Goal: Information Seeking & Learning: Learn about a topic

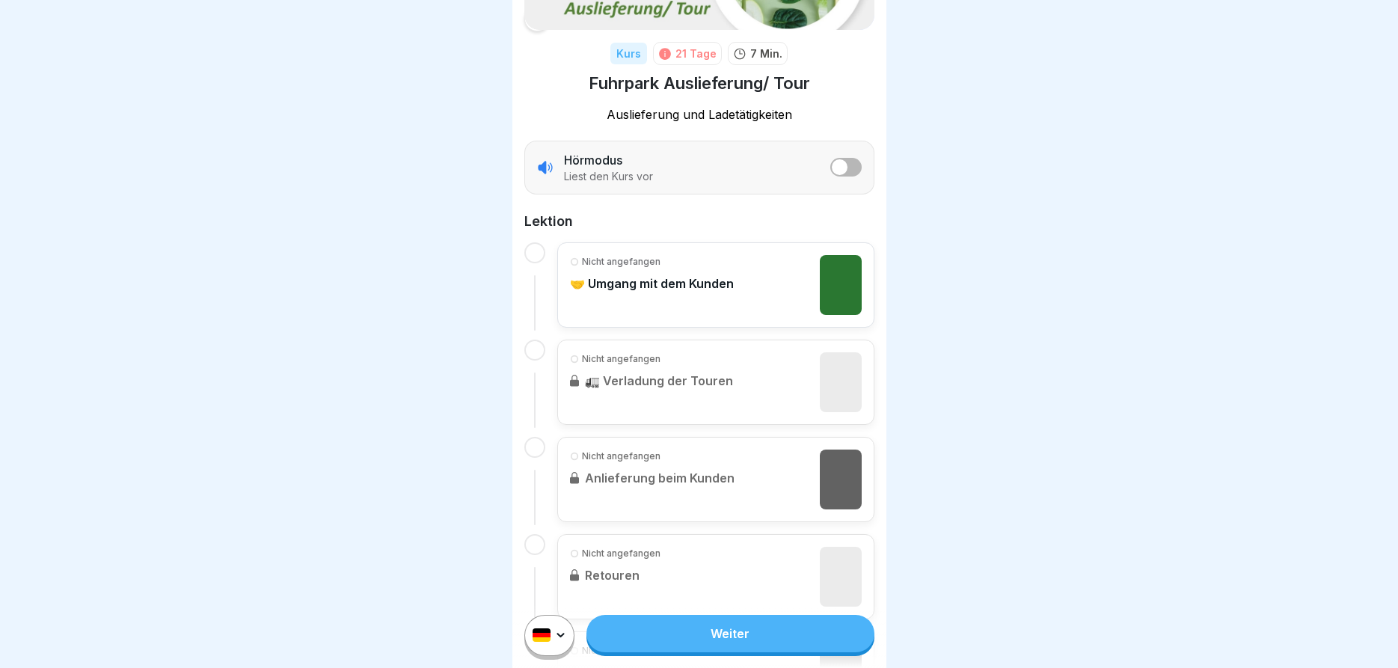
scroll to position [180, 0]
click at [708, 625] on link "Weiter" at bounding box center [729, 633] width 287 height 37
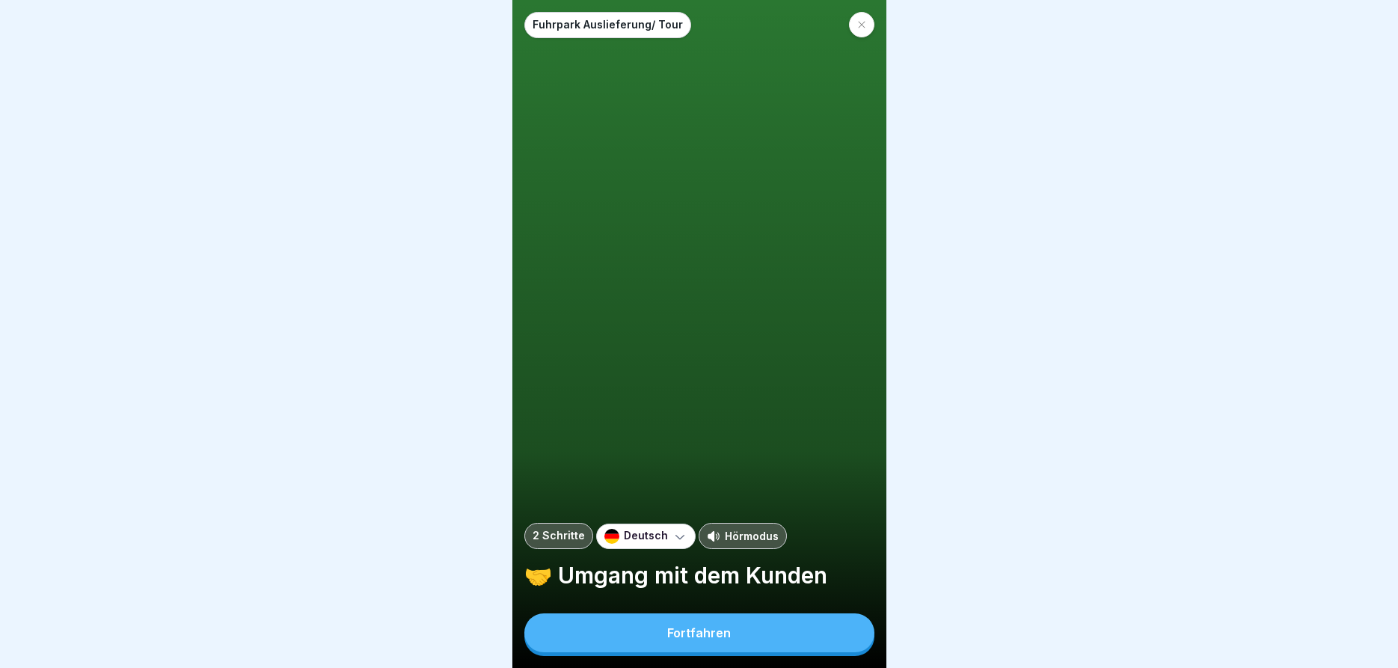
click at [678, 629] on div "Fortfahren" at bounding box center [699, 632] width 64 height 13
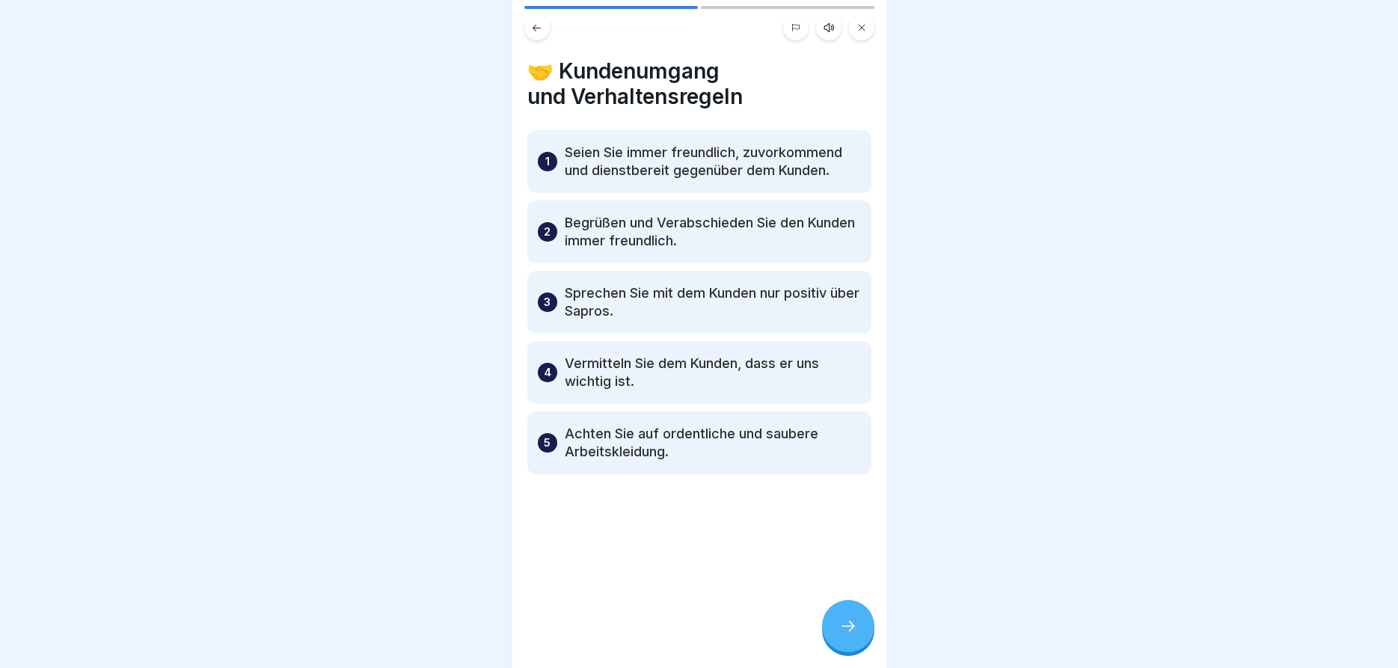
click at [849, 616] on div at bounding box center [848, 626] width 52 height 52
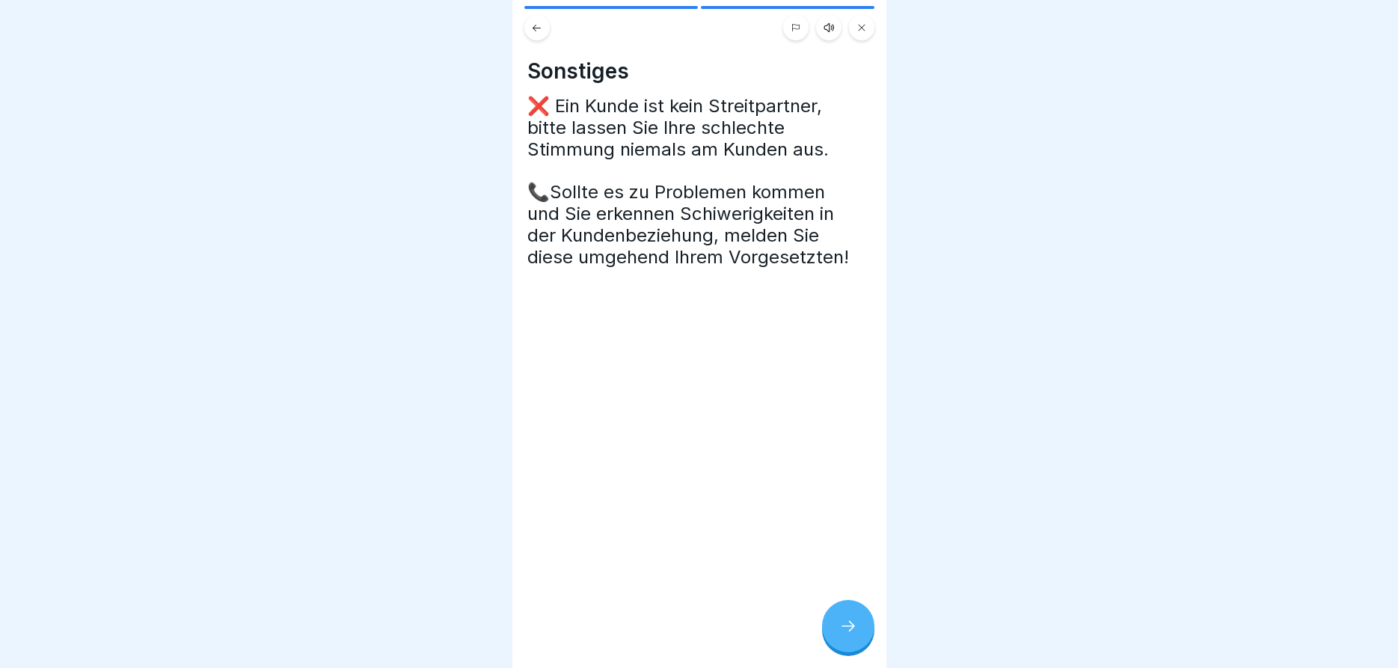
click at [848, 617] on div at bounding box center [848, 626] width 52 height 52
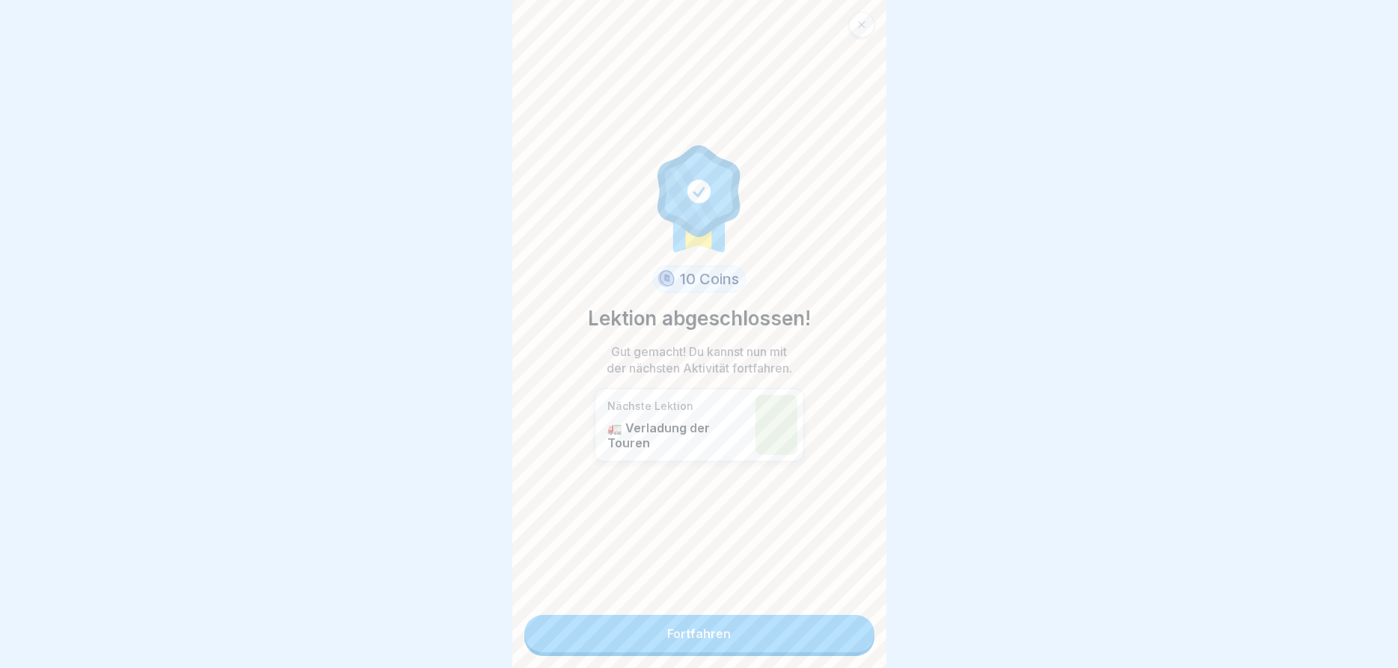
click at [785, 622] on link "Fortfahren" at bounding box center [699, 633] width 350 height 37
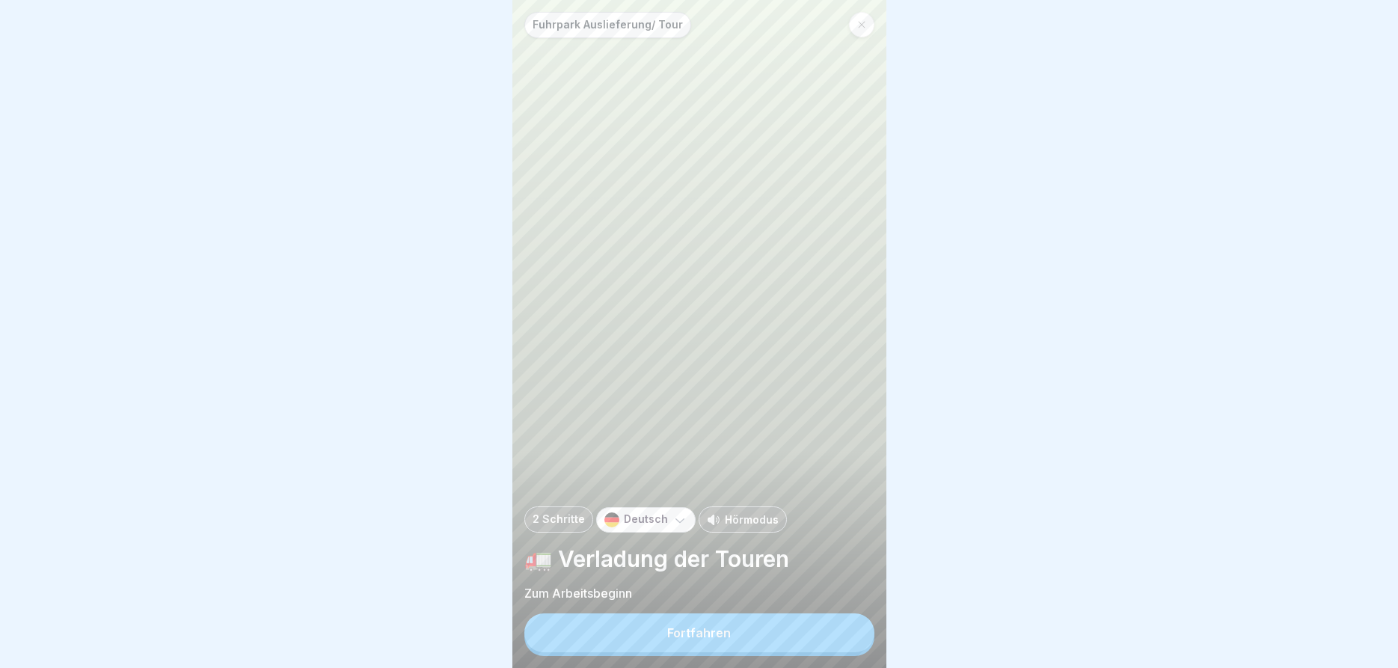
click at [777, 631] on button "Fortfahren" at bounding box center [699, 632] width 350 height 39
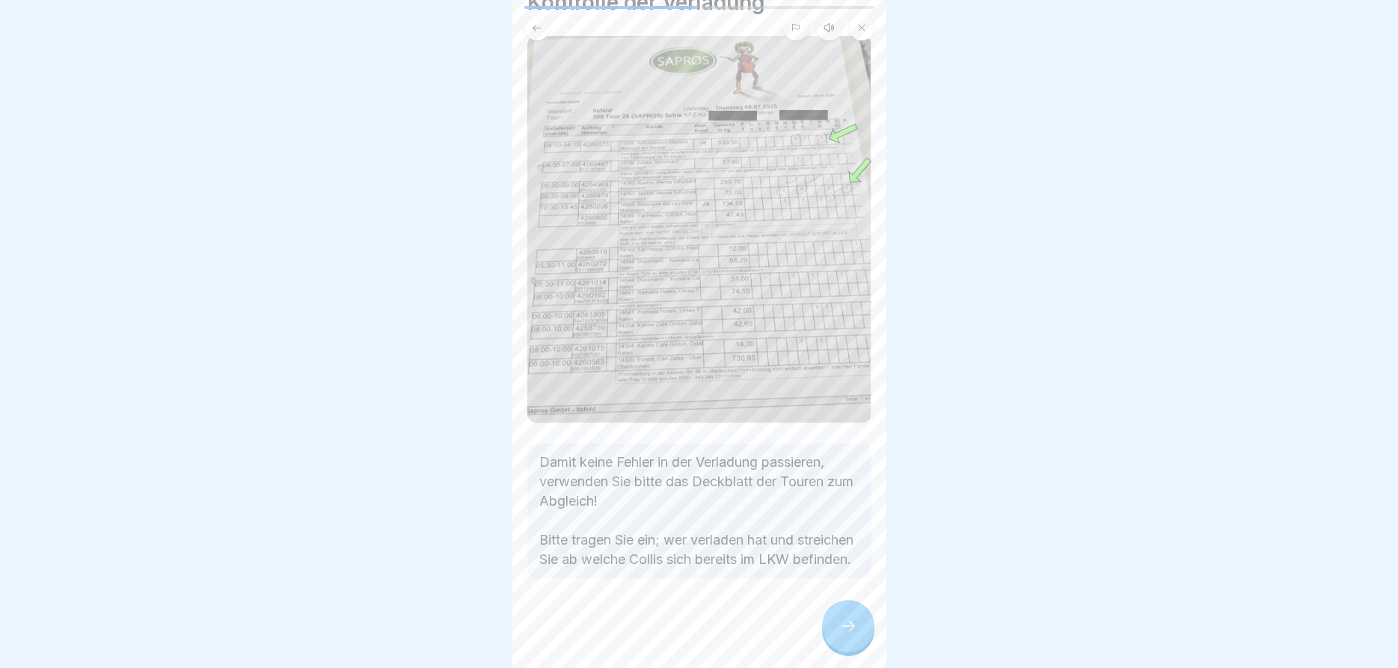
scroll to position [88, 0]
click at [843, 616] on div at bounding box center [848, 626] width 52 height 52
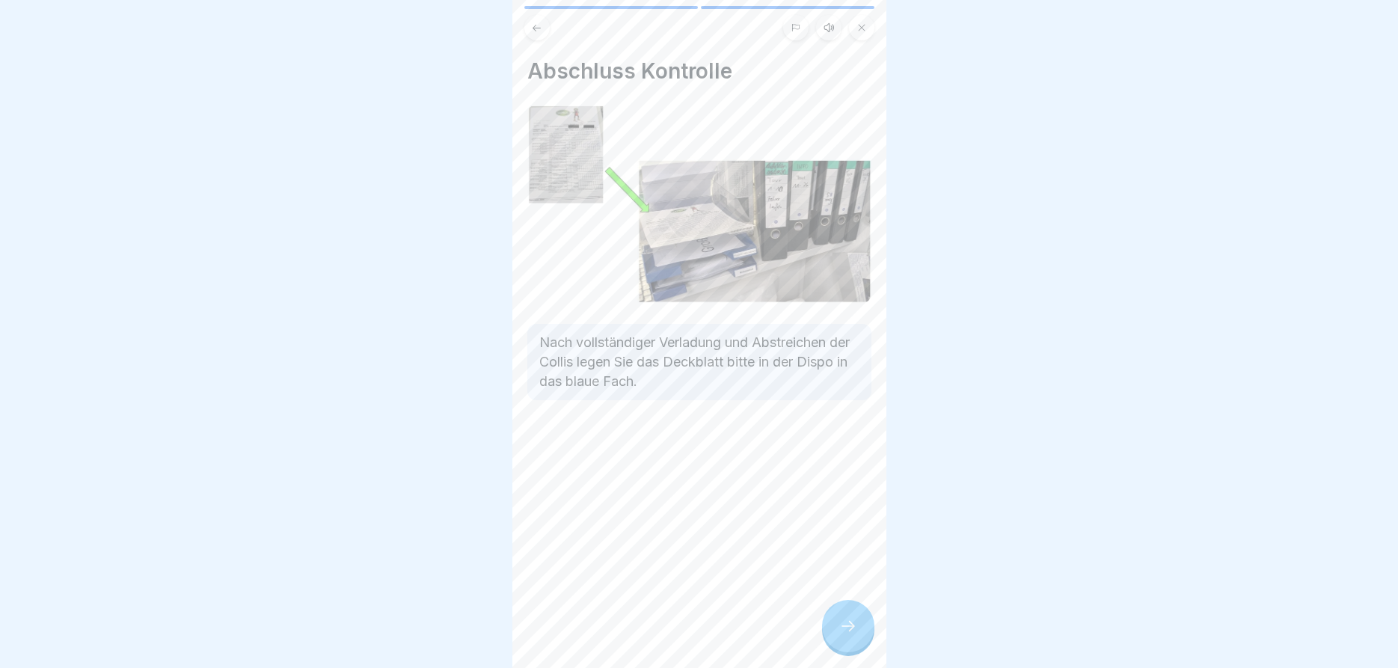
click at [849, 625] on icon at bounding box center [848, 626] width 18 height 18
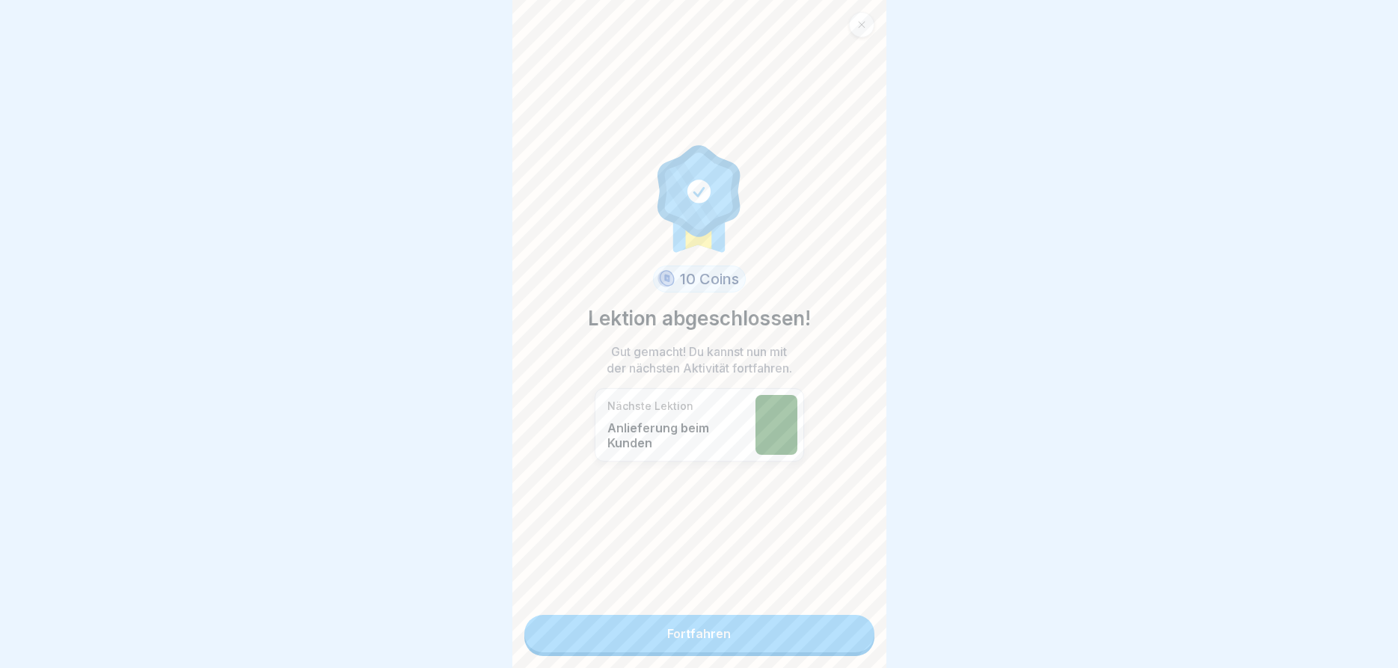
click at [756, 635] on link "Fortfahren" at bounding box center [699, 633] width 350 height 37
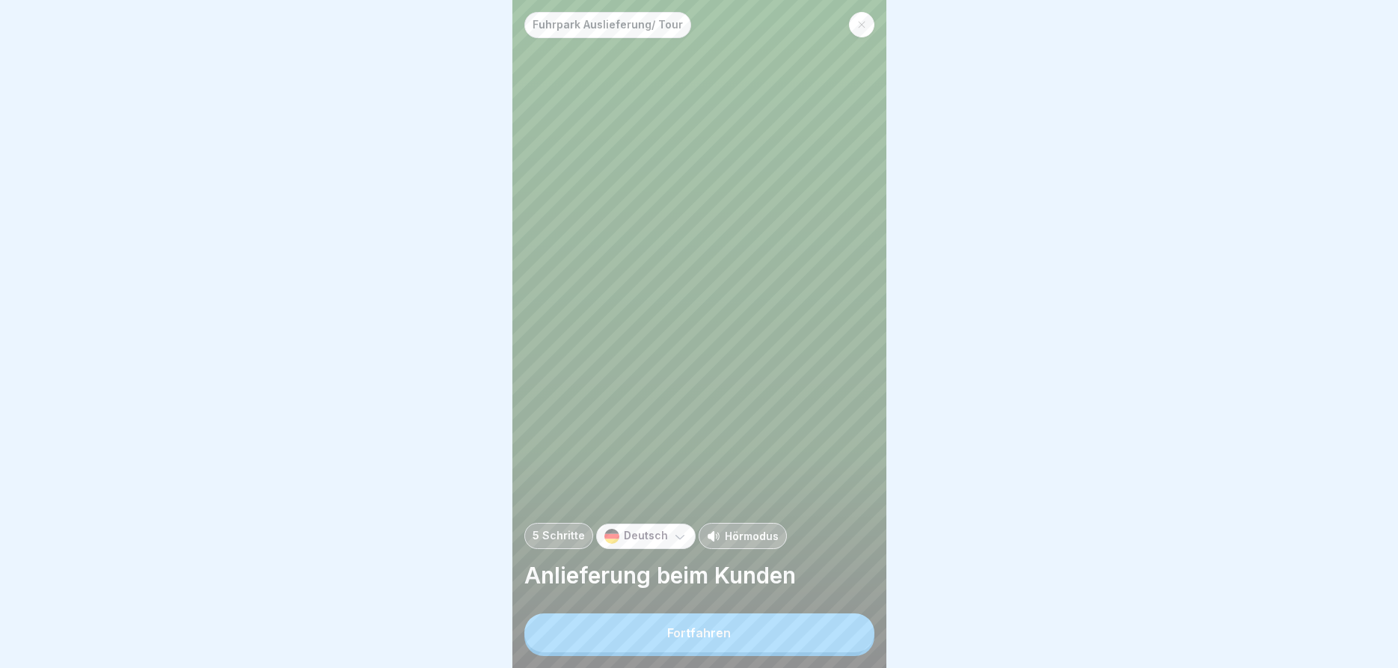
click at [756, 634] on button "Fortfahren" at bounding box center [699, 632] width 350 height 39
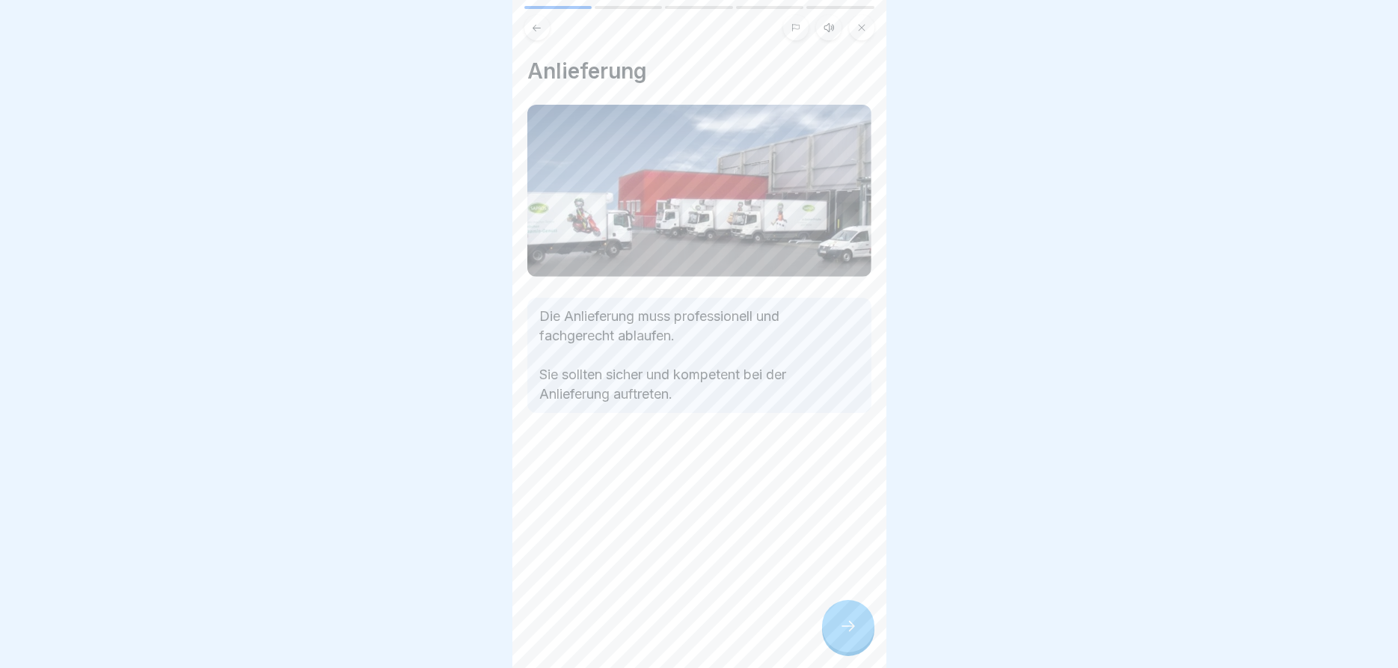
click at [842, 619] on icon at bounding box center [848, 626] width 18 height 18
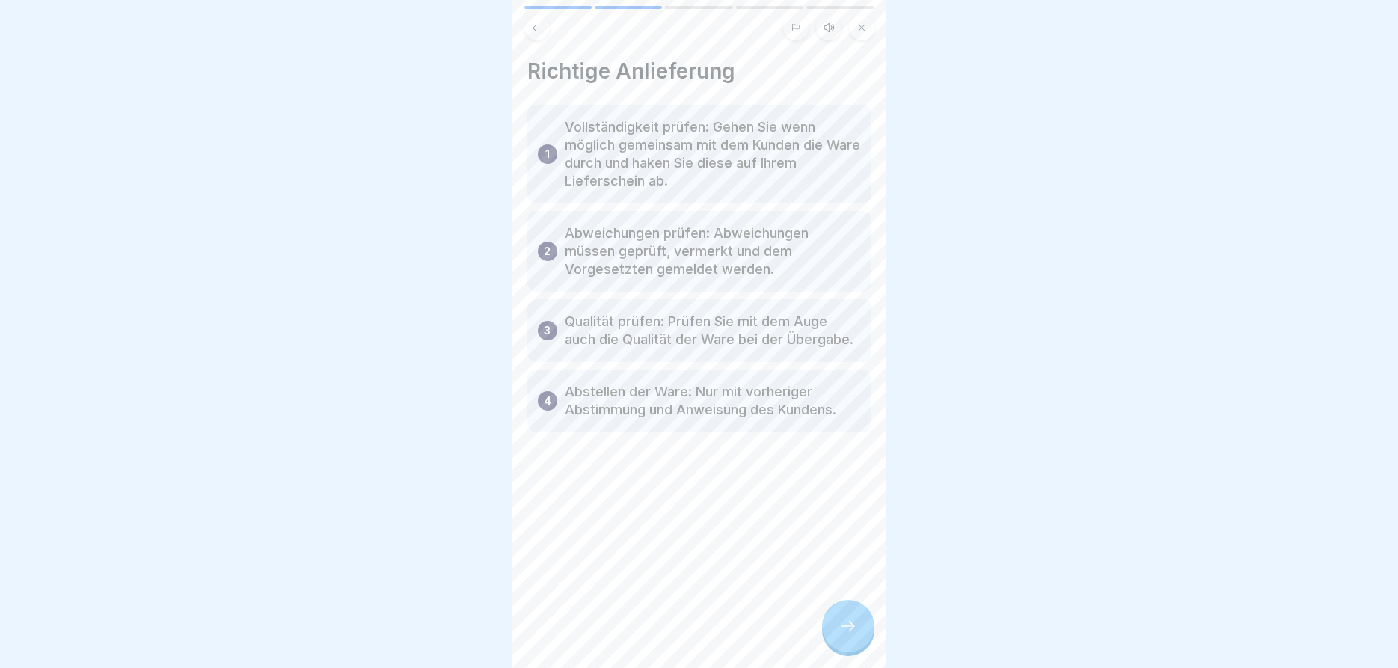
click at [849, 625] on icon at bounding box center [848, 626] width 18 height 18
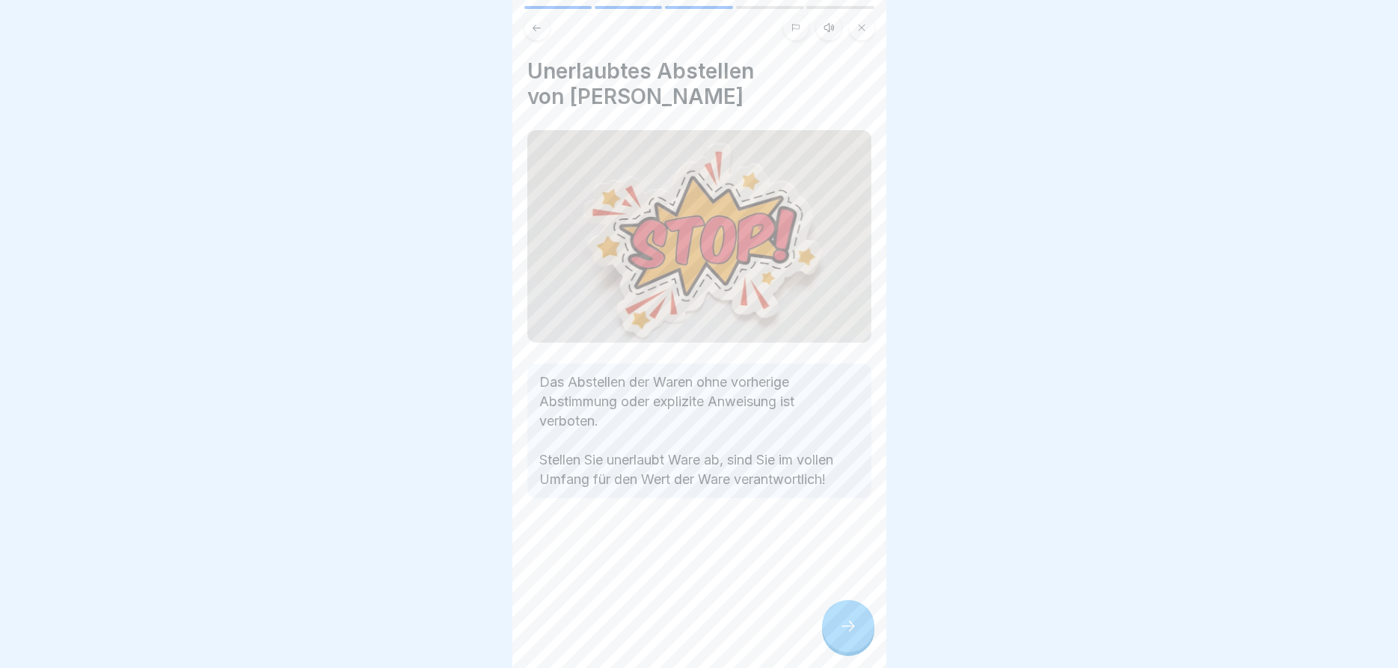
click at [839, 625] on div at bounding box center [848, 626] width 52 height 52
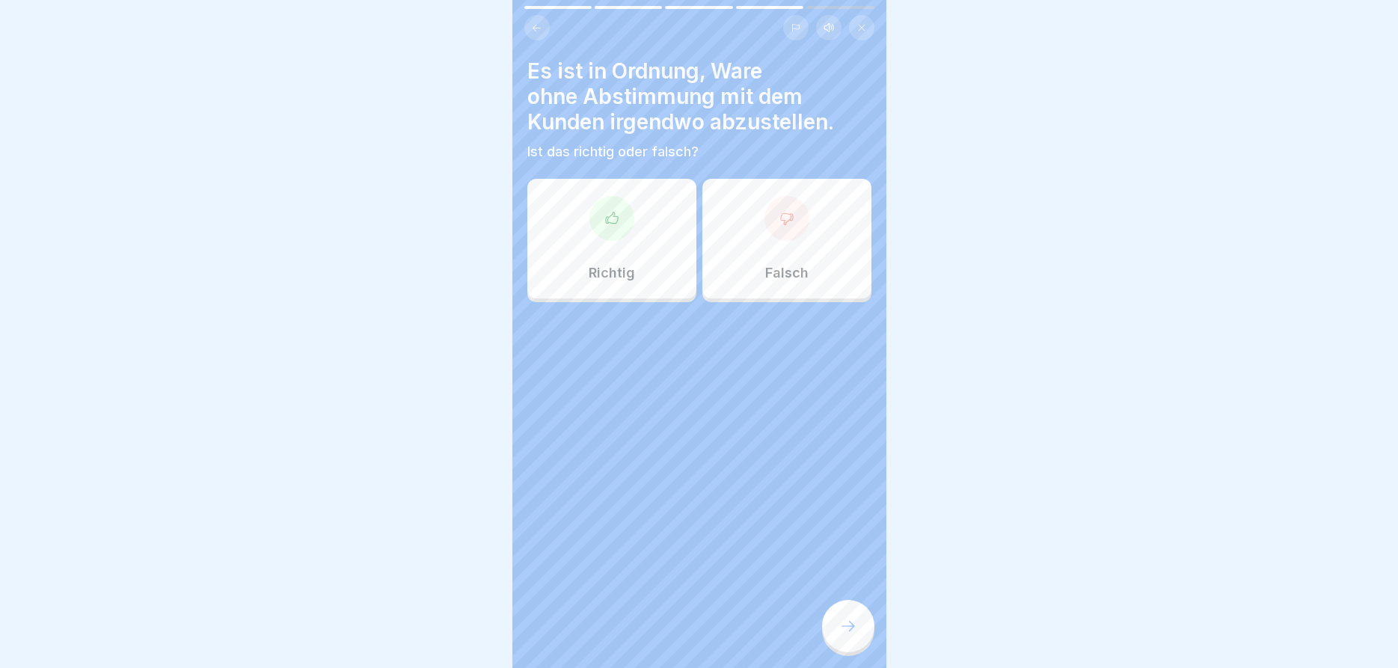
click at [788, 213] on icon at bounding box center [786, 218] width 15 height 15
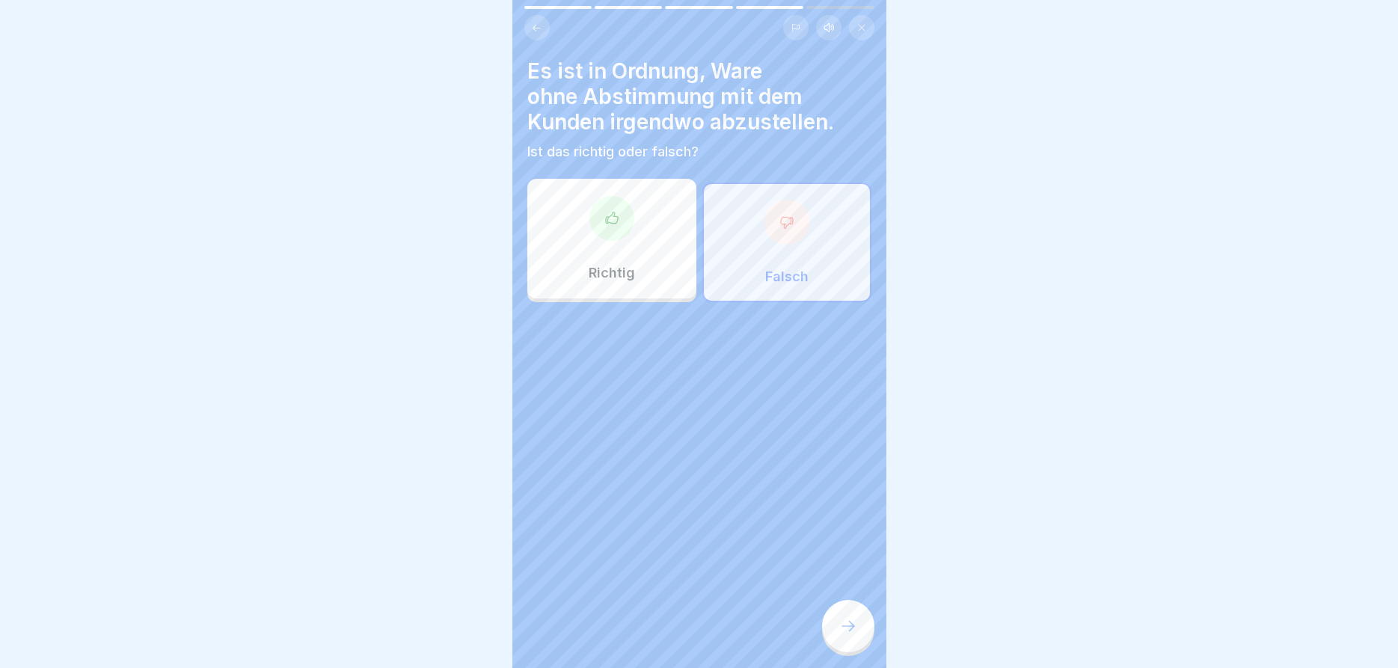
click at [839, 620] on icon at bounding box center [848, 626] width 18 height 18
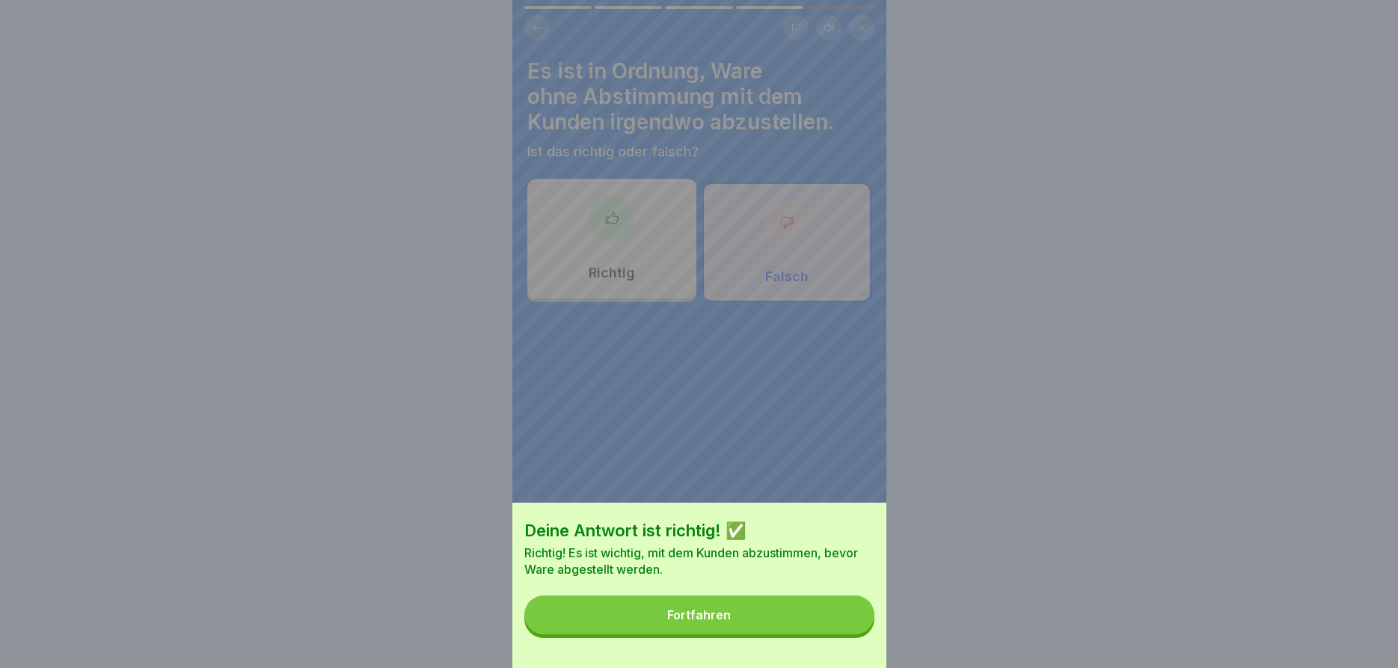
click at [690, 600] on button "Fortfahren" at bounding box center [699, 614] width 350 height 39
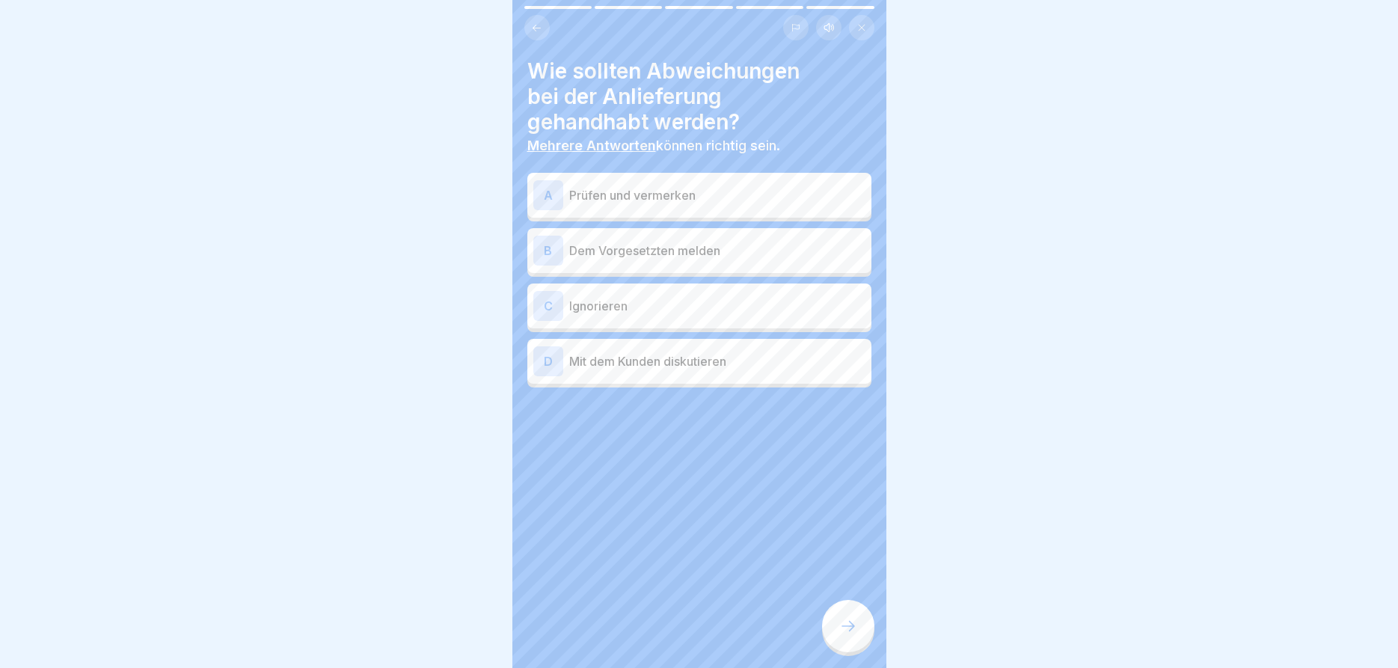
click at [705, 186] on p "Prüfen und vermerken" at bounding box center [717, 195] width 296 height 18
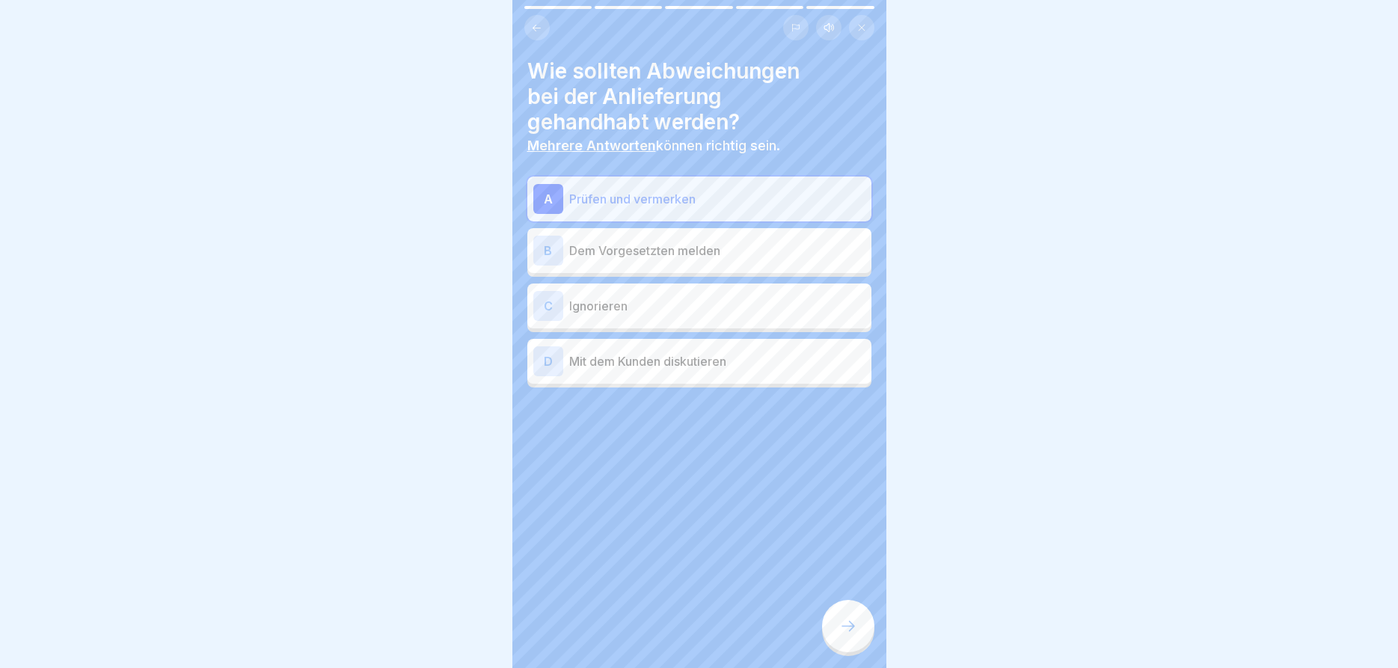
click at [667, 248] on p "Dem Vorgesetzten melden" at bounding box center [717, 251] width 296 height 18
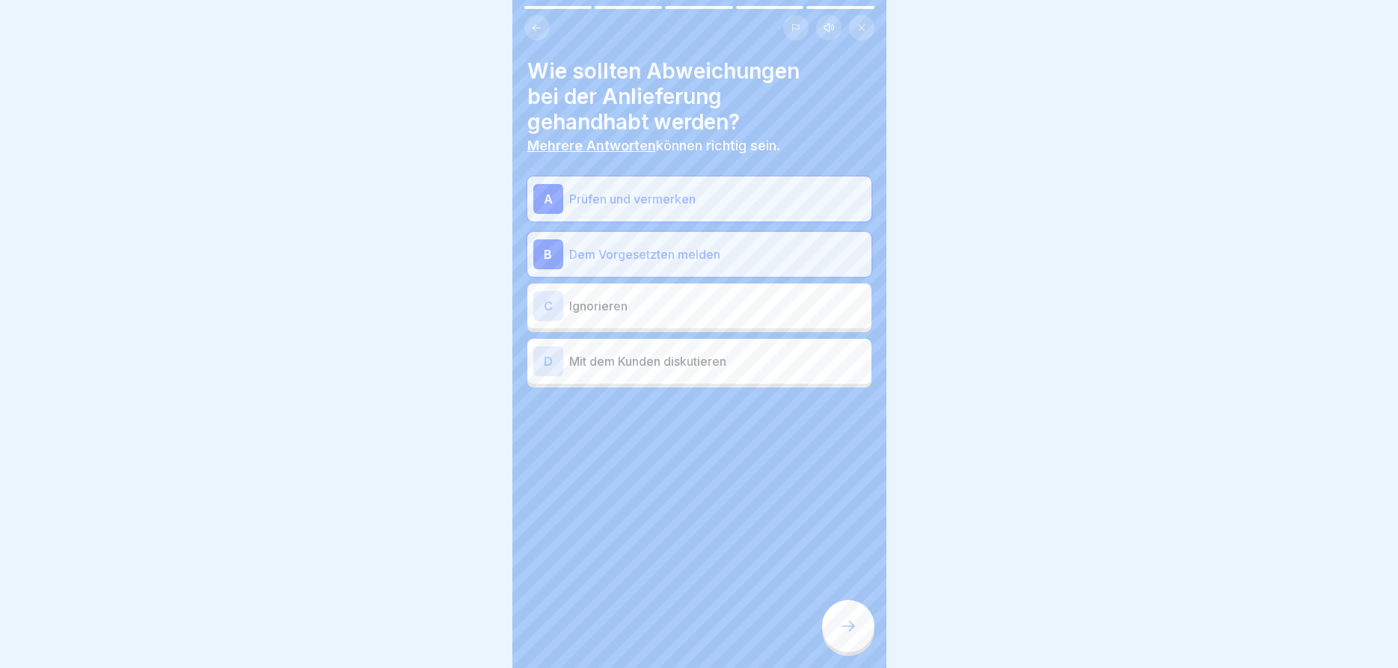
click at [853, 621] on icon at bounding box center [848, 626] width 18 height 18
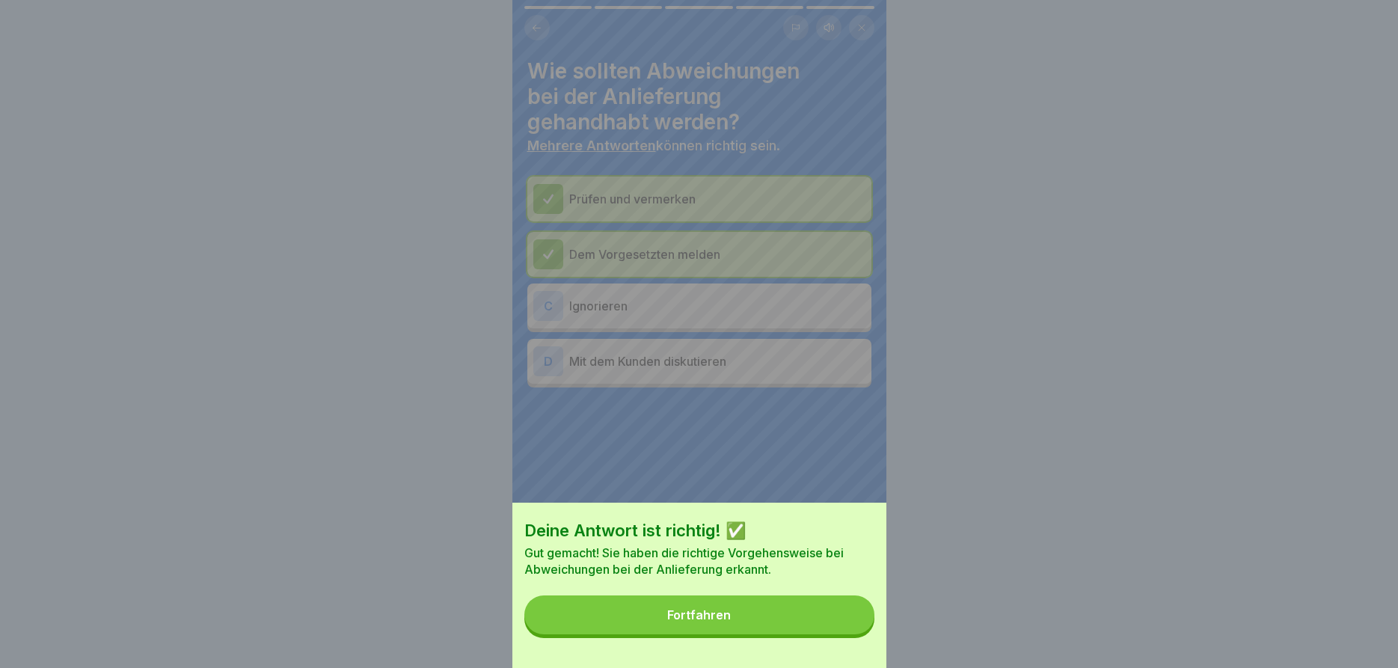
click at [739, 616] on button "Fortfahren" at bounding box center [699, 614] width 350 height 39
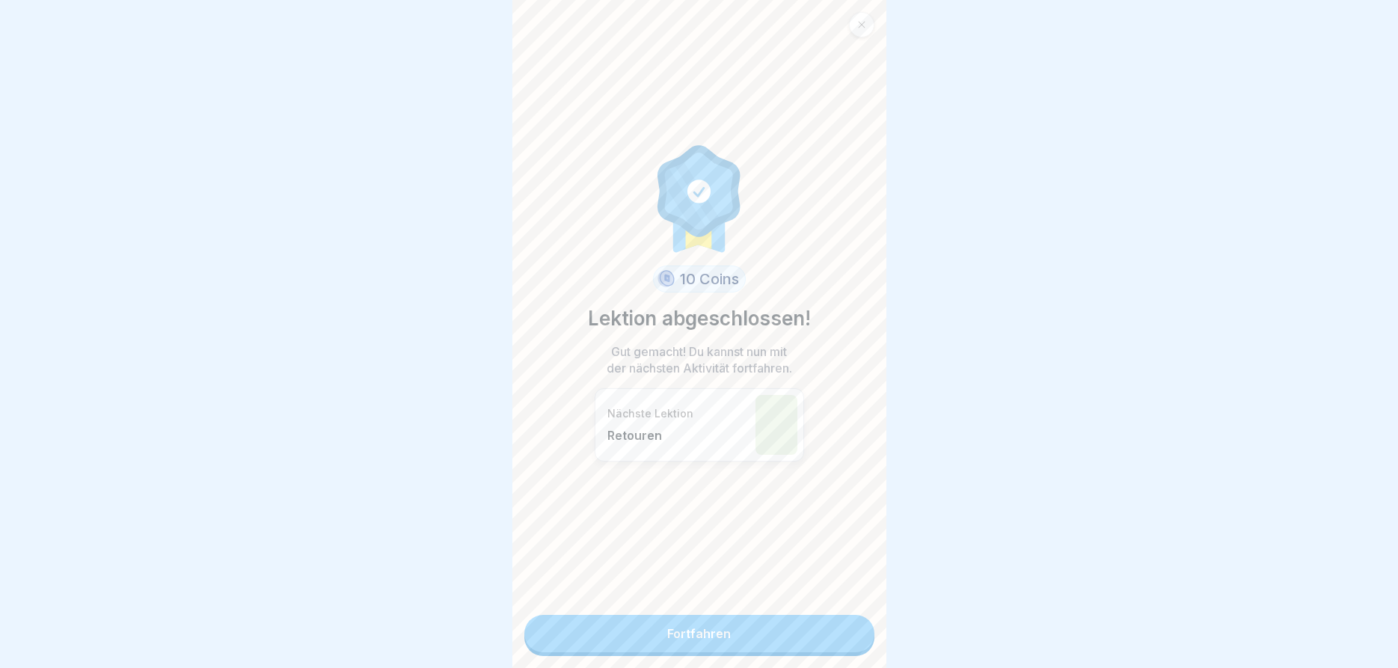
click at [722, 633] on link "Fortfahren" at bounding box center [699, 633] width 350 height 37
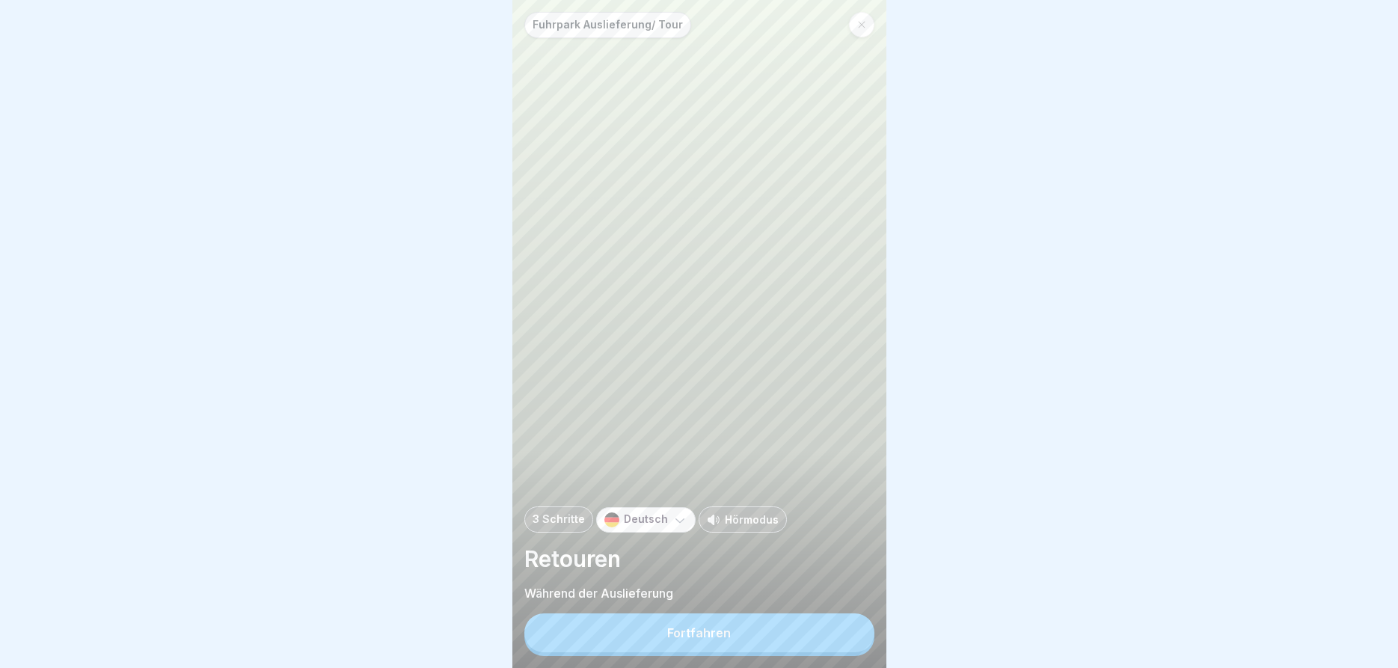
click at [720, 630] on div "Fortfahren" at bounding box center [699, 632] width 64 height 13
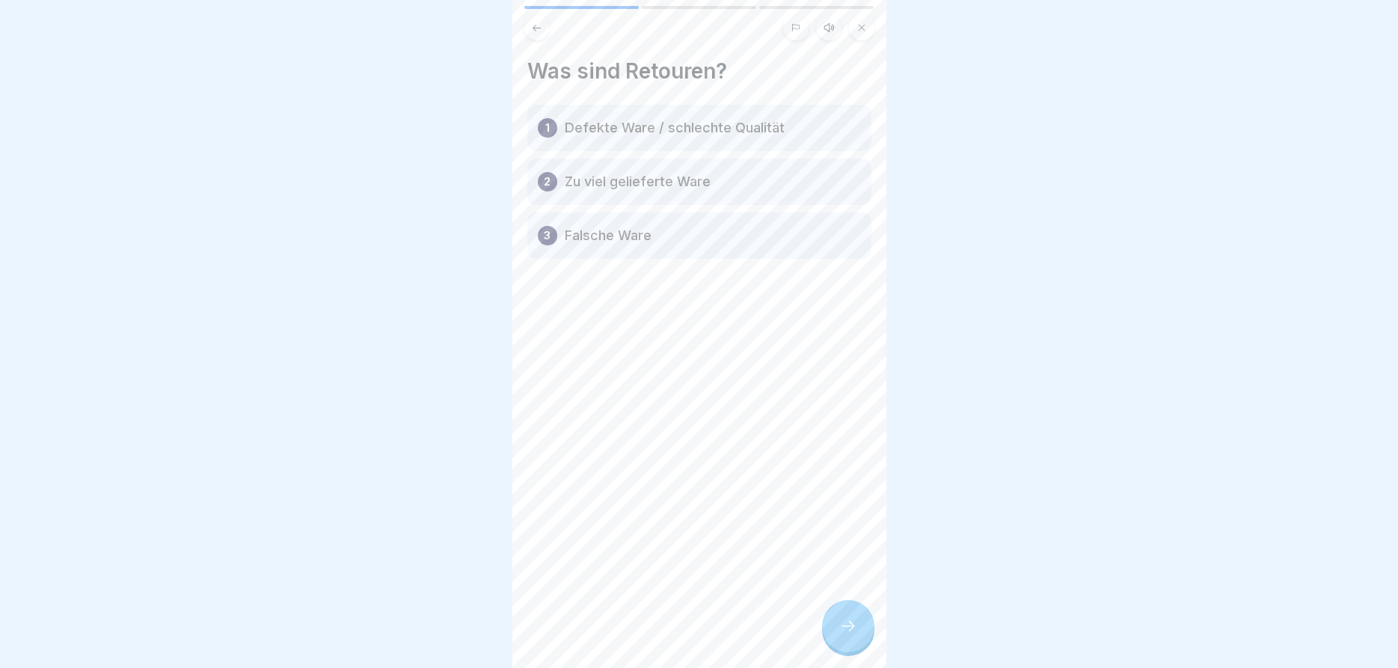
click at [610, 126] on p "Defekte Ware / schlechte Qualität" at bounding box center [675, 128] width 220 height 18
click at [851, 620] on icon at bounding box center [848, 626] width 18 height 18
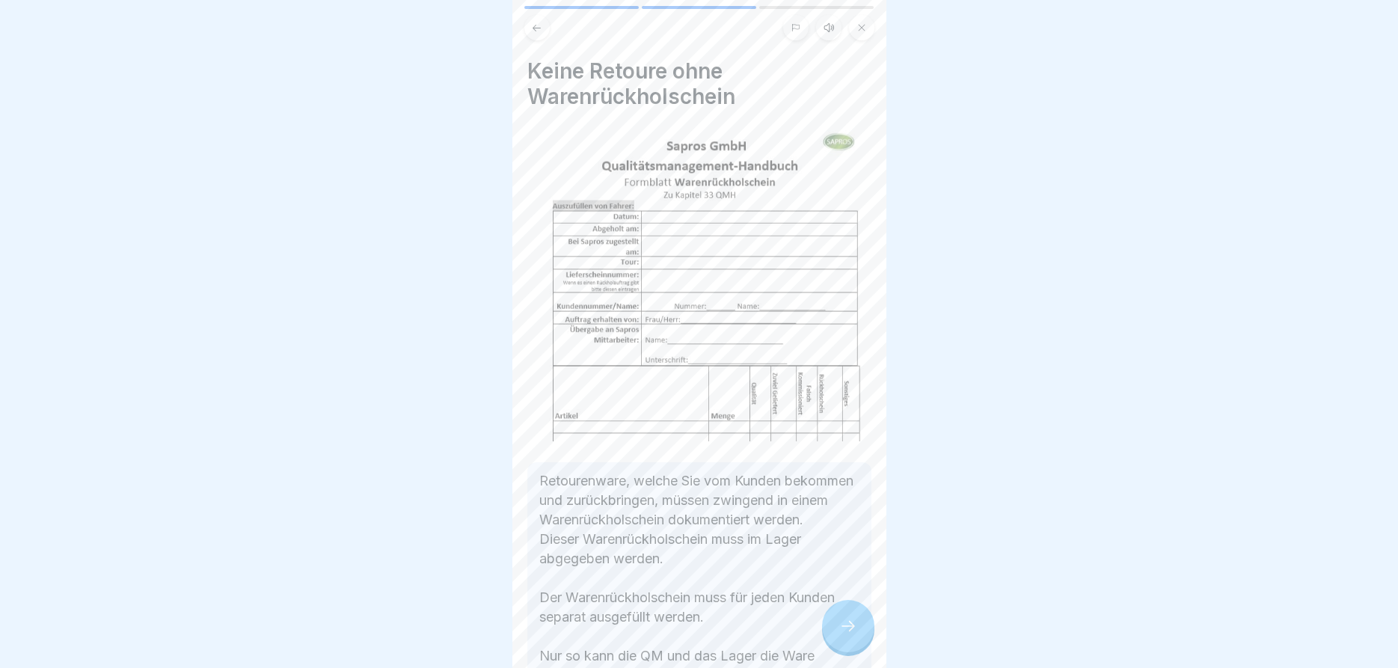
click at [839, 616] on div at bounding box center [848, 626] width 52 height 52
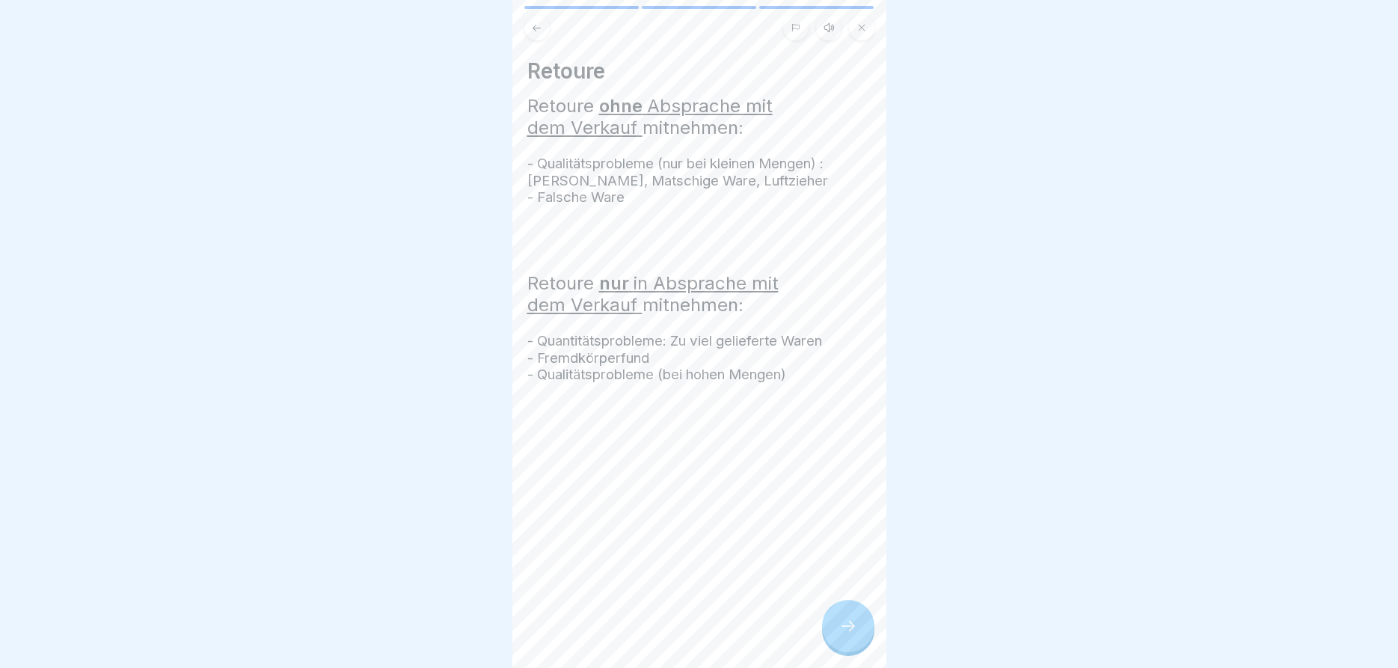
click at [845, 619] on div at bounding box center [848, 626] width 52 height 52
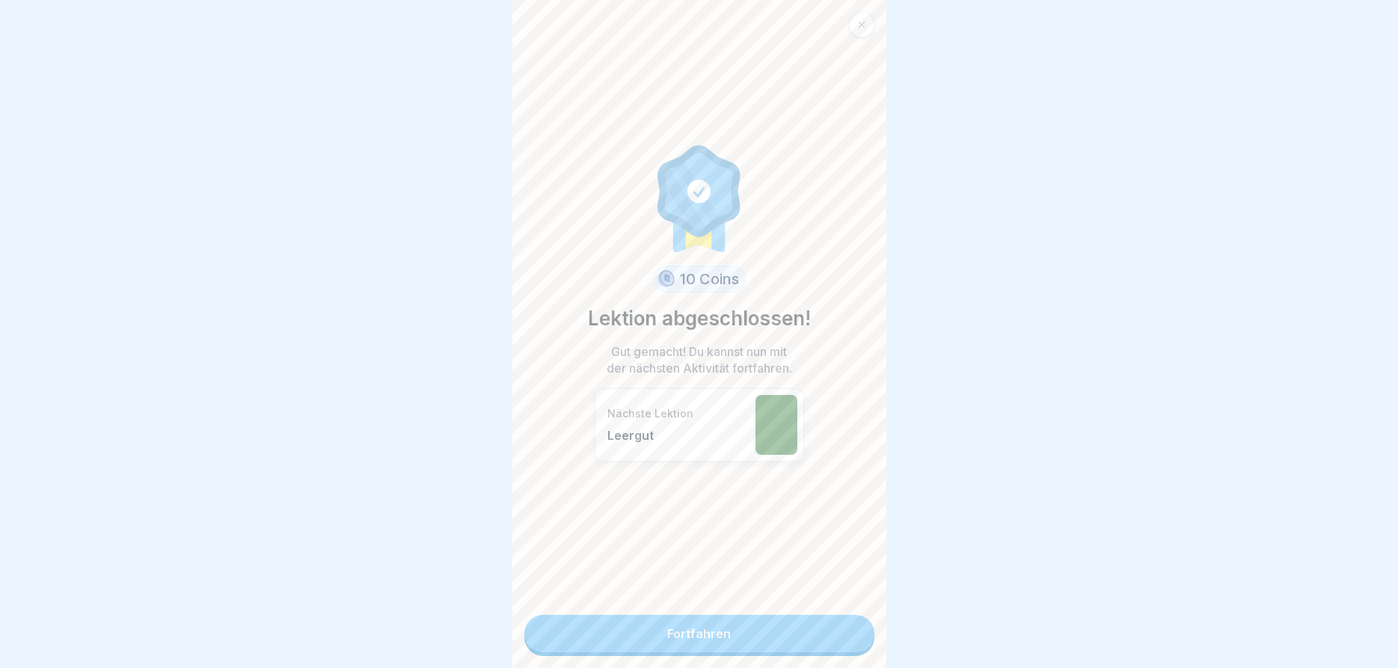
click at [747, 642] on link "Fortfahren" at bounding box center [699, 633] width 350 height 37
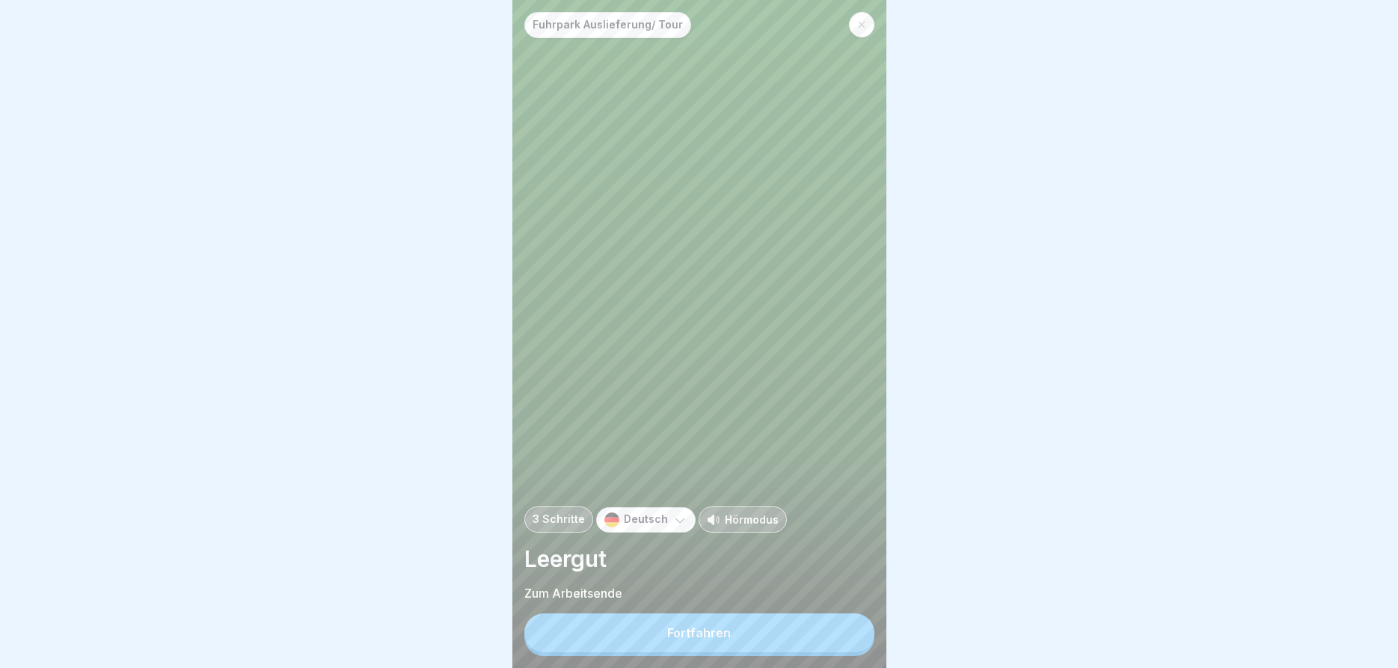
click at [739, 624] on button "Fortfahren" at bounding box center [699, 632] width 350 height 39
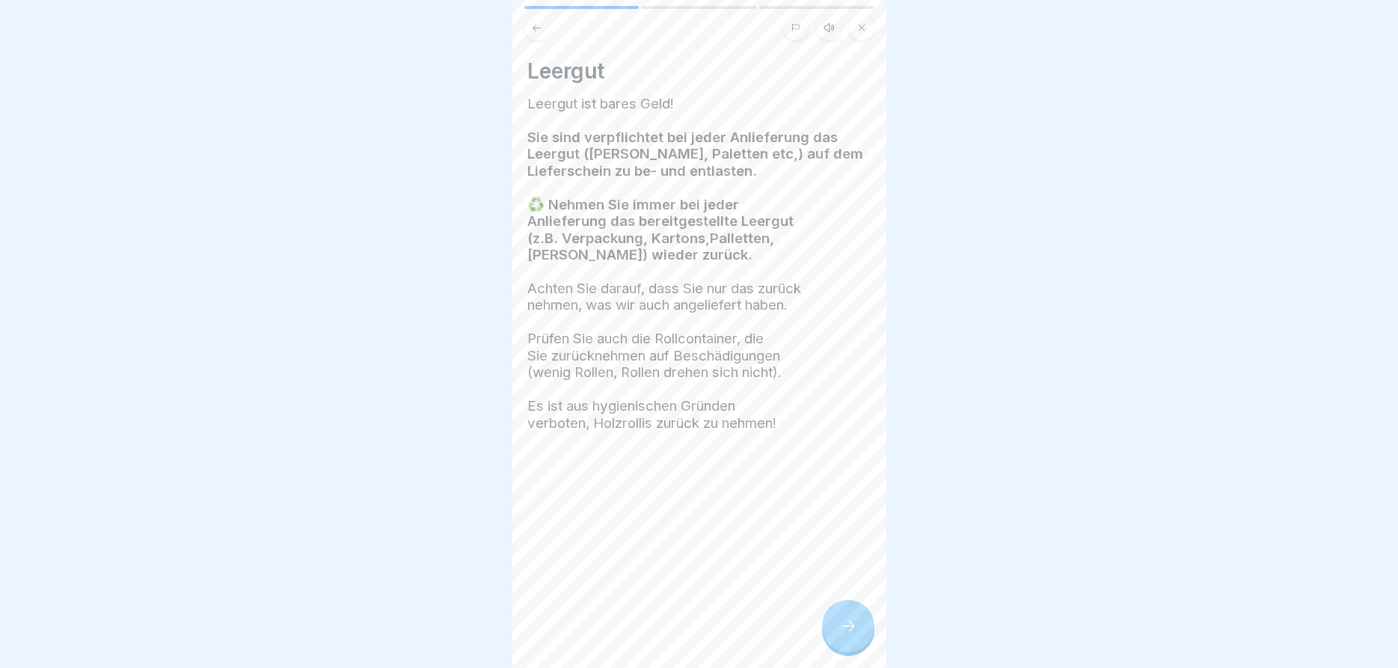
click at [838, 620] on div at bounding box center [848, 626] width 52 height 52
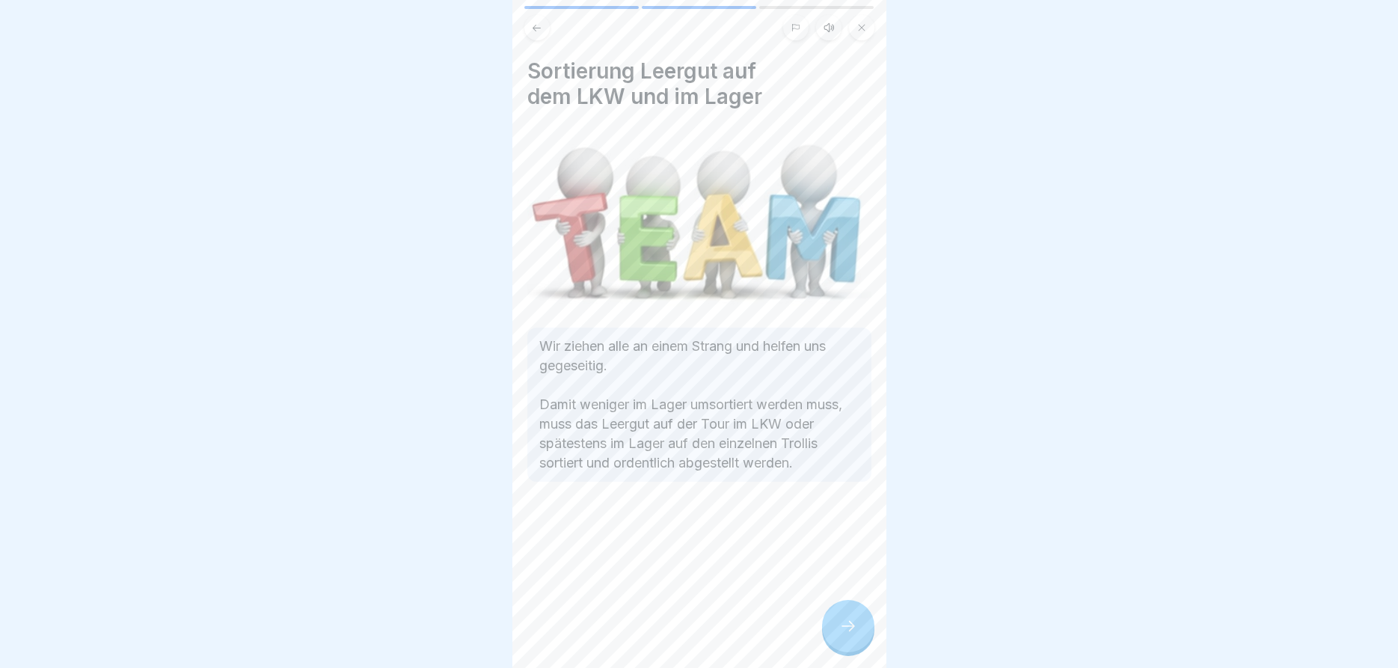
click at [852, 621] on icon at bounding box center [848, 626] width 18 height 18
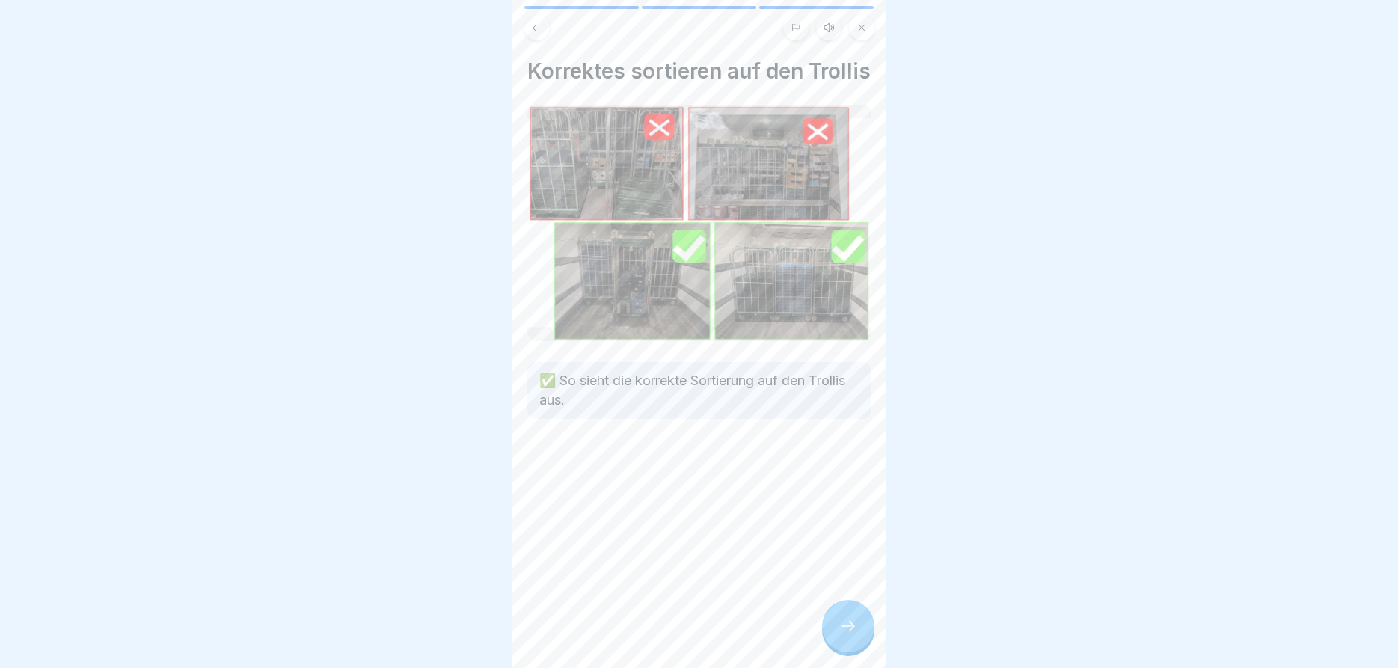
click at [844, 622] on icon at bounding box center [848, 626] width 18 height 18
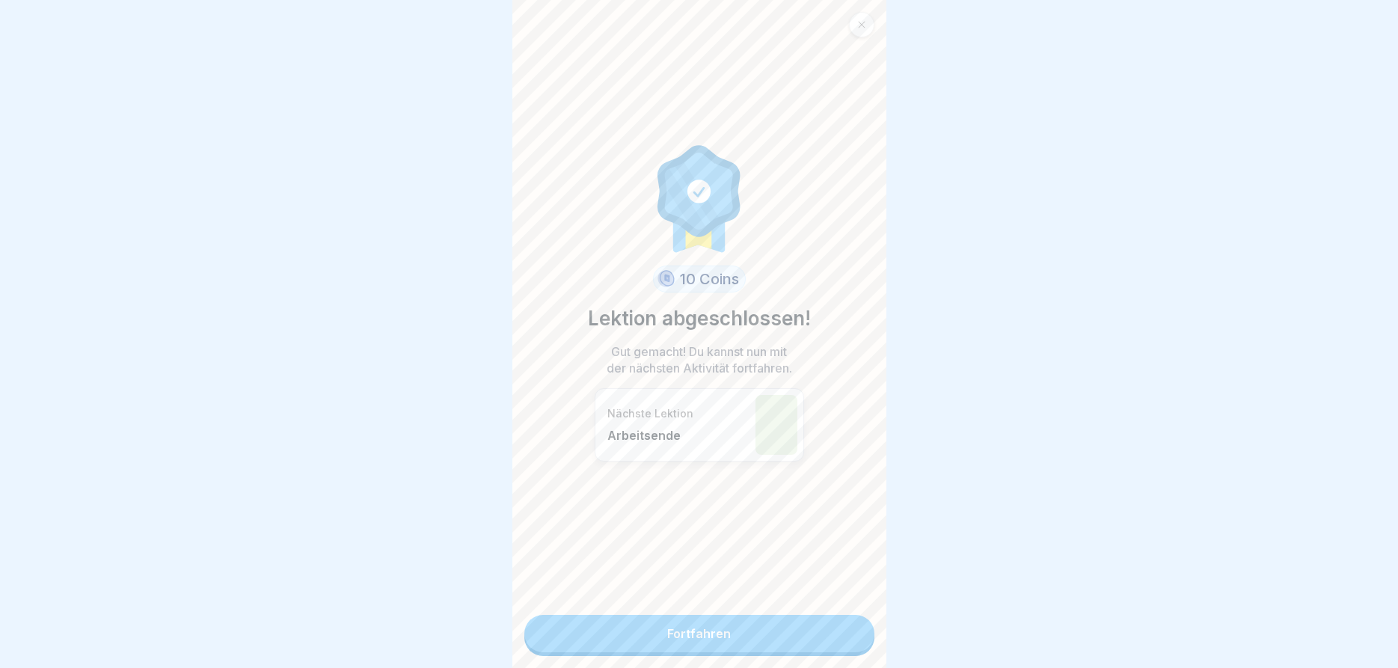
click at [736, 629] on link "Fortfahren" at bounding box center [699, 633] width 350 height 37
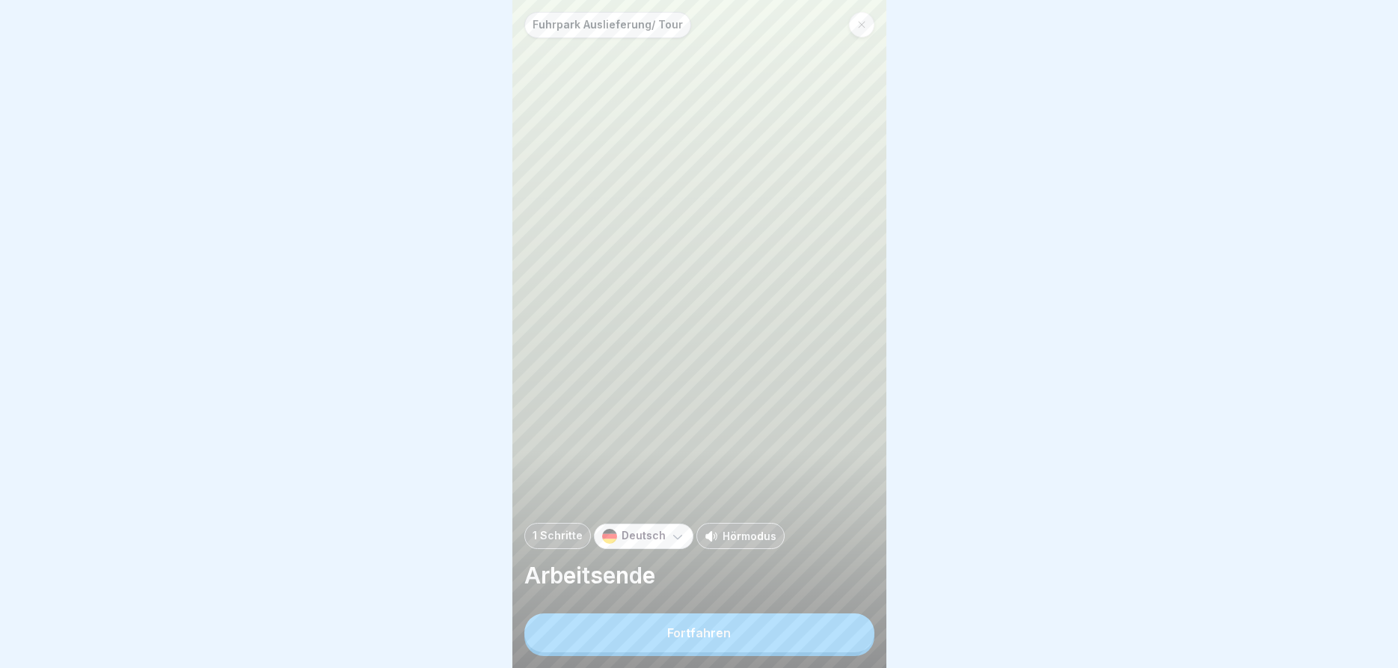
click at [735, 628] on button "Fortfahren" at bounding box center [699, 632] width 350 height 39
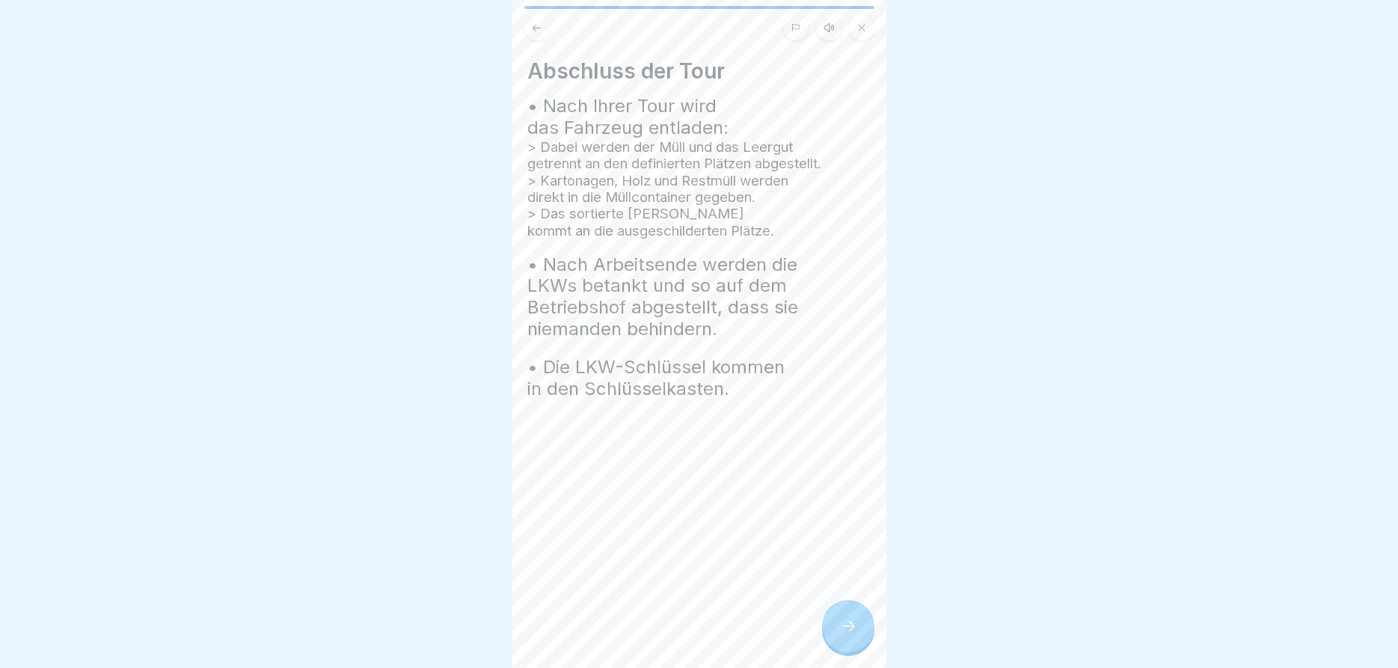
click at [842, 622] on icon at bounding box center [848, 626] width 18 height 18
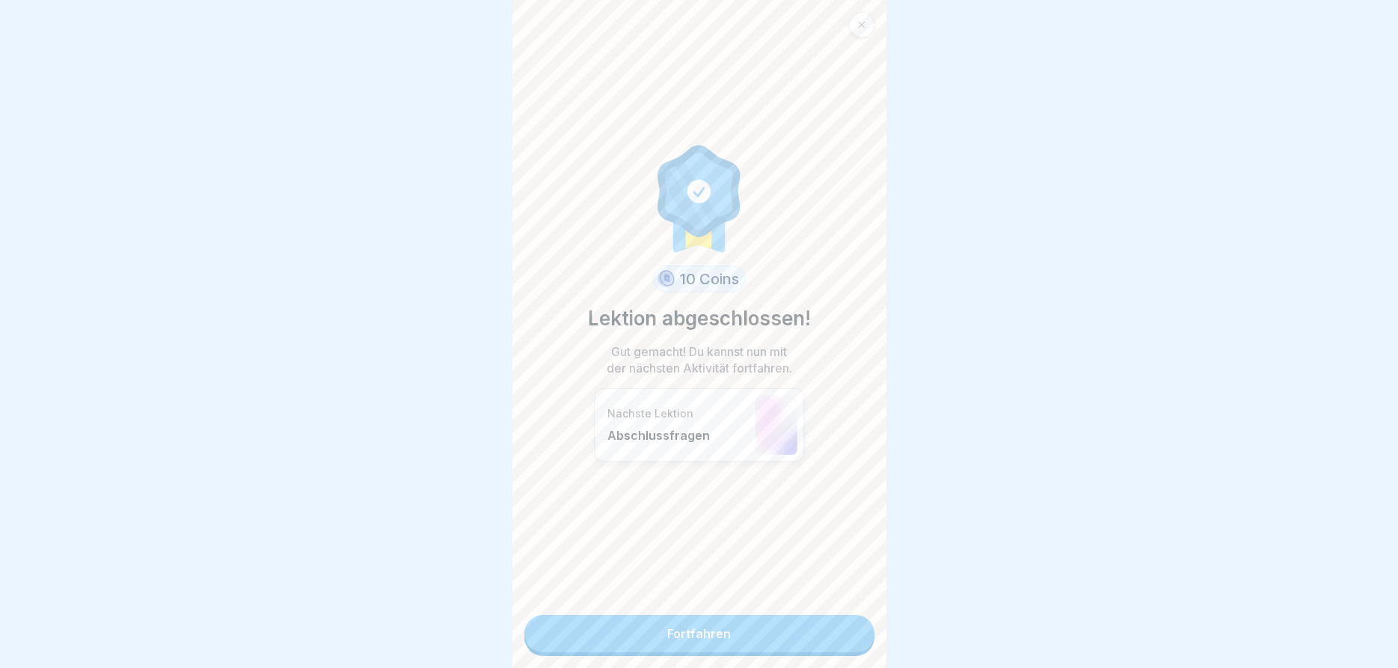
click at [791, 630] on link "Fortfahren" at bounding box center [699, 633] width 350 height 37
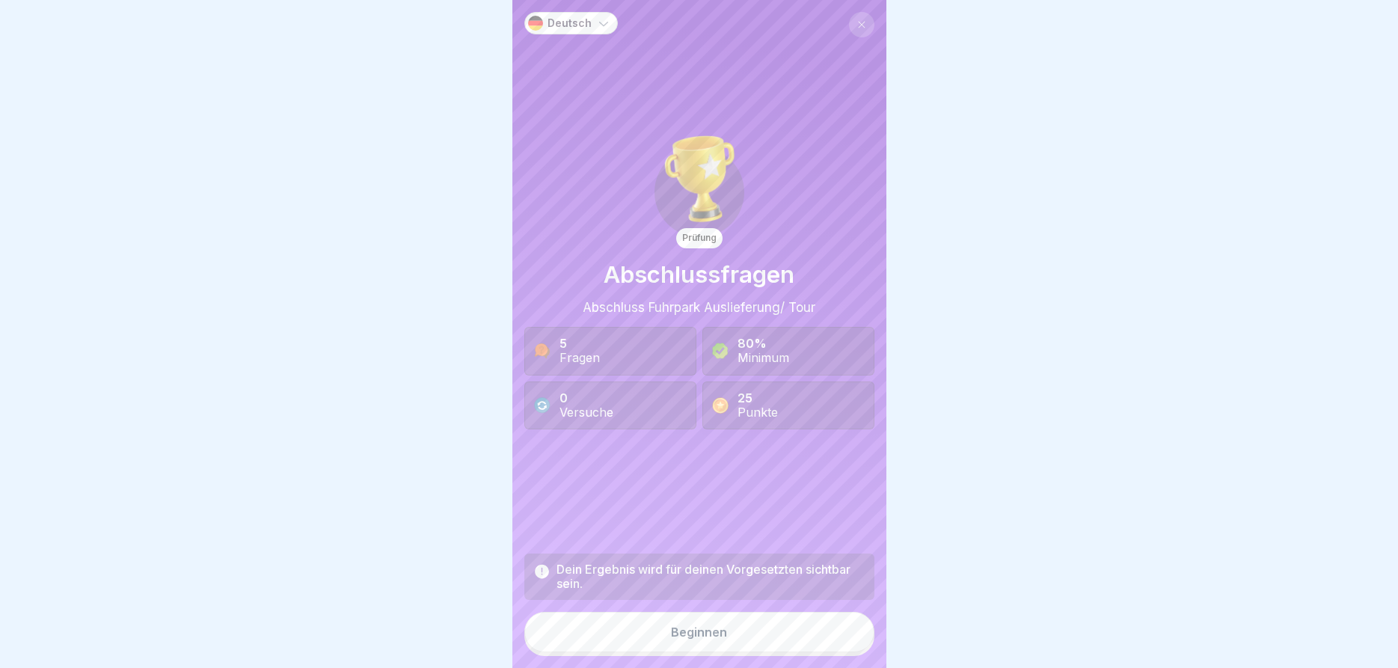
click at [694, 634] on div "Beginnen" at bounding box center [699, 631] width 56 height 13
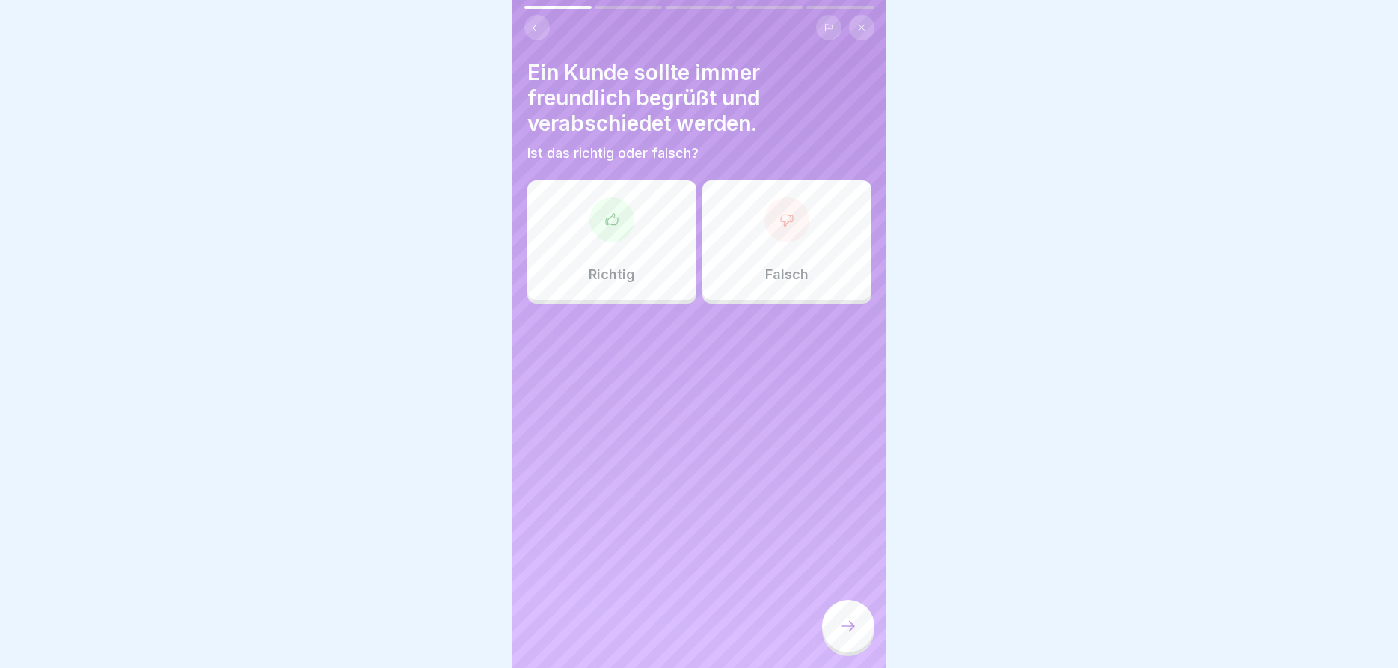
click at [616, 227] on icon at bounding box center [611, 219] width 15 height 15
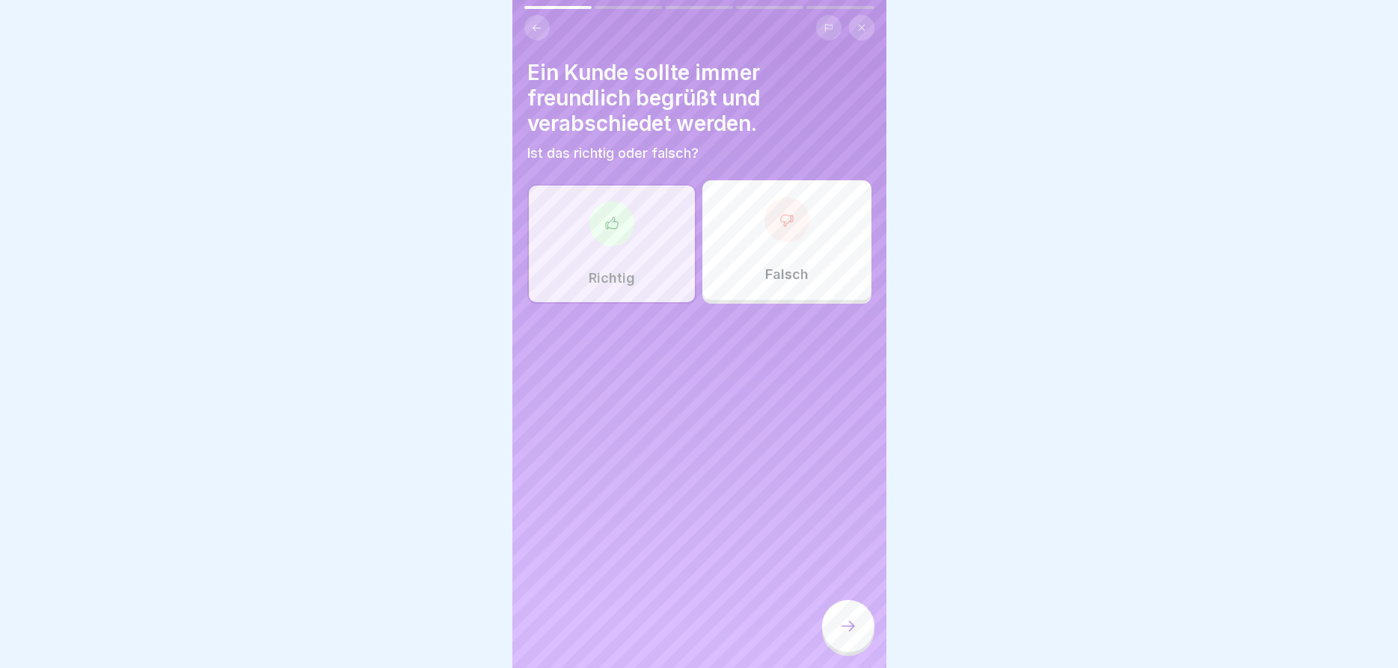
click at [846, 622] on icon at bounding box center [848, 626] width 18 height 18
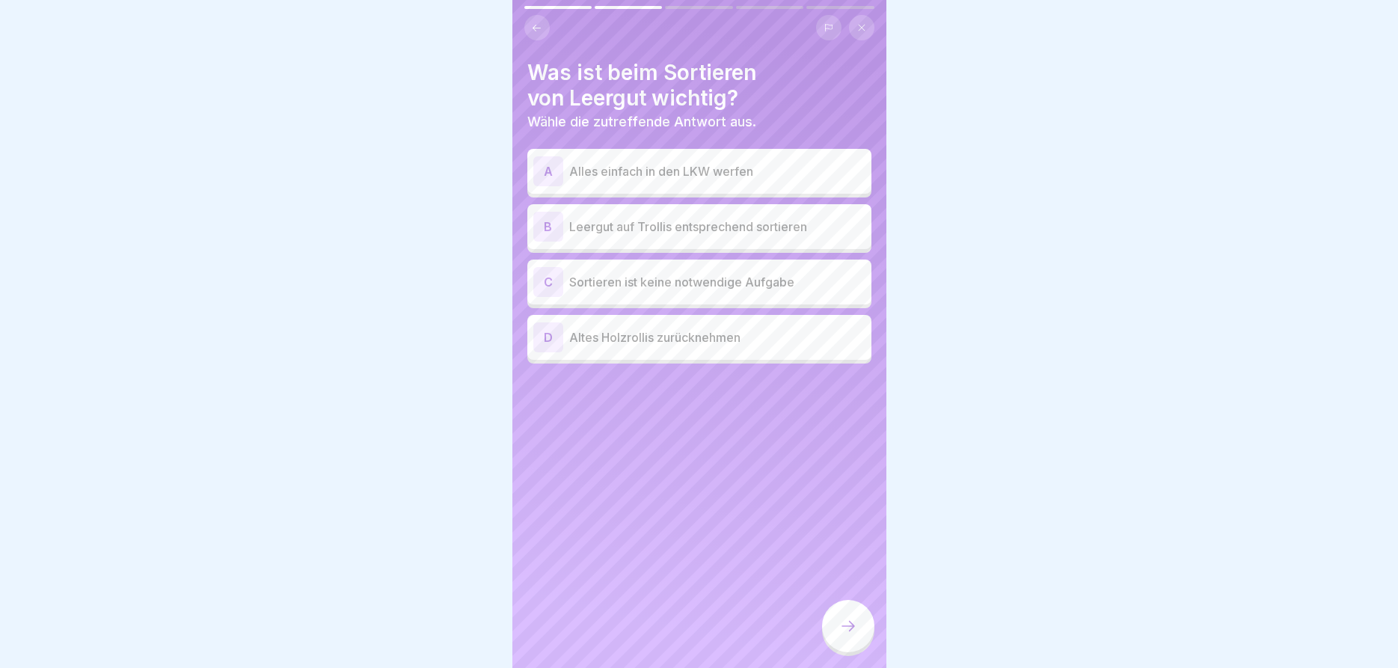
click at [745, 220] on p "Leergut auf Trollis entsprechend sortieren" at bounding box center [717, 227] width 296 height 18
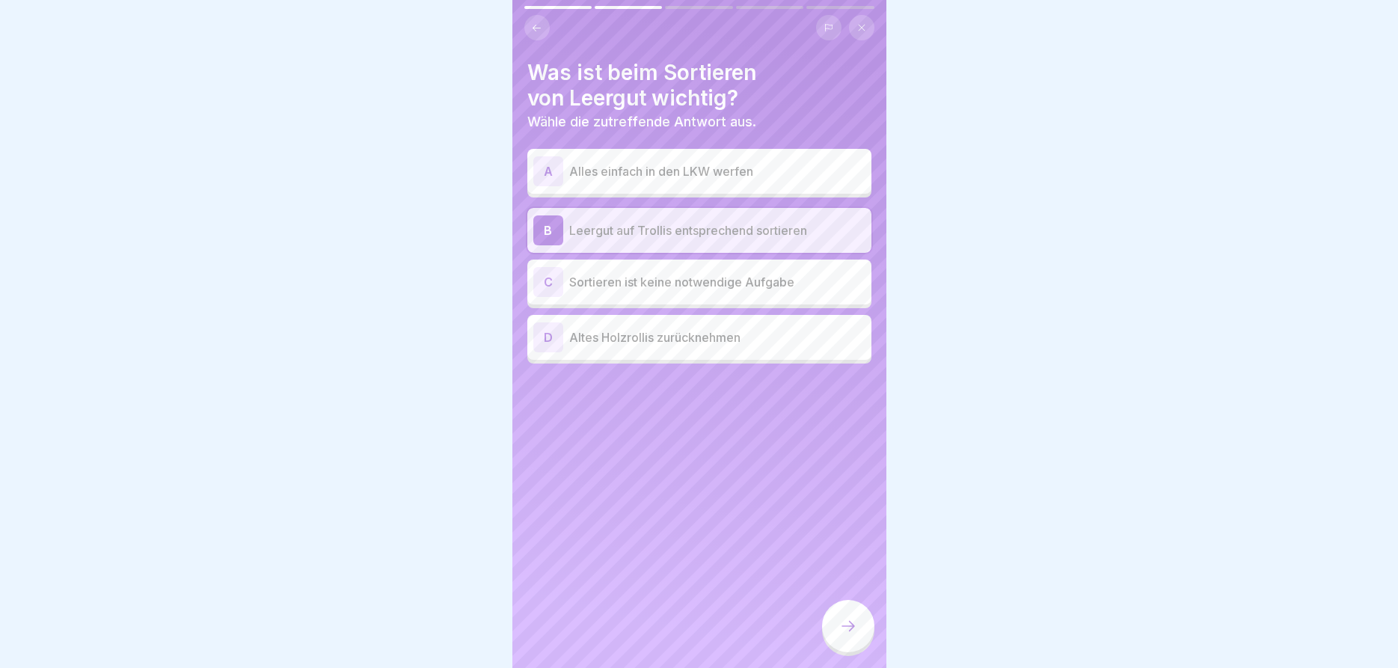
click at [854, 622] on icon at bounding box center [848, 626] width 18 height 18
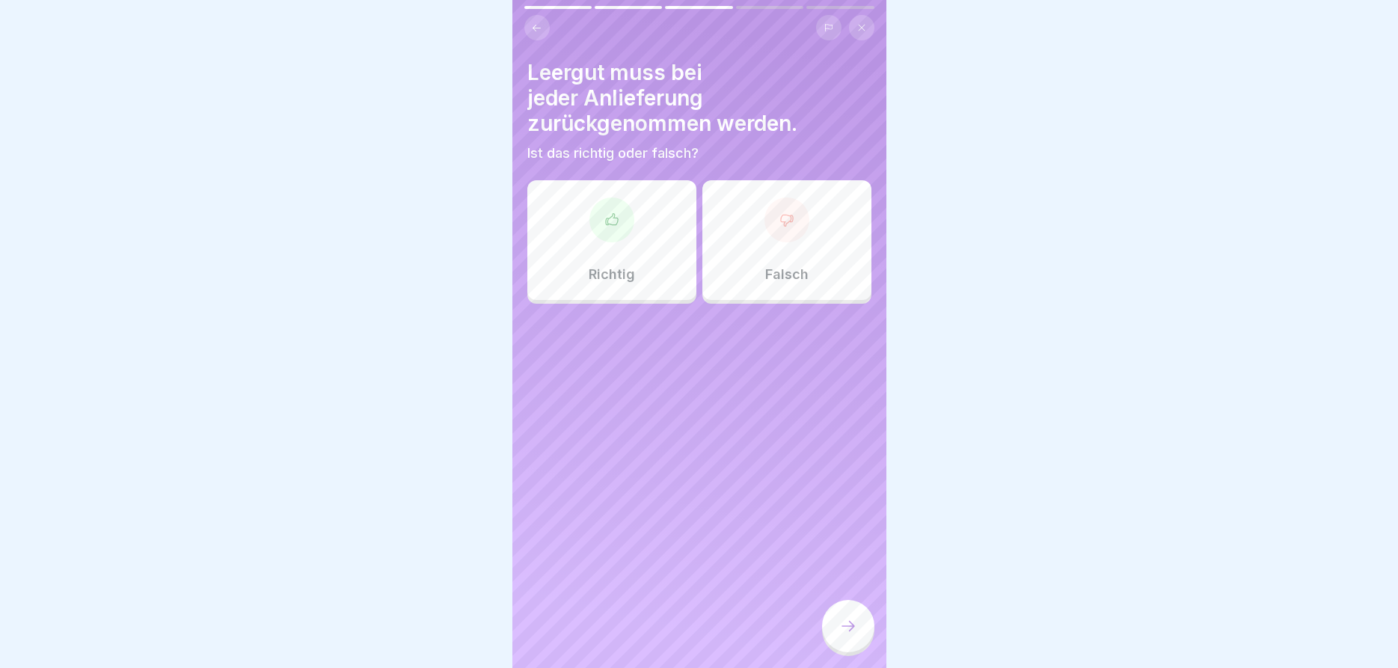
click at [613, 212] on div at bounding box center [611, 219] width 45 height 45
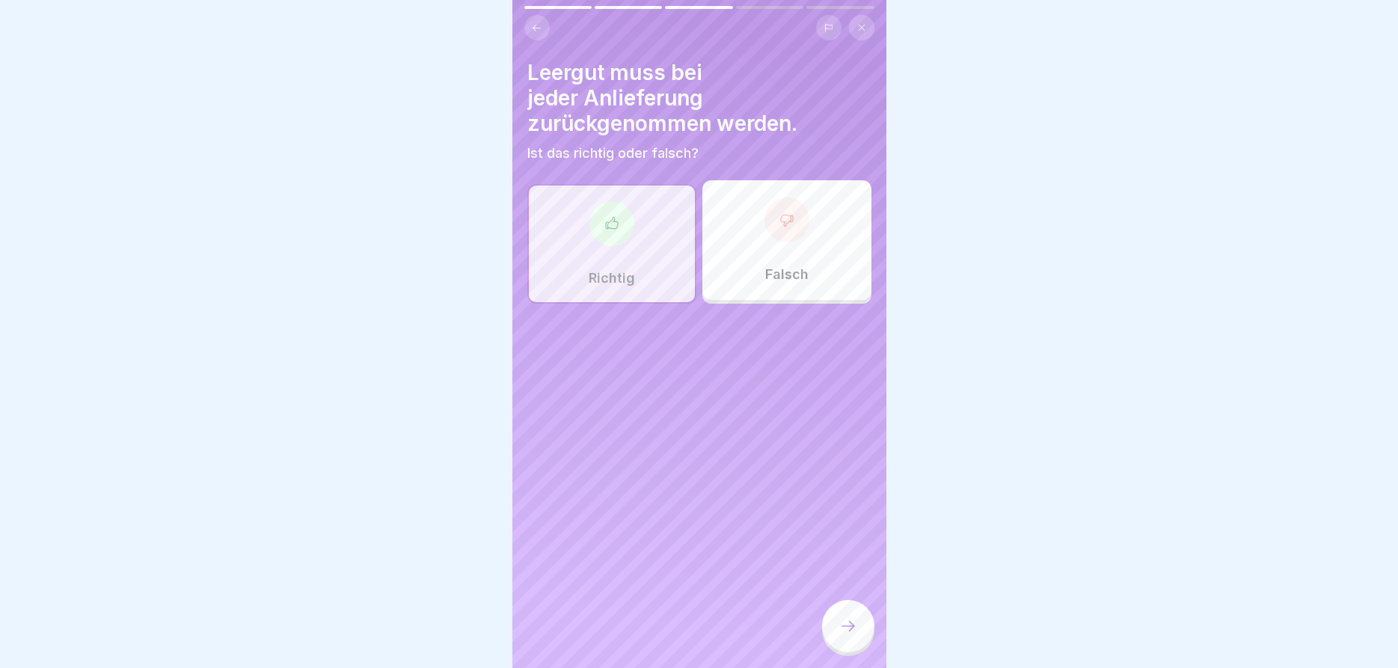
click at [857, 619] on icon at bounding box center [848, 626] width 18 height 18
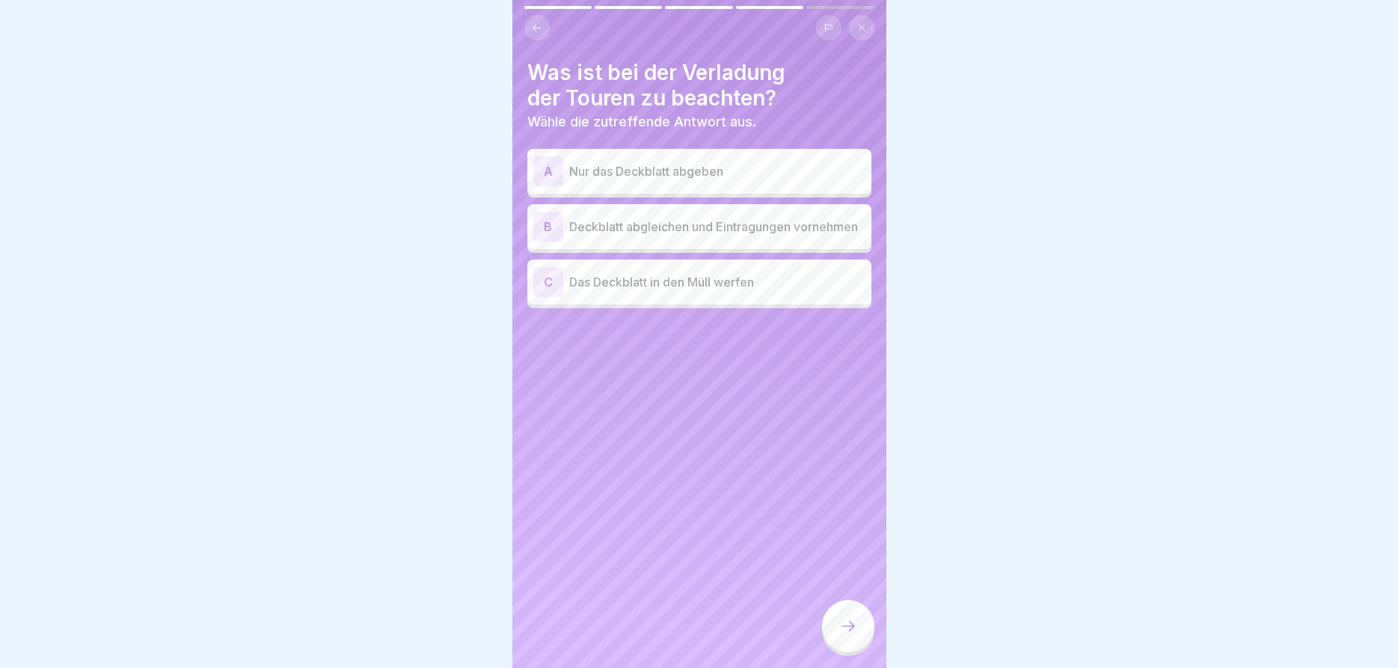
click at [750, 218] on p "Deckblatt abgleichen und Eintragungen vornehmen" at bounding box center [717, 227] width 296 height 18
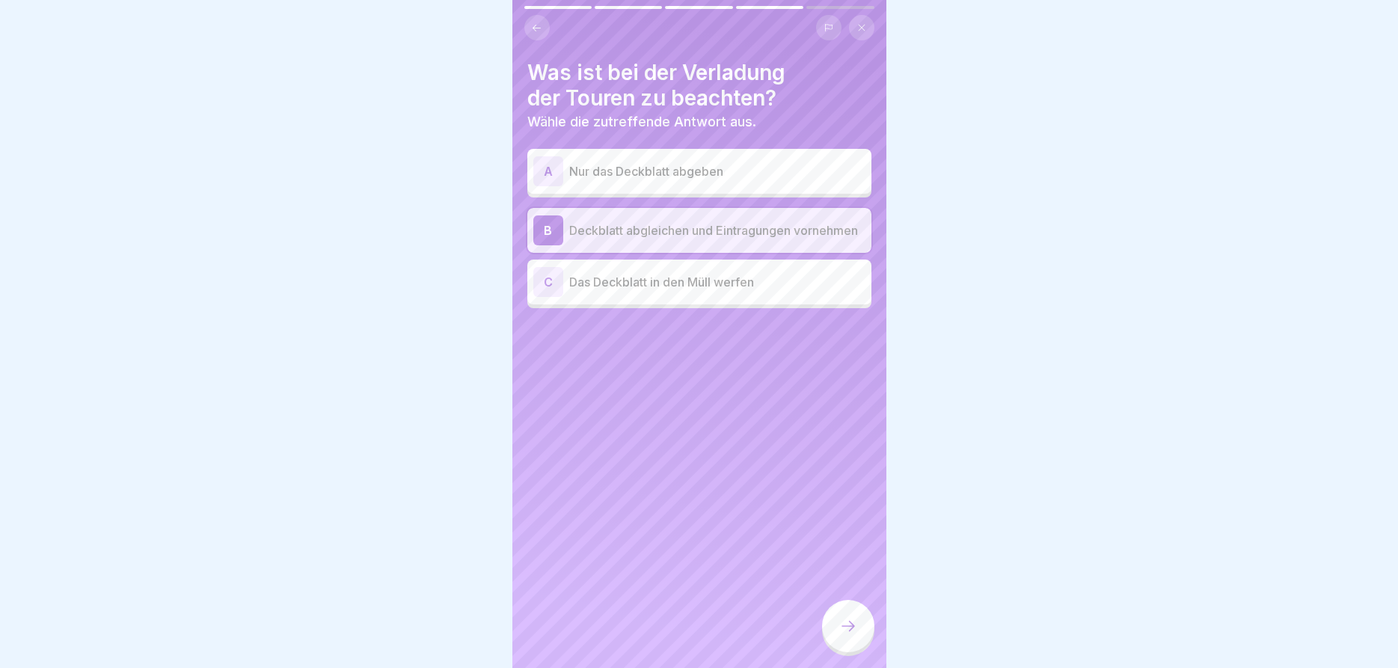
click at [840, 618] on div at bounding box center [848, 626] width 52 height 52
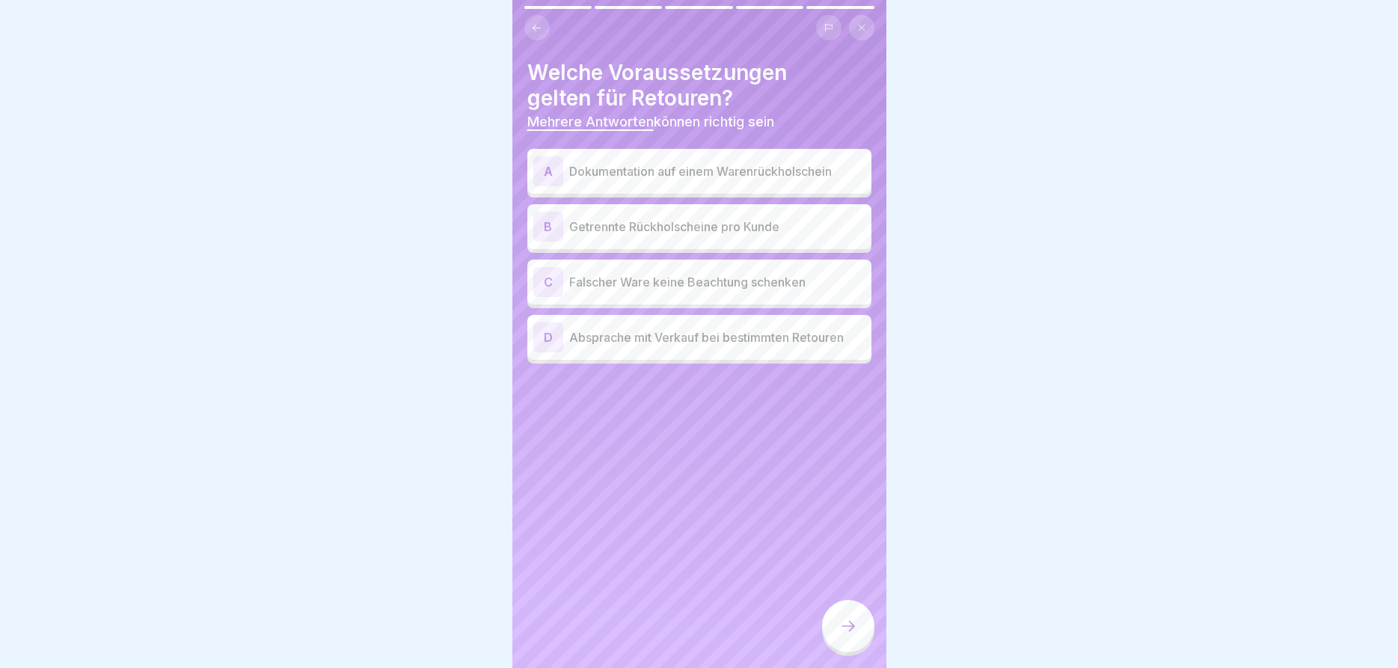
click at [729, 168] on p "Dokumentation auf einem Warenrückholschein" at bounding box center [717, 171] width 296 height 18
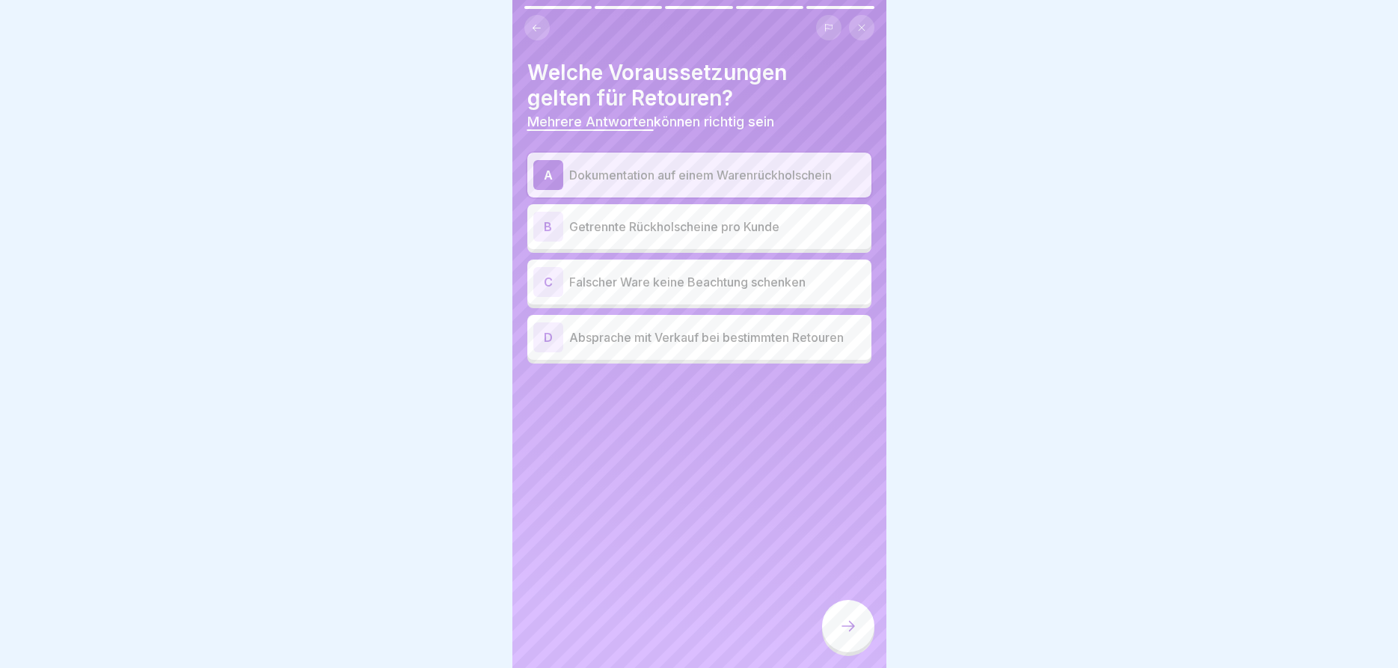
click at [709, 222] on p "Getrennte Rückholscheine pro Kunde" at bounding box center [717, 227] width 296 height 18
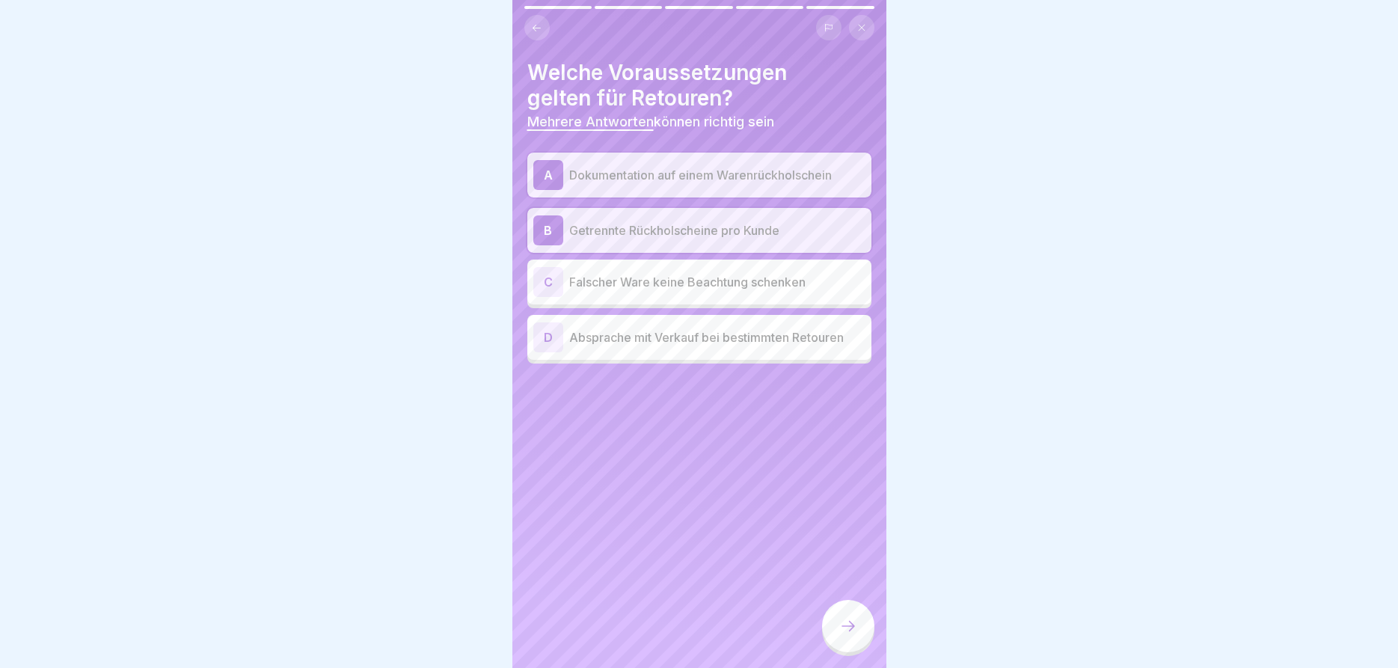
click at [685, 334] on p "Absprache mit Verkauf bei bestimmten Retouren" at bounding box center [717, 337] width 296 height 18
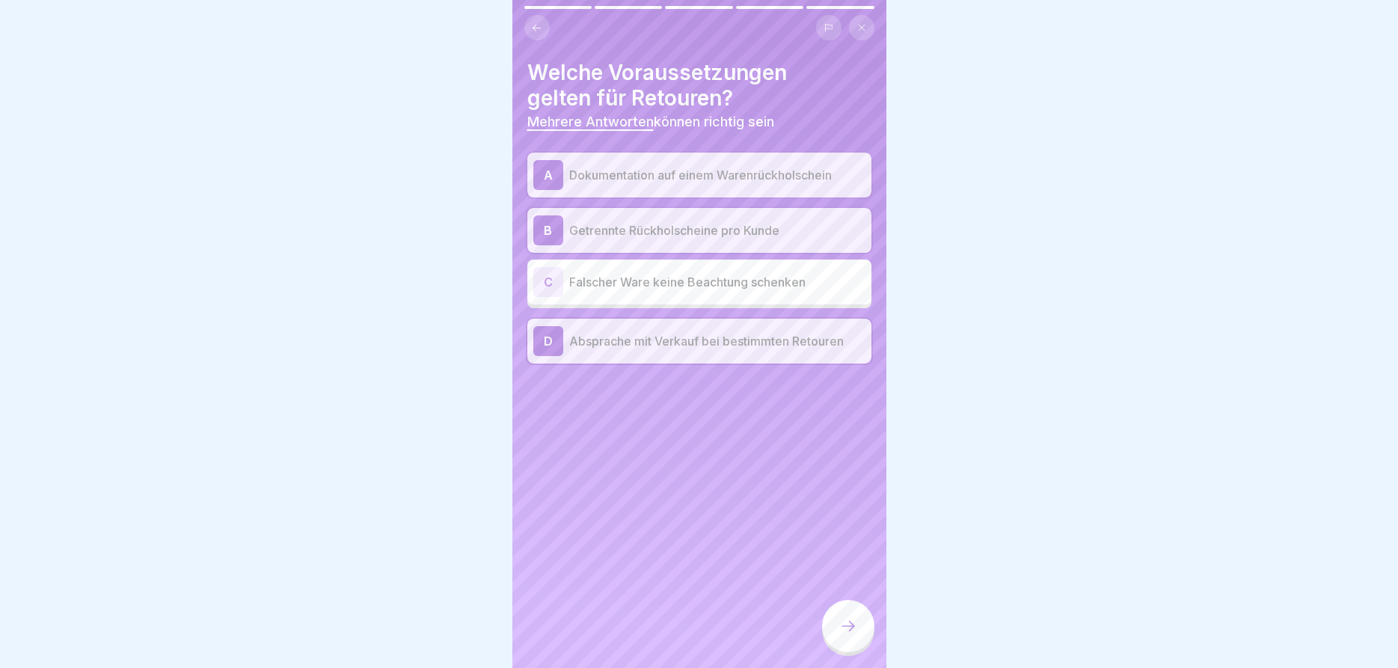
click at [844, 618] on div at bounding box center [848, 626] width 52 height 52
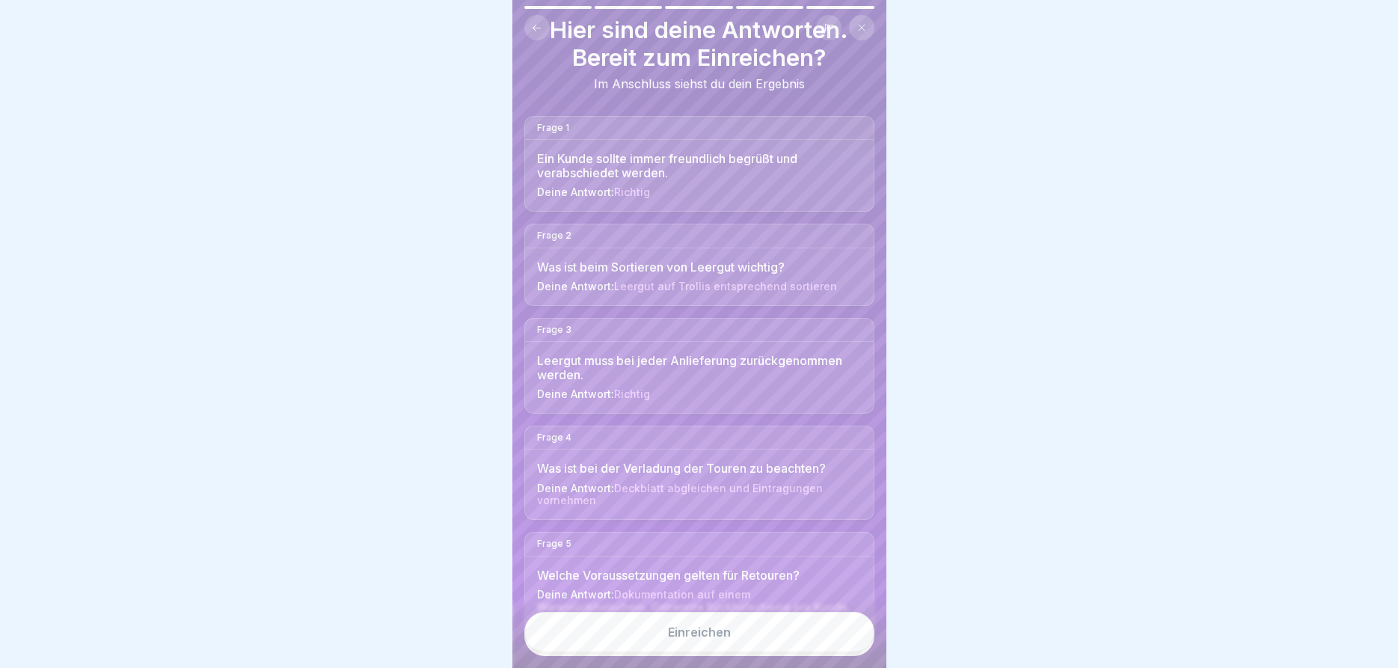
scroll to position [87, 0]
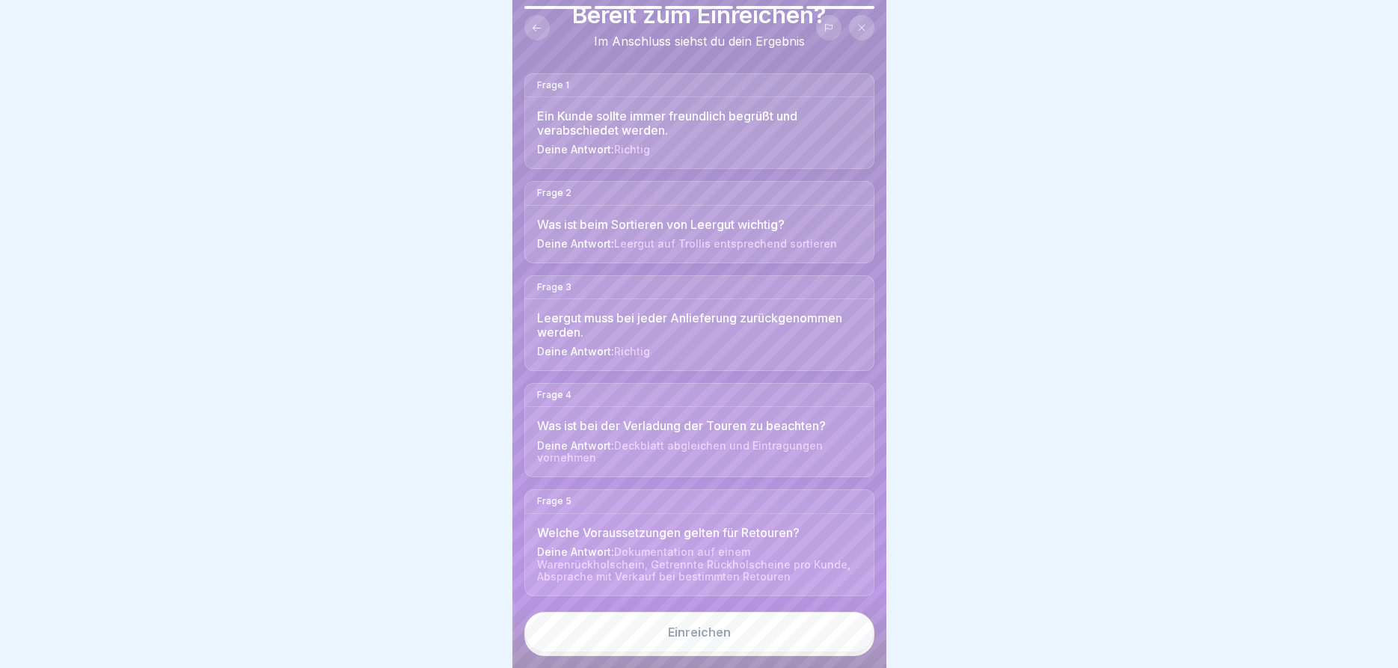
click at [717, 635] on div "Einreichen" at bounding box center [699, 631] width 63 height 13
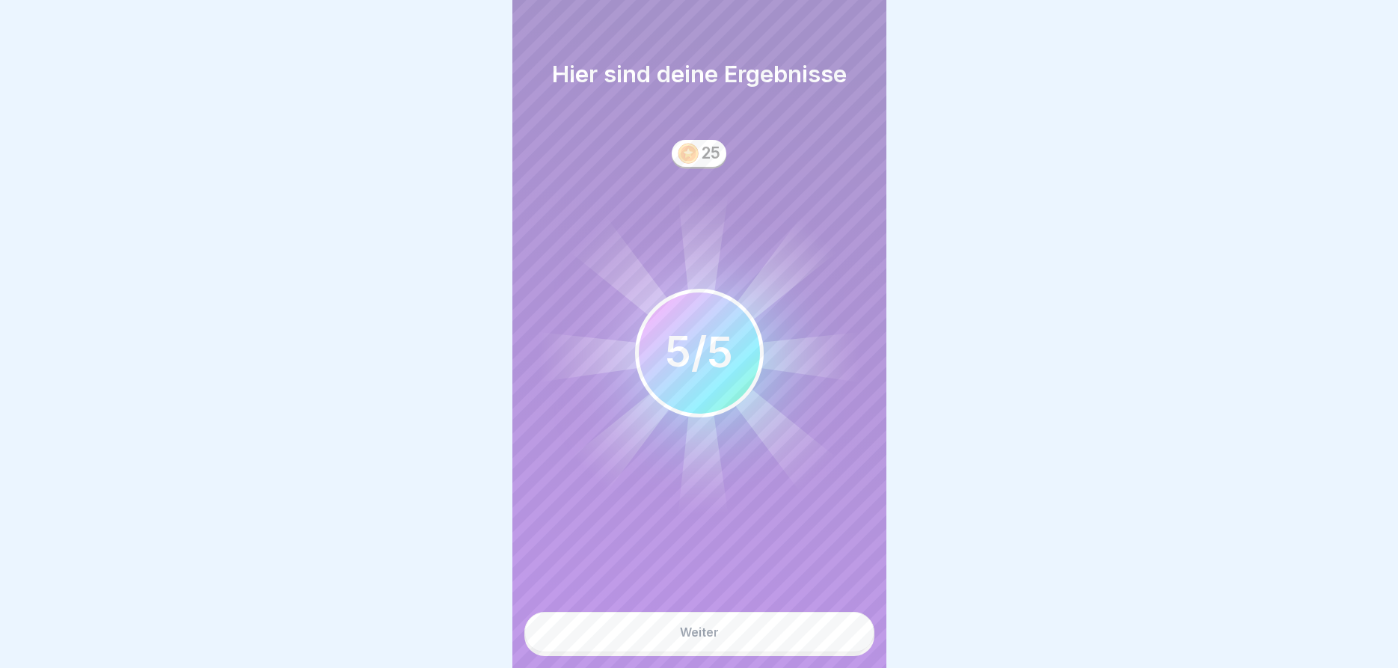
click at [702, 631] on div "Weiter" at bounding box center [699, 631] width 39 height 13
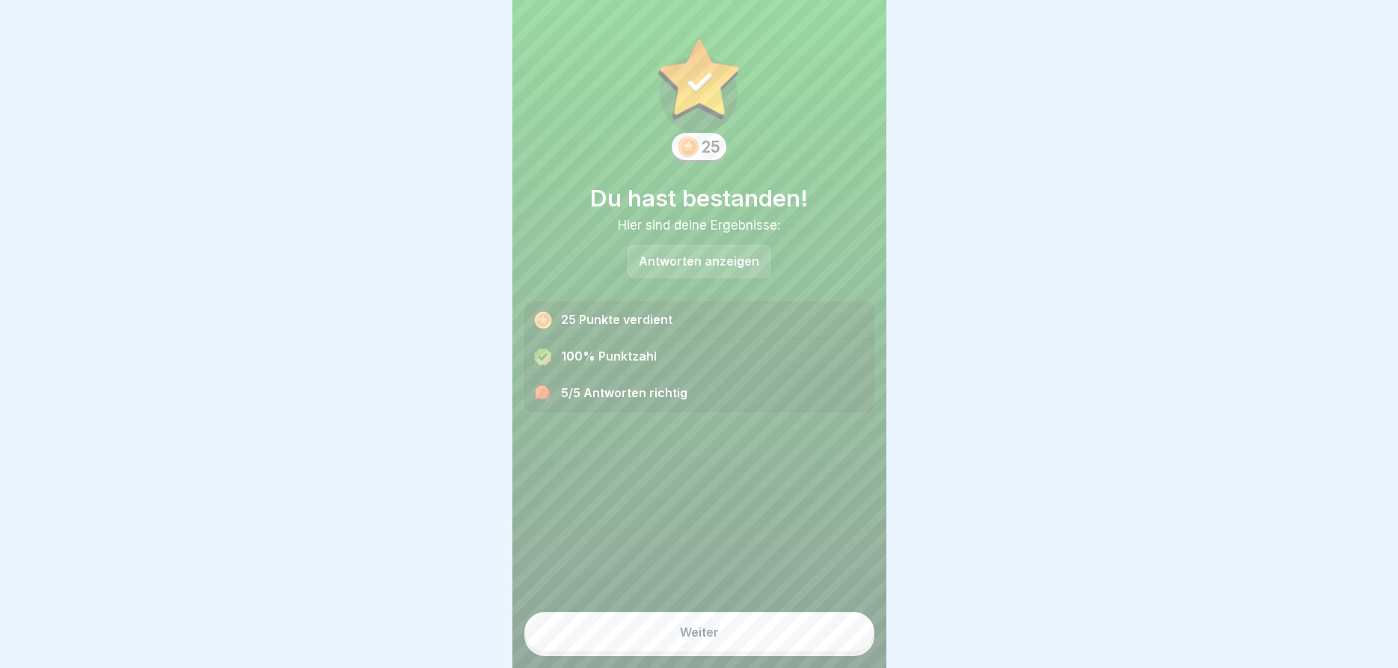
click at [693, 629] on div "Weiter" at bounding box center [699, 631] width 39 height 13
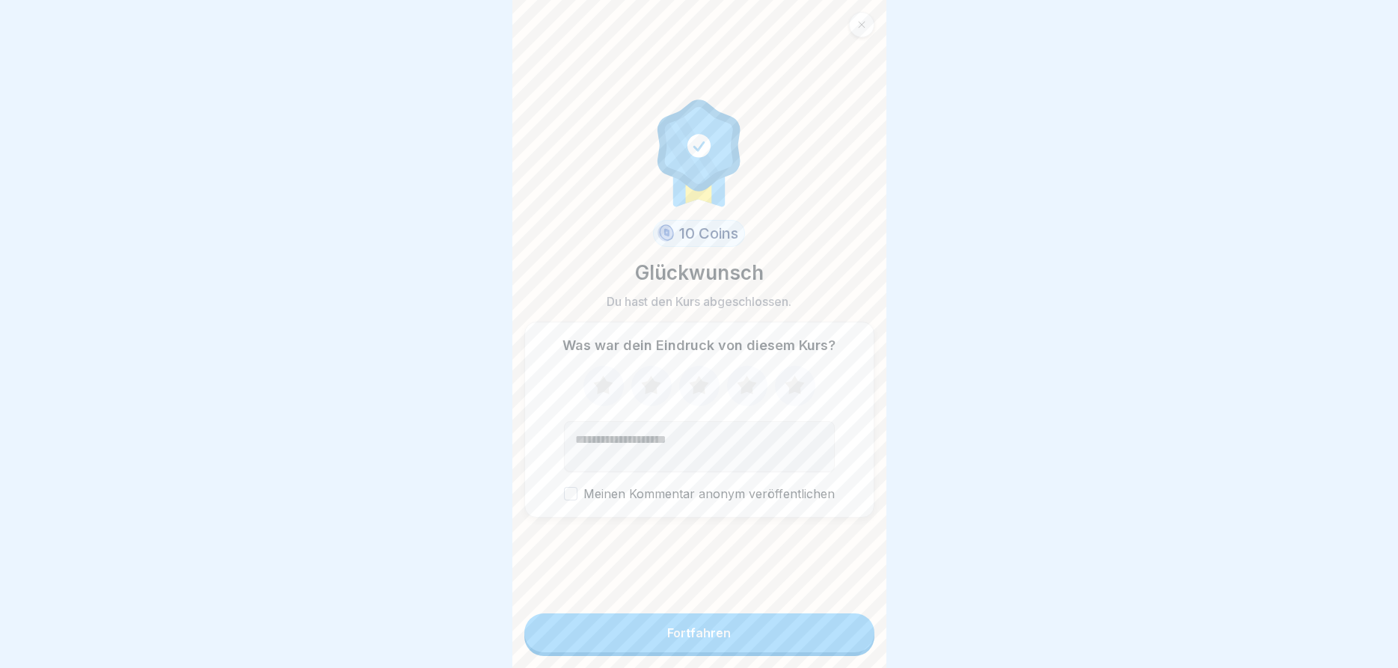
click at [607, 386] on icon at bounding box center [602, 385] width 19 height 19
click at [598, 440] on textarea "Kommentar (optional)" at bounding box center [699, 446] width 271 height 51
type textarea "**********"
click at [673, 631] on div "Fortfahren" at bounding box center [699, 632] width 64 height 13
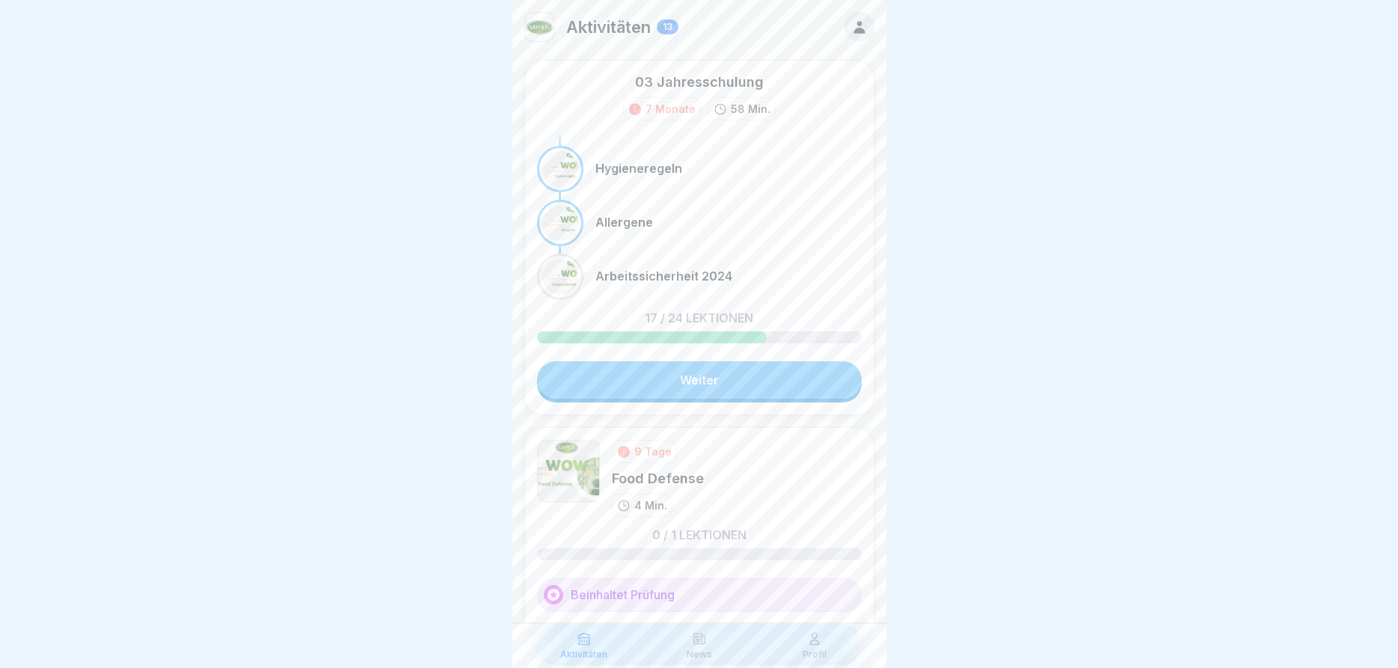
click at [753, 376] on link "Weiter" at bounding box center [699, 379] width 325 height 37
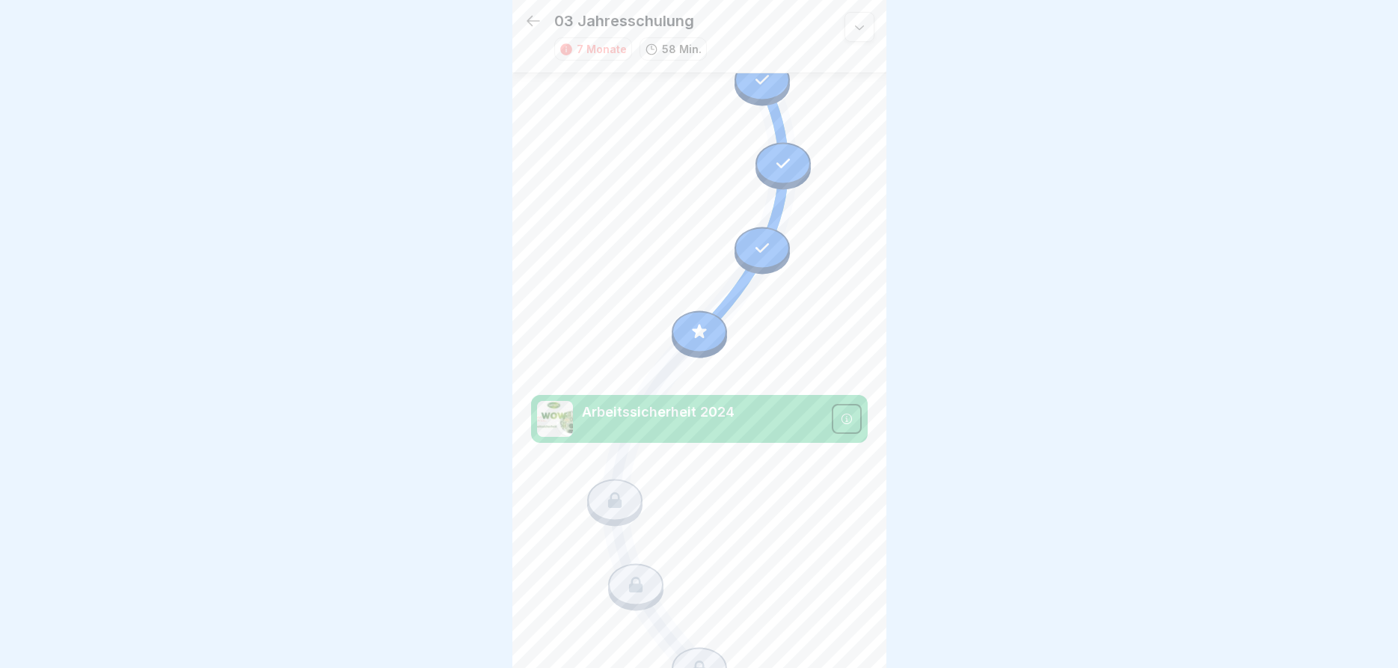
scroll to position [2119, 0]
click at [812, 417] on p "Arbeitssicherheit 2024" at bounding box center [702, 411] width 241 height 19
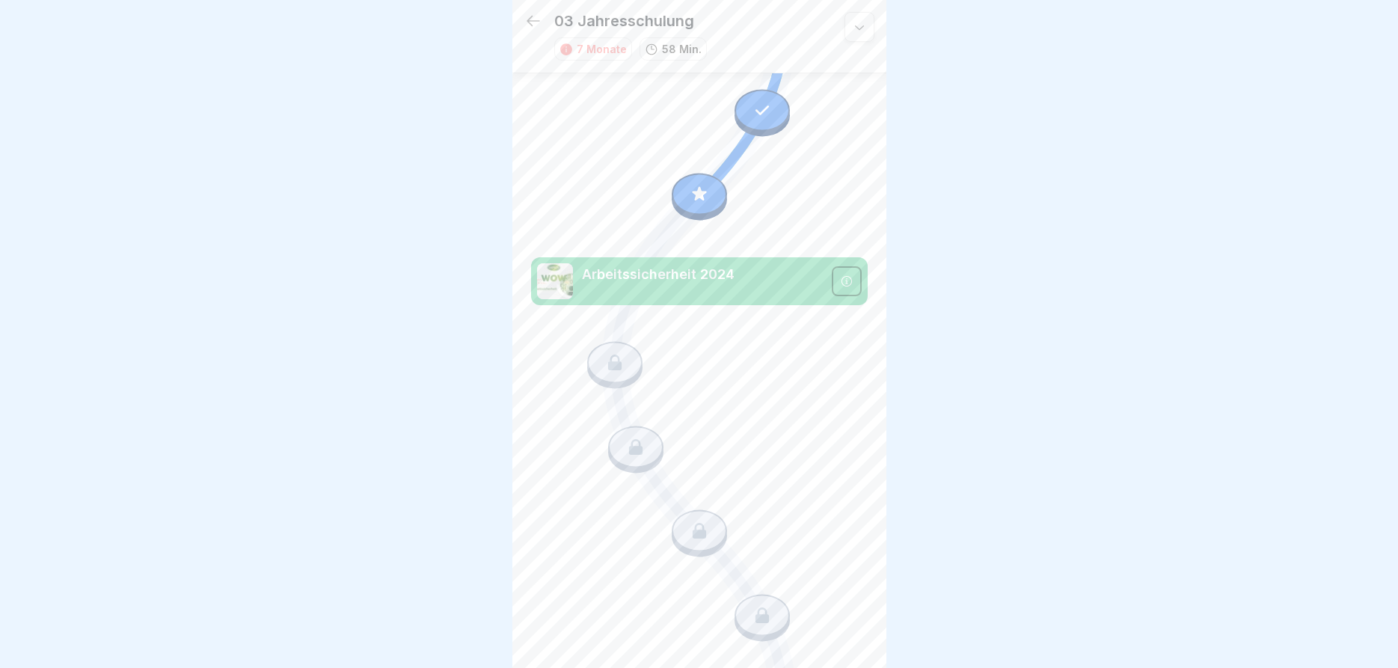
scroll to position [2141, 0]
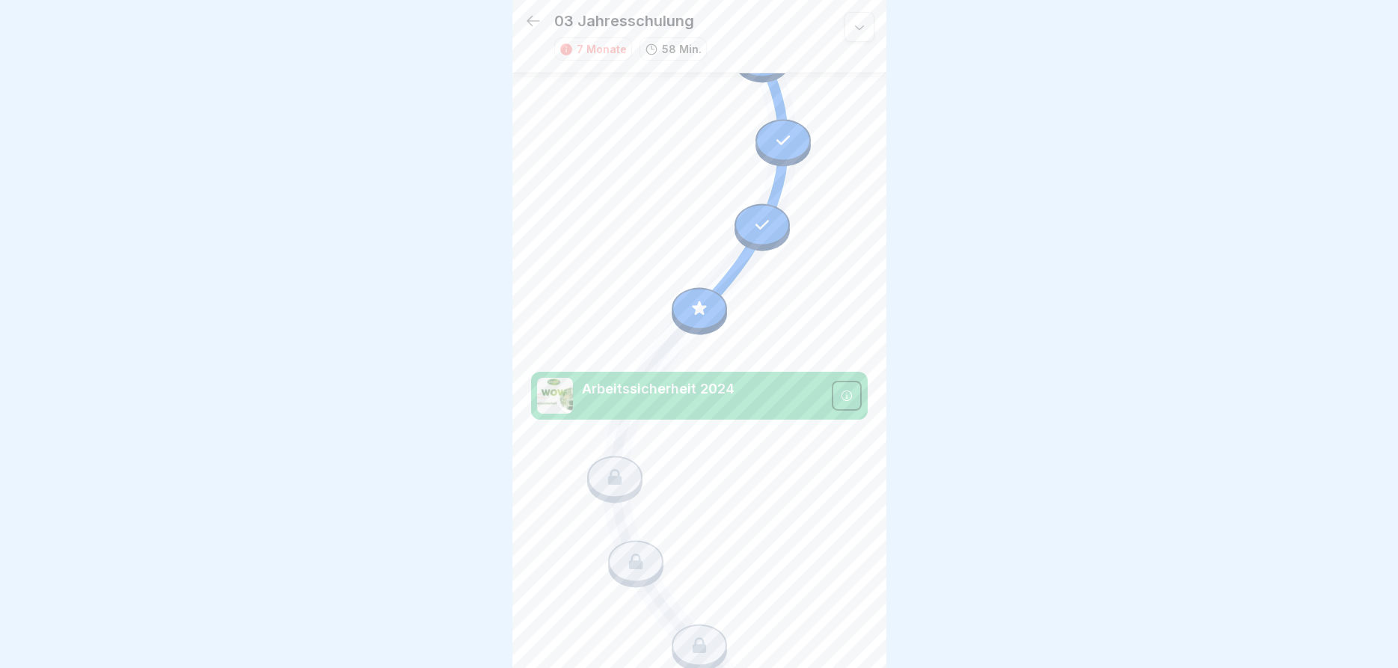
click at [643, 392] on p "Arbeitssicherheit 2024" at bounding box center [702, 388] width 241 height 19
drag, startPoint x: 606, startPoint y: 479, endPoint x: 838, endPoint y: 411, distance: 241.5
click at [606, 478] on icon at bounding box center [614, 477] width 19 height 19
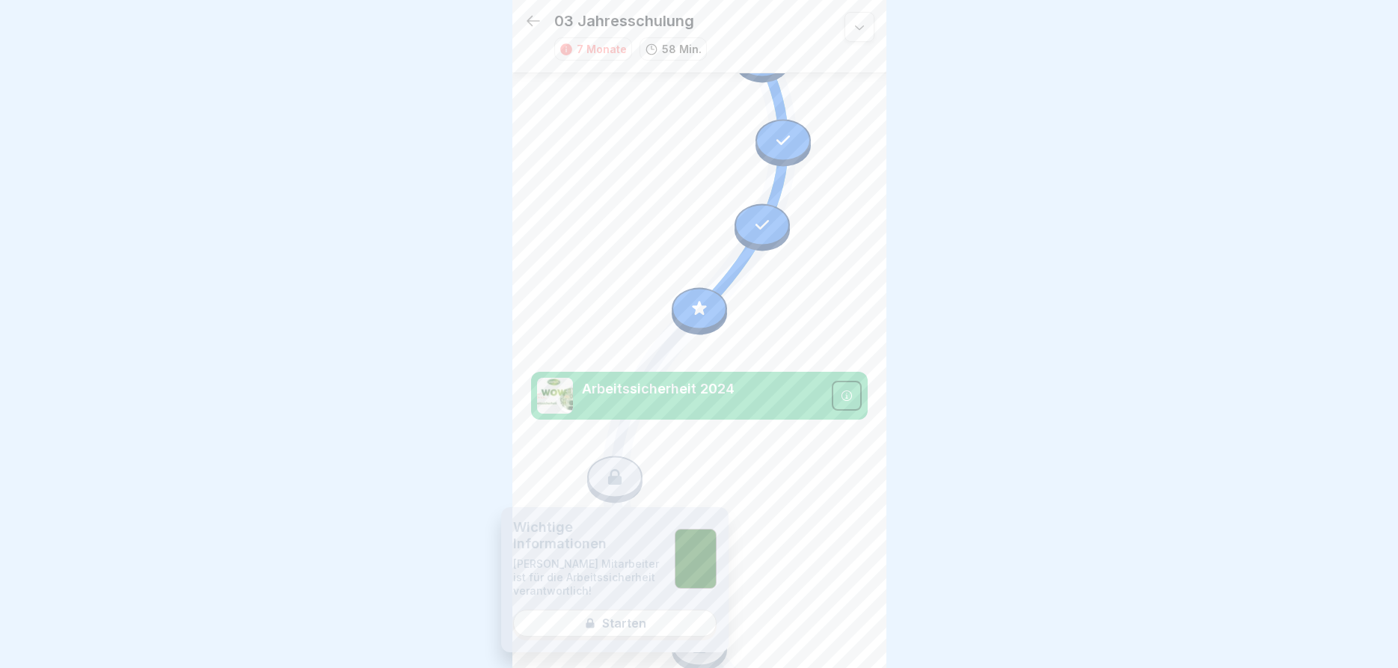
click at [619, 620] on div "Wichtige Informationen Jeder Mitarbeiter ist für die Arbeitssicherheit verantwo…" at bounding box center [614, 579] width 227 height 145
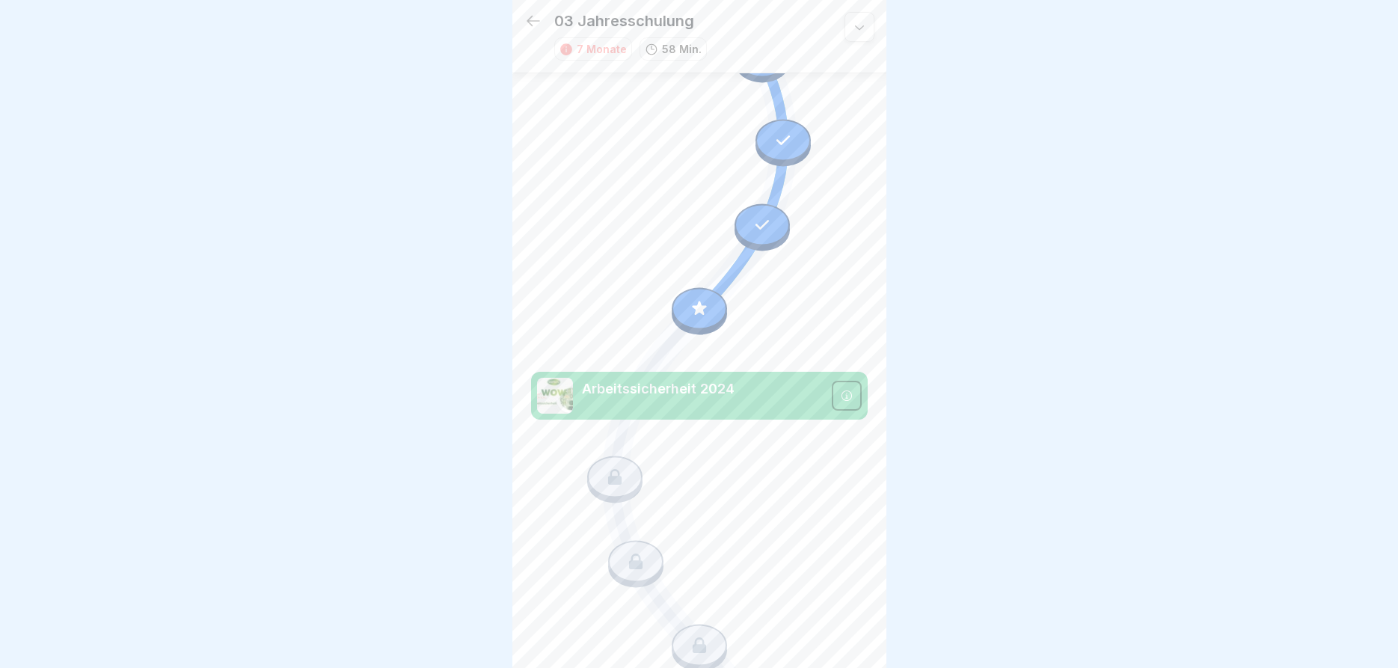
click at [849, 390] on icon at bounding box center [847, 396] width 12 height 12
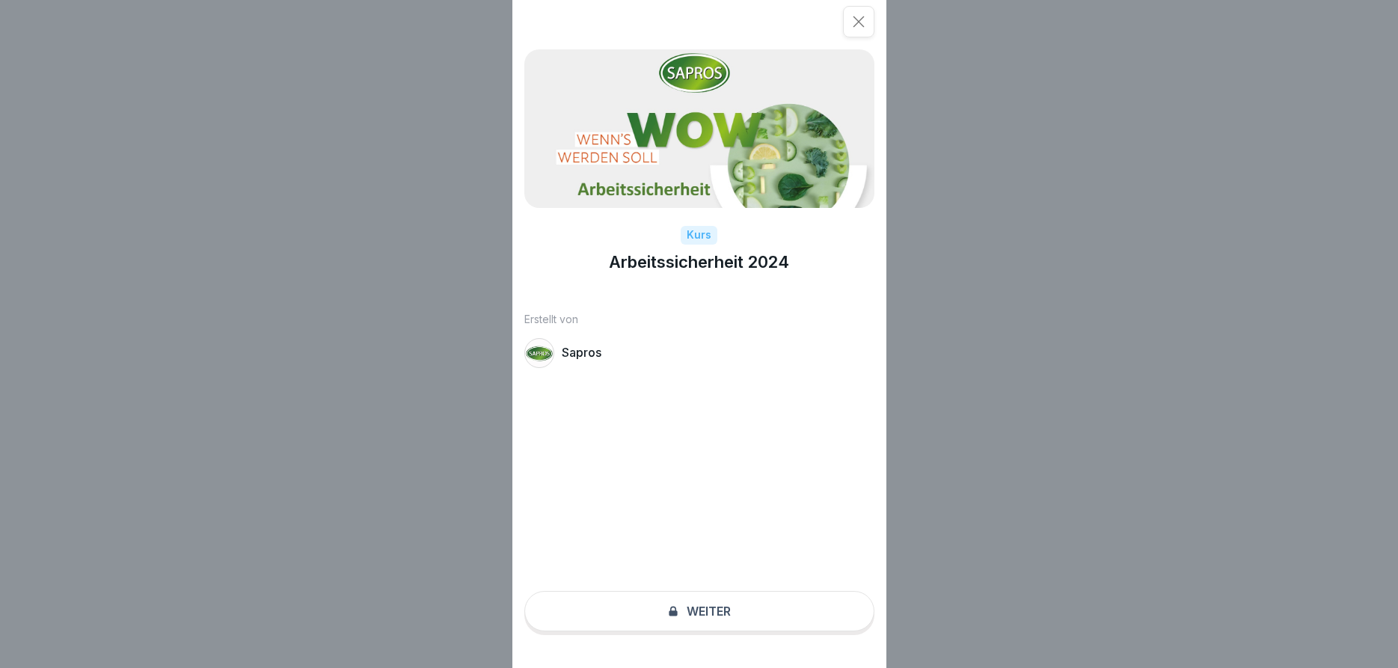
click at [707, 610] on div "Kurs Arbeitssicherheit 2024 Erstellt von Sapros Weiter" at bounding box center [699, 334] width 374 height 668
click at [547, 355] on div at bounding box center [539, 353] width 30 height 30
click at [627, 260] on h1 "Arbeitssicherheit 2024" at bounding box center [699, 261] width 180 height 19
click at [709, 610] on div "Kurs Arbeitssicherheit 2024 Erstellt von Sapros Weiter" at bounding box center [699, 334] width 374 height 668
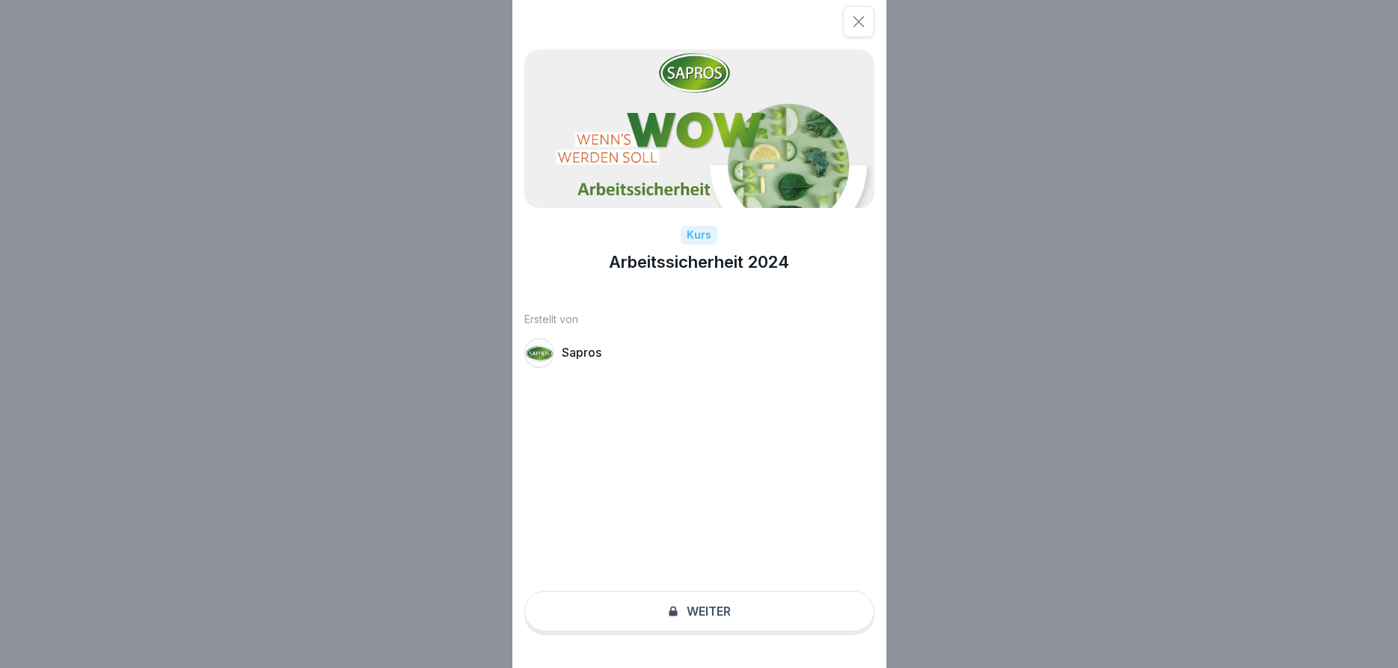
click at [592, 358] on p "Sapros" at bounding box center [582, 353] width 40 height 14
click at [718, 610] on div "Kurs Arbeitssicherheit 2024 Erstellt von Sapros Weiter" at bounding box center [699, 334] width 374 height 668
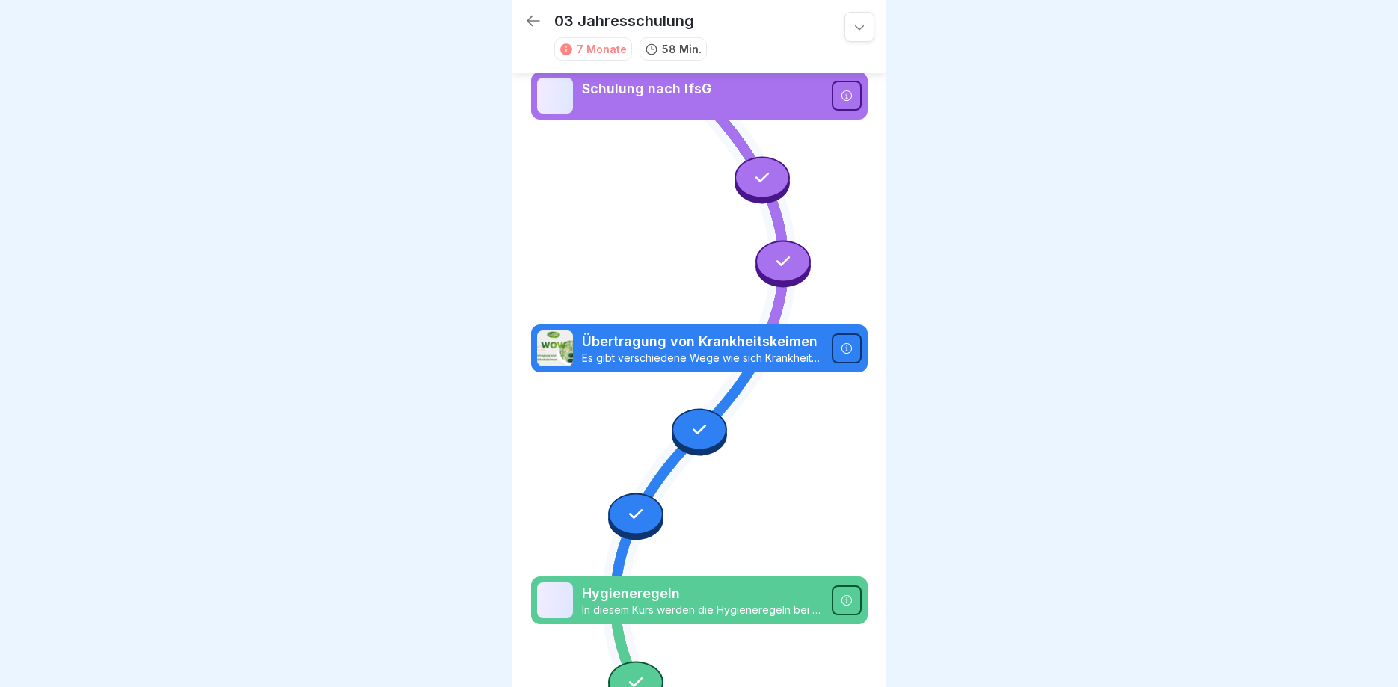
scroll to position [2109, 0]
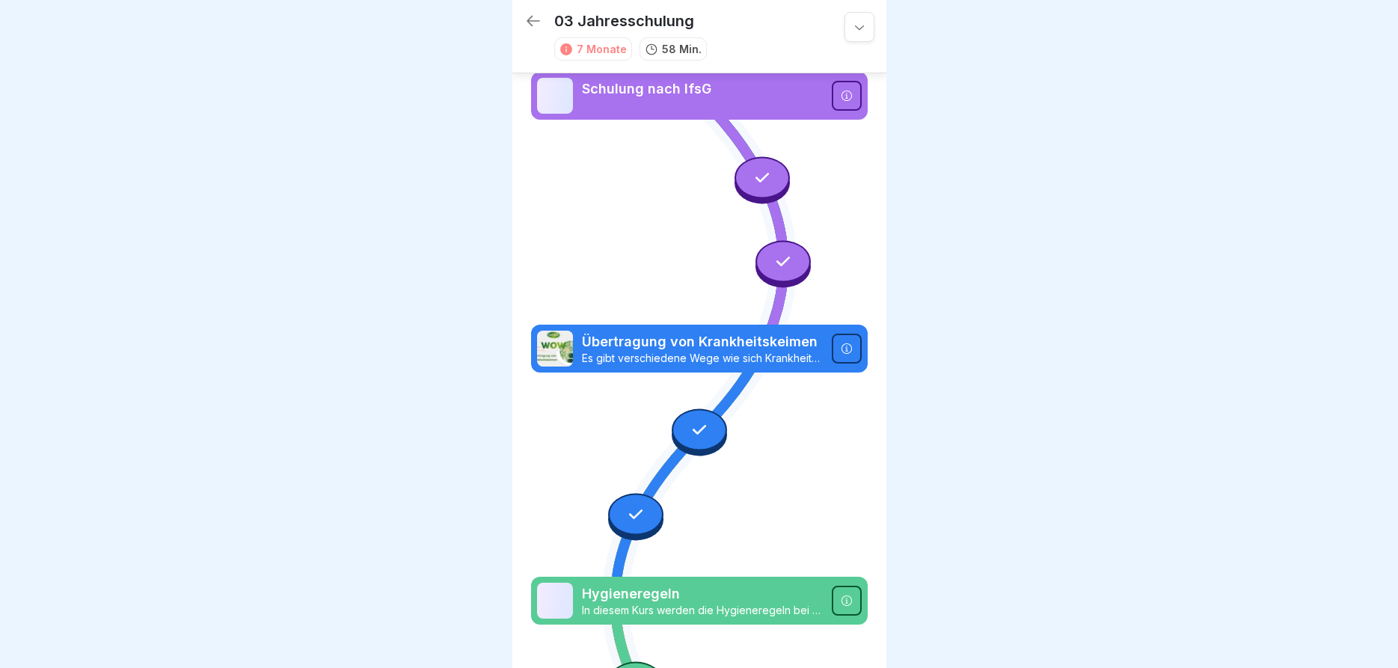
scroll to position [2119, 0]
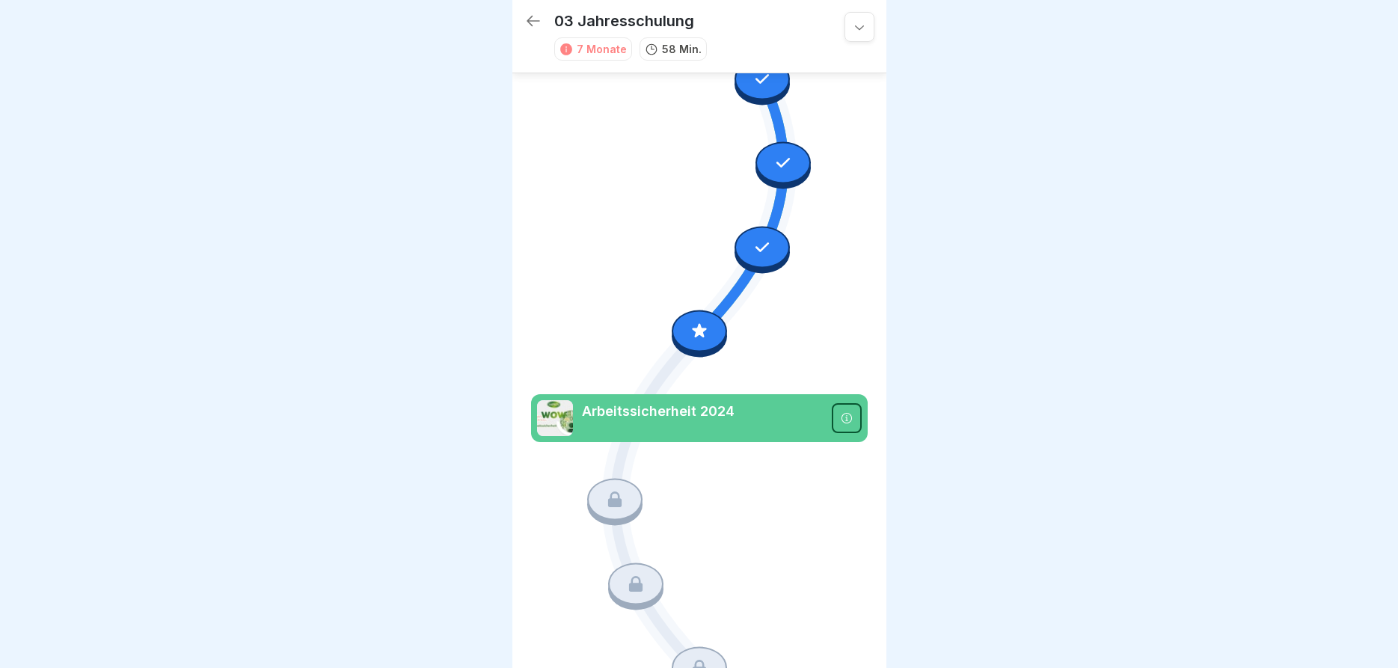
click at [848, 413] on icon at bounding box center [847, 418] width 12 height 12
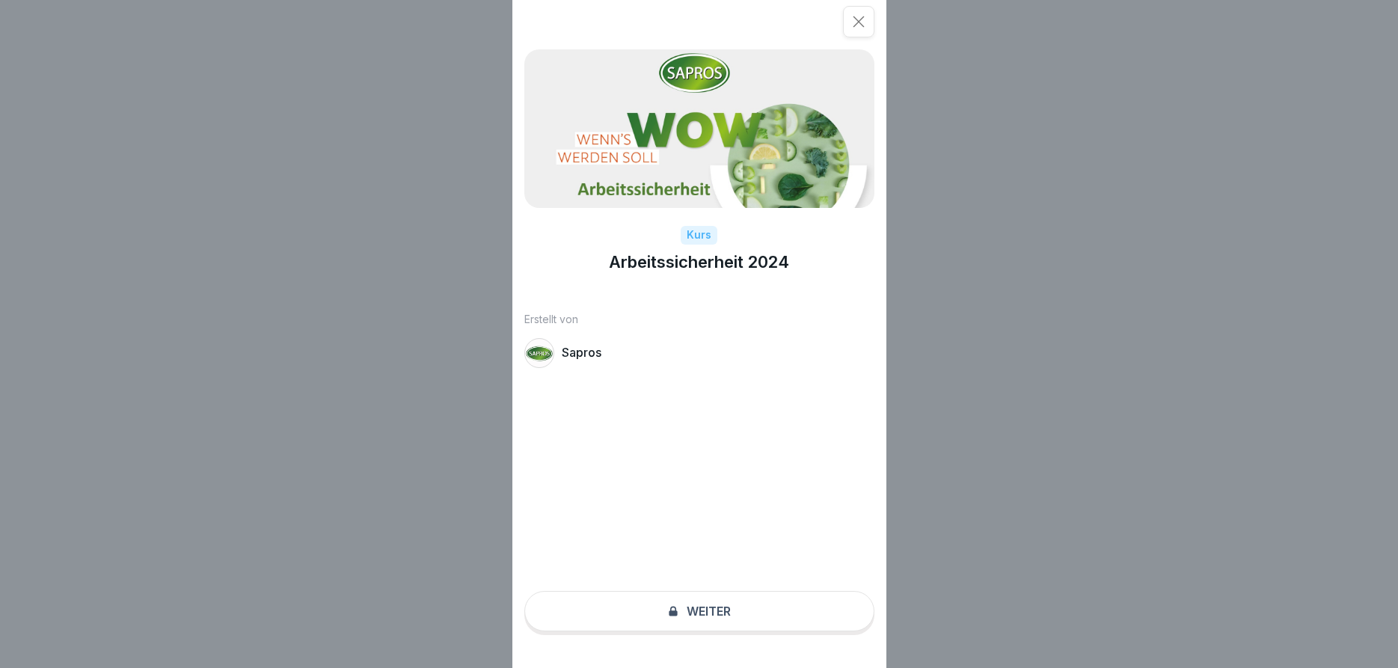
click at [693, 607] on div "Kurs Arbeitssicherheit 2024 Erstellt von Sapros Weiter" at bounding box center [699, 334] width 374 height 668
click at [853, 26] on icon at bounding box center [858, 21] width 15 height 15
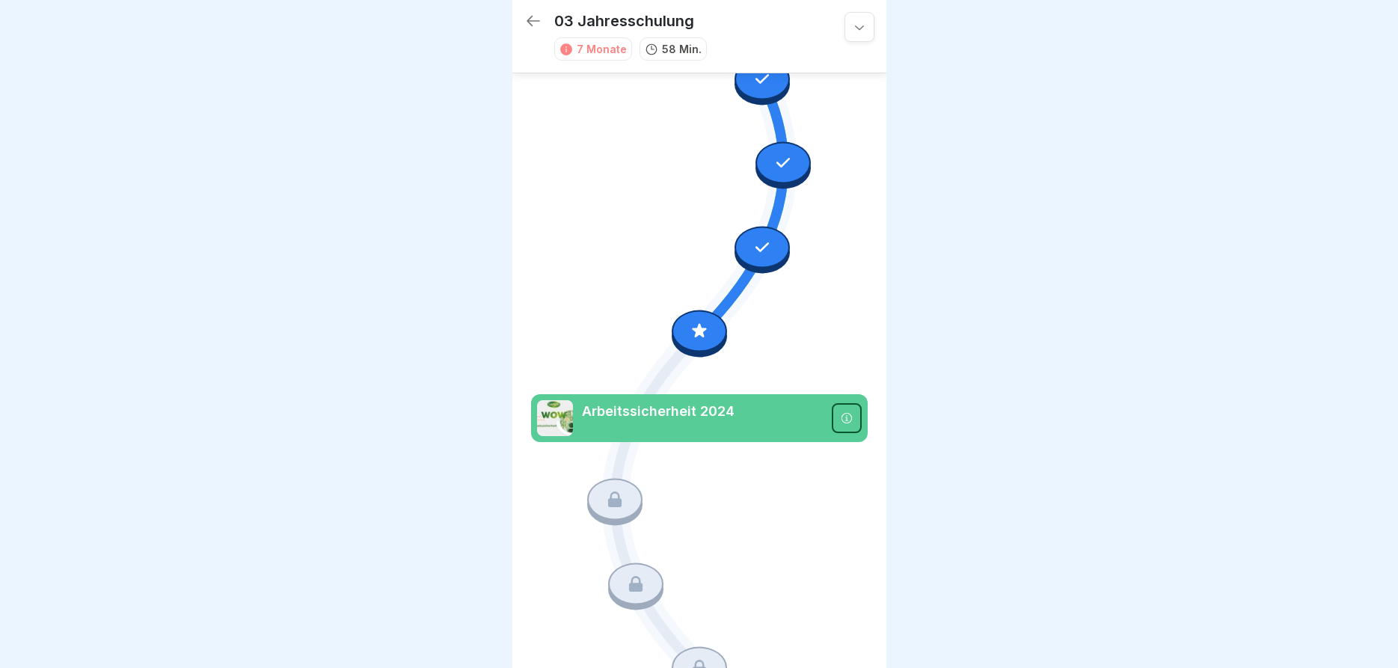
click at [863, 30] on icon at bounding box center [859, 26] width 15 height 15
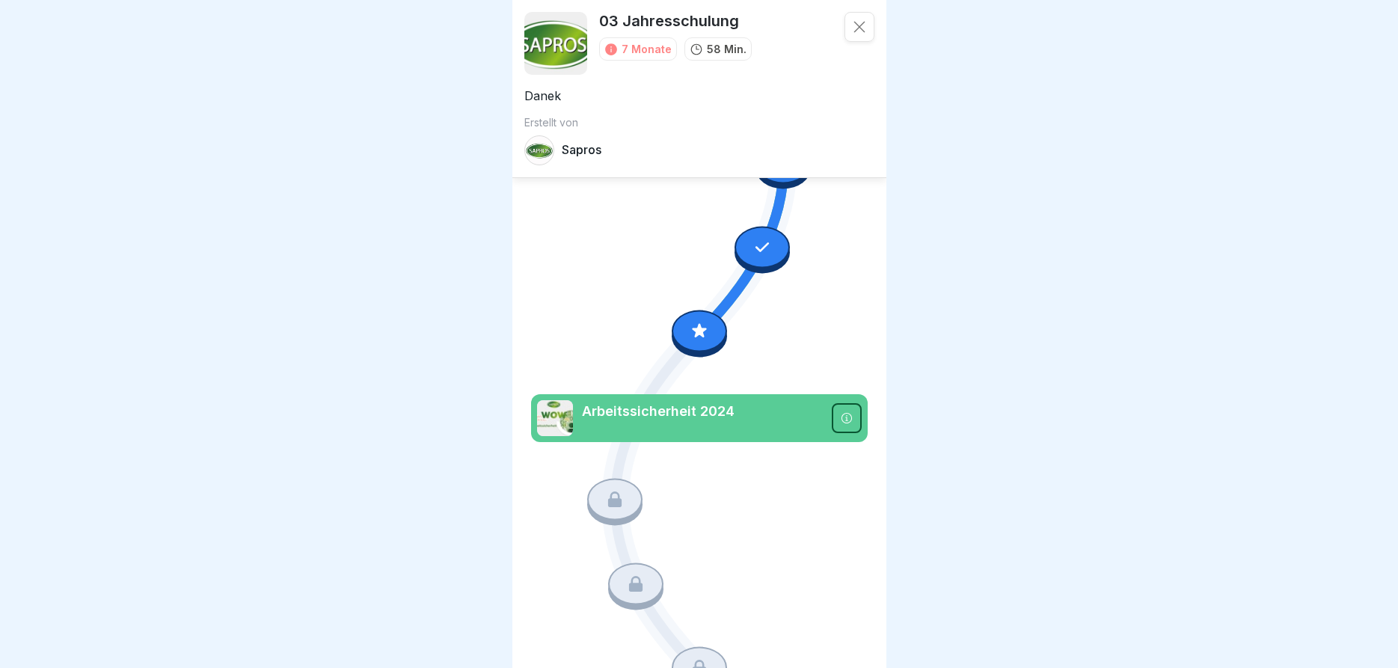
click at [586, 149] on p "Sapros" at bounding box center [582, 150] width 40 height 14
click at [953, 251] on div at bounding box center [699, 334] width 1398 height 668
click at [497, 272] on div at bounding box center [699, 334] width 1398 height 668
drag, startPoint x: 402, startPoint y: 246, endPoint x: 887, endPoint y: 48, distance: 523.7
click at [460, 220] on div at bounding box center [699, 334] width 1398 height 668
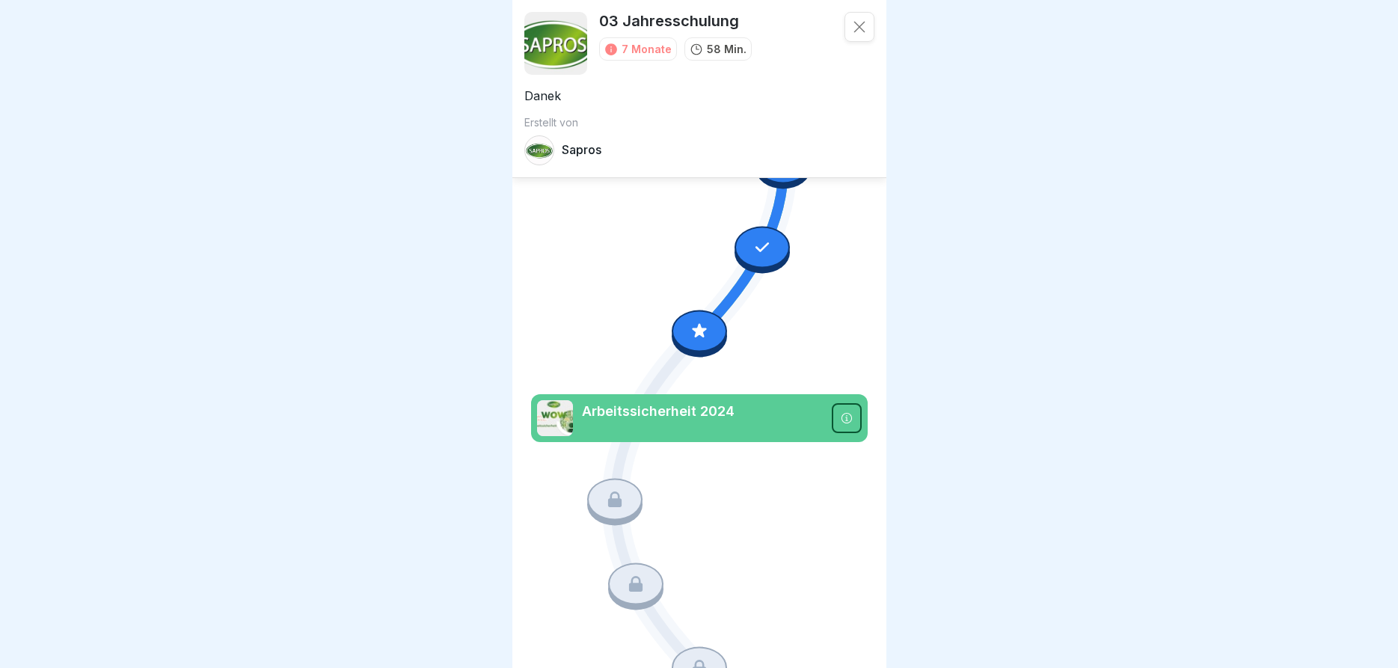
click at [862, 18] on div at bounding box center [860, 27] width 30 height 30
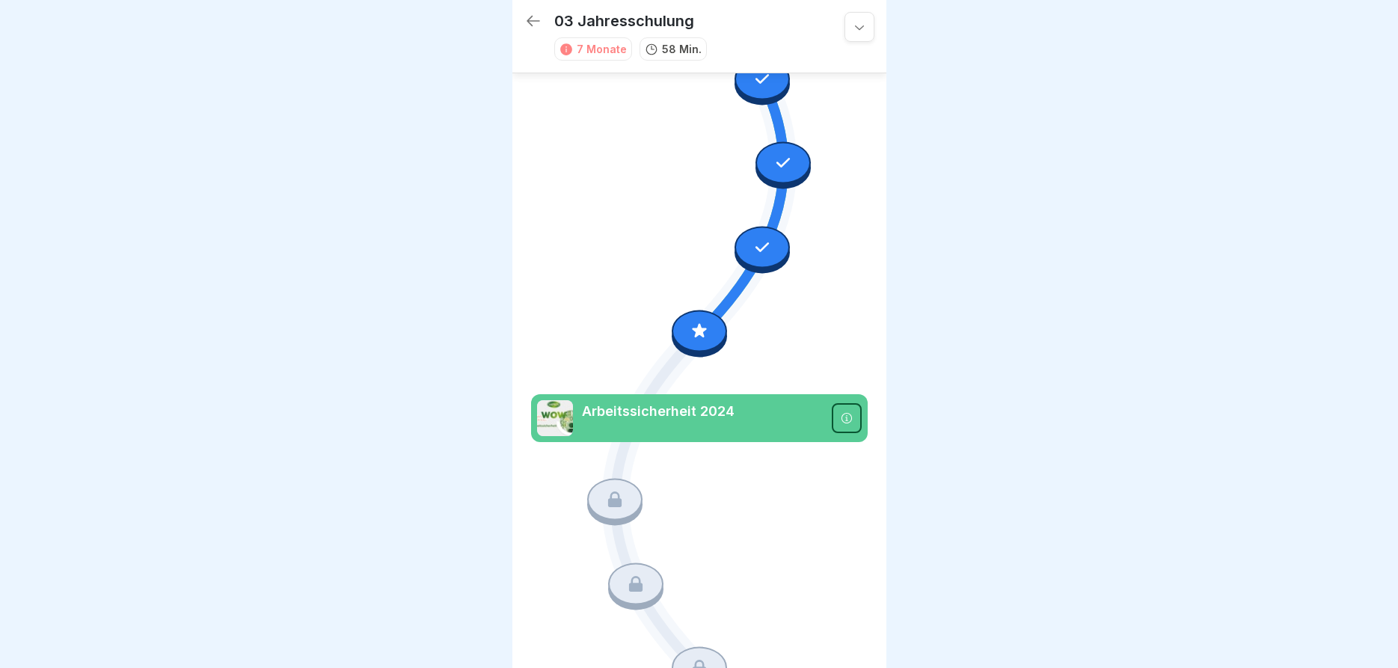
drag, startPoint x: 641, startPoint y: 411, endPoint x: 560, endPoint y: 429, distance: 83.5
click at [637, 411] on p "Arbeitssicherheit 2024" at bounding box center [702, 411] width 241 height 19
click at [558, 432] on img at bounding box center [555, 418] width 36 height 36
drag, startPoint x: 601, startPoint y: 506, endPoint x: 607, endPoint y: 498, distance: 10.6
click at [605, 503] on div at bounding box center [614, 500] width 55 height 42
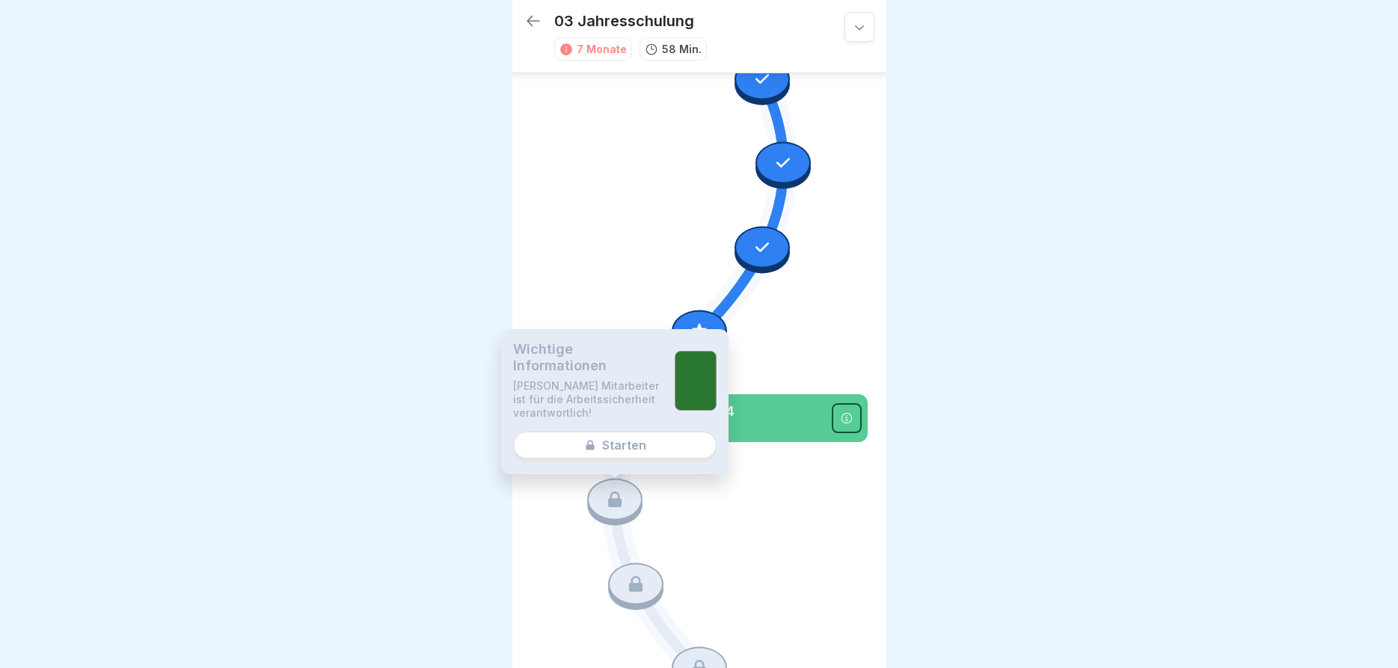
click at [628, 447] on div "Wichtige Informationen Jeder Mitarbeiter ist für die Arbeitssicherheit verantwo…" at bounding box center [614, 401] width 227 height 145
click at [691, 383] on div at bounding box center [696, 381] width 42 height 60
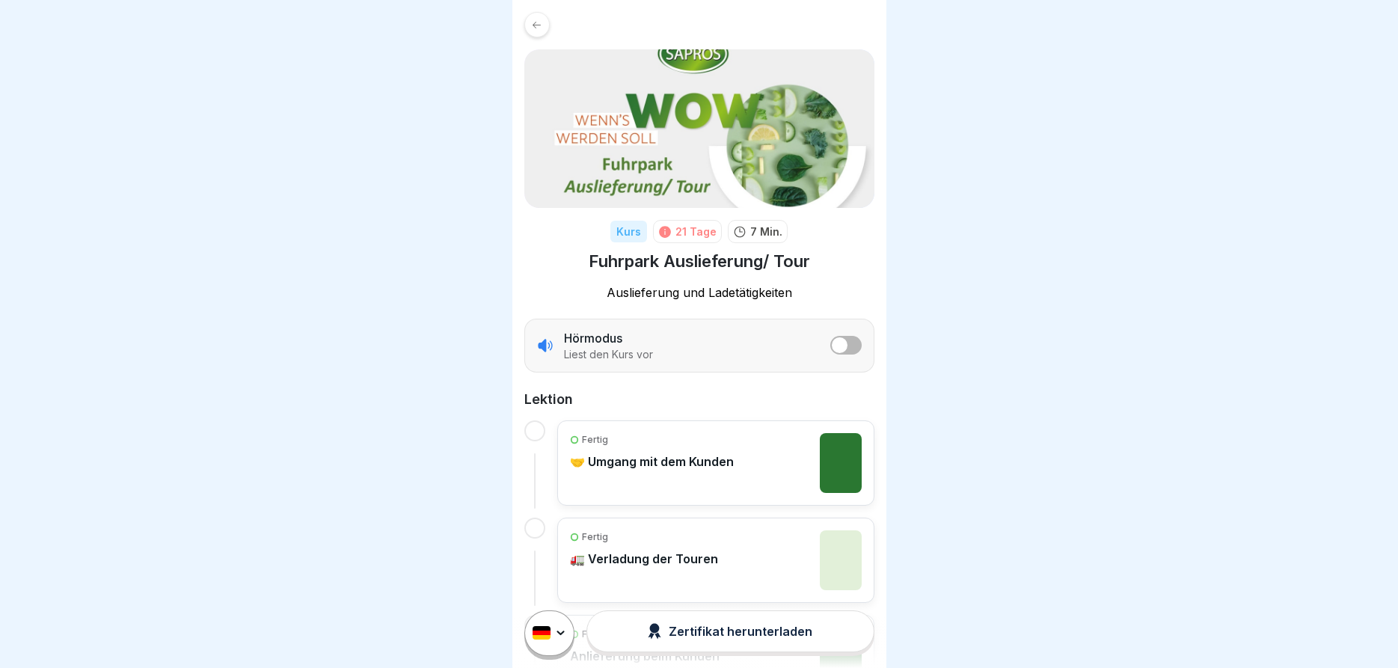
click at [714, 626] on div "Zertifikat herunterladen" at bounding box center [730, 631] width 165 height 16
click at [651, 556] on p "🚛 Verladung der Touren" at bounding box center [644, 558] width 148 height 15
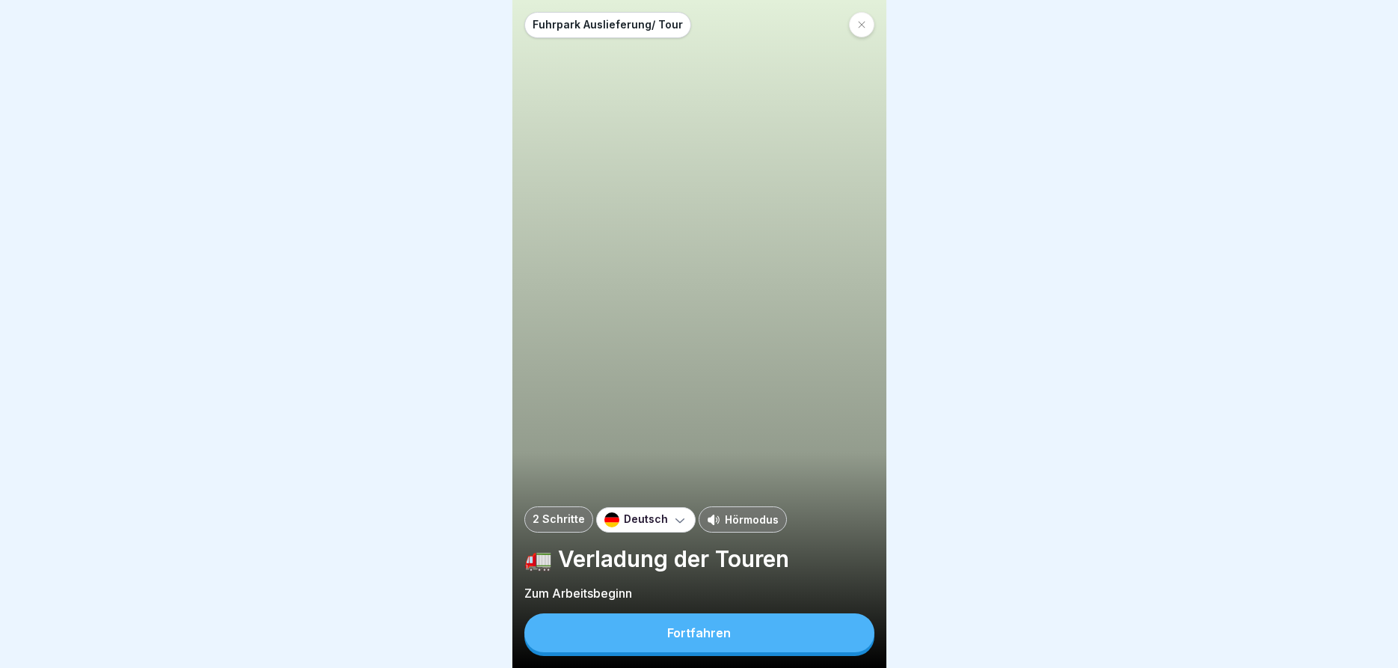
click at [726, 628] on div "Fortfahren" at bounding box center [699, 632] width 64 height 13
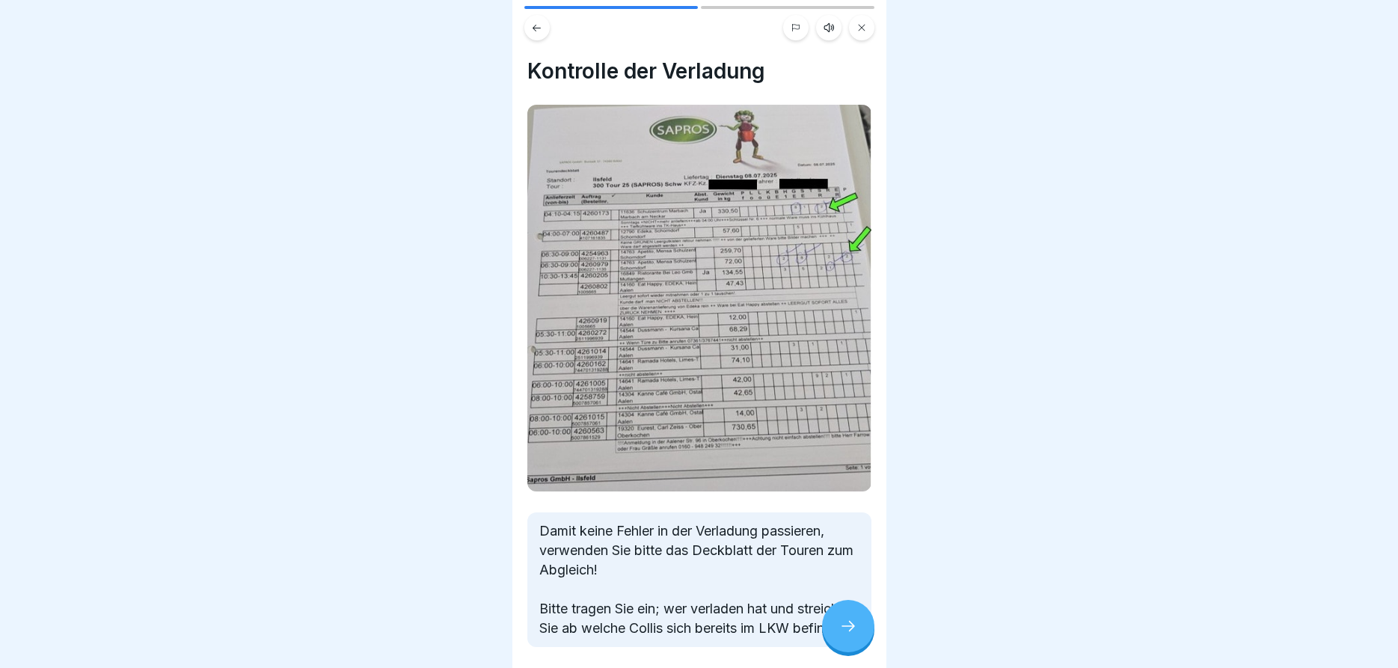
click at [846, 624] on icon at bounding box center [848, 626] width 18 height 18
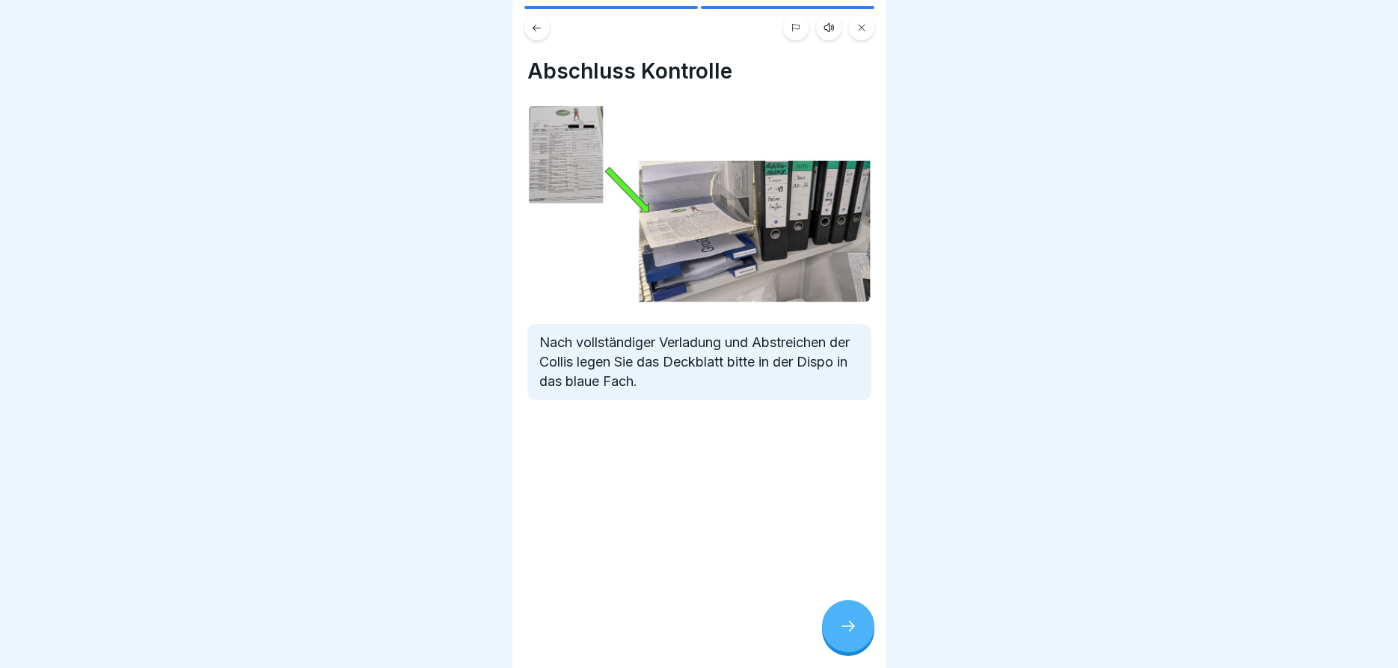
click at [866, 26] on icon at bounding box center [861, 27] width 9 height 9
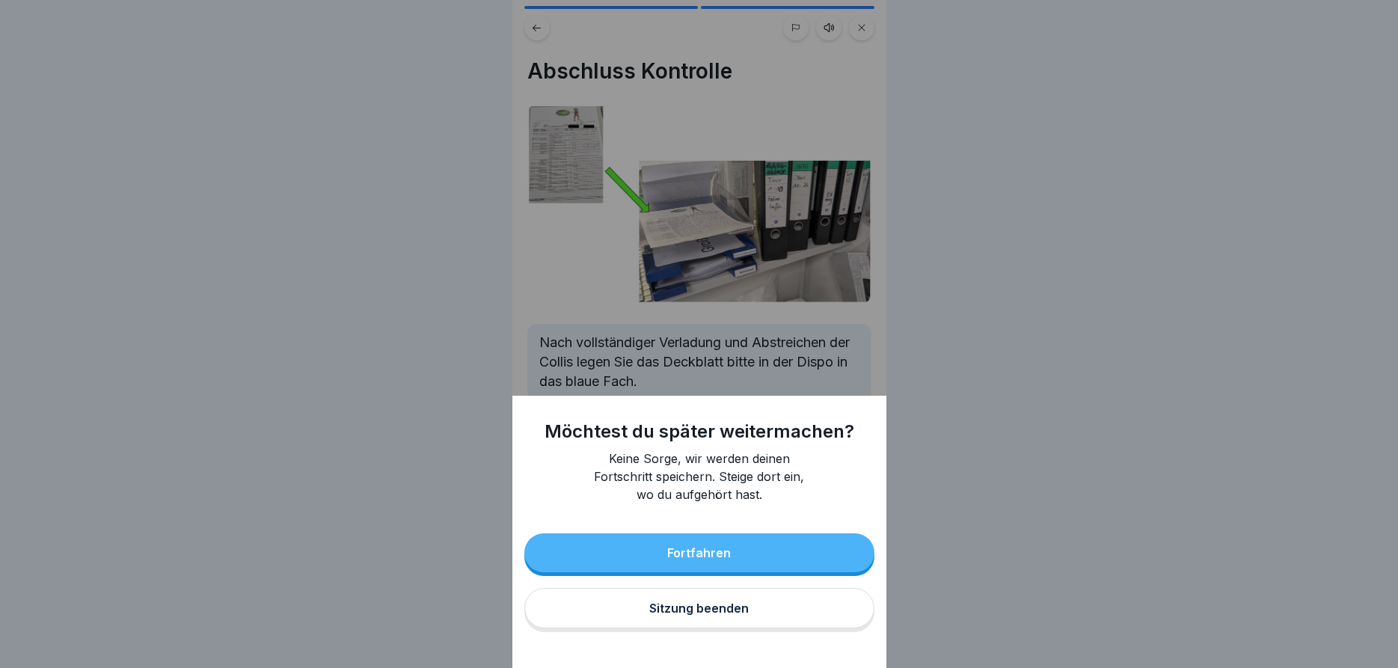
click at [691, 608] on div "Sitzung beenden" at bounding box center [698, 607] width 99 height 13
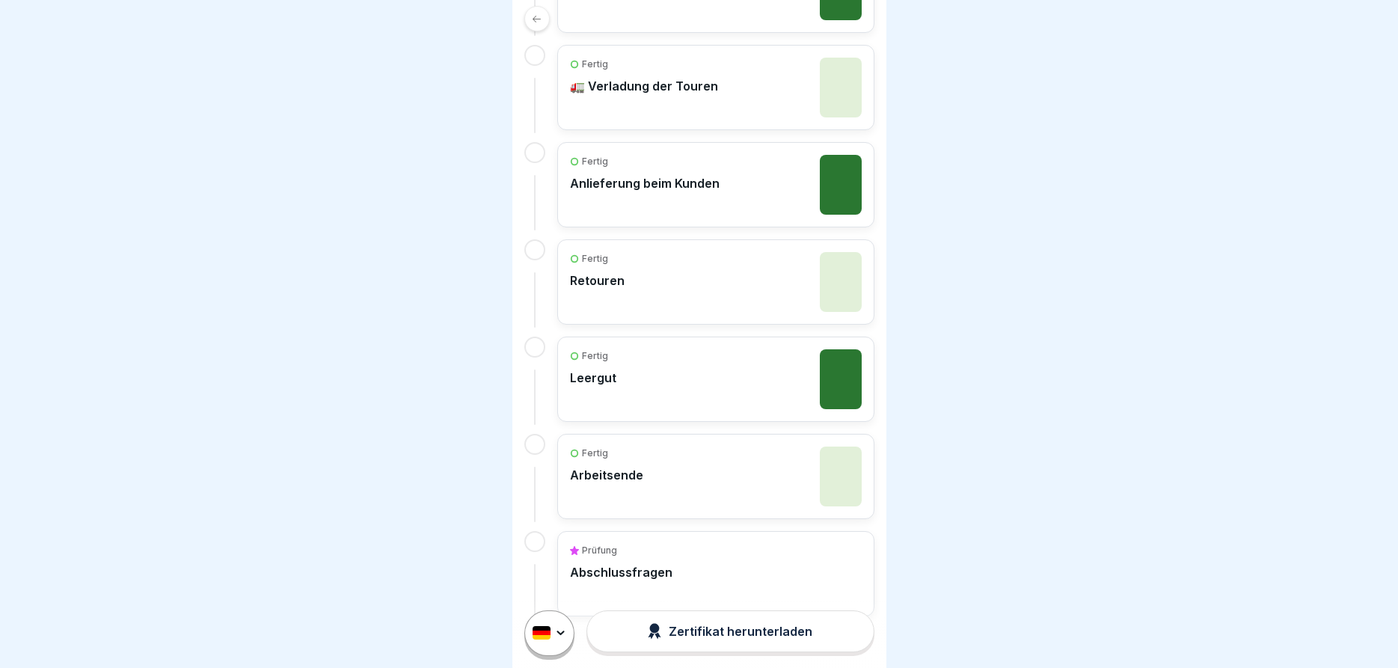
scroll to position [515, 0]
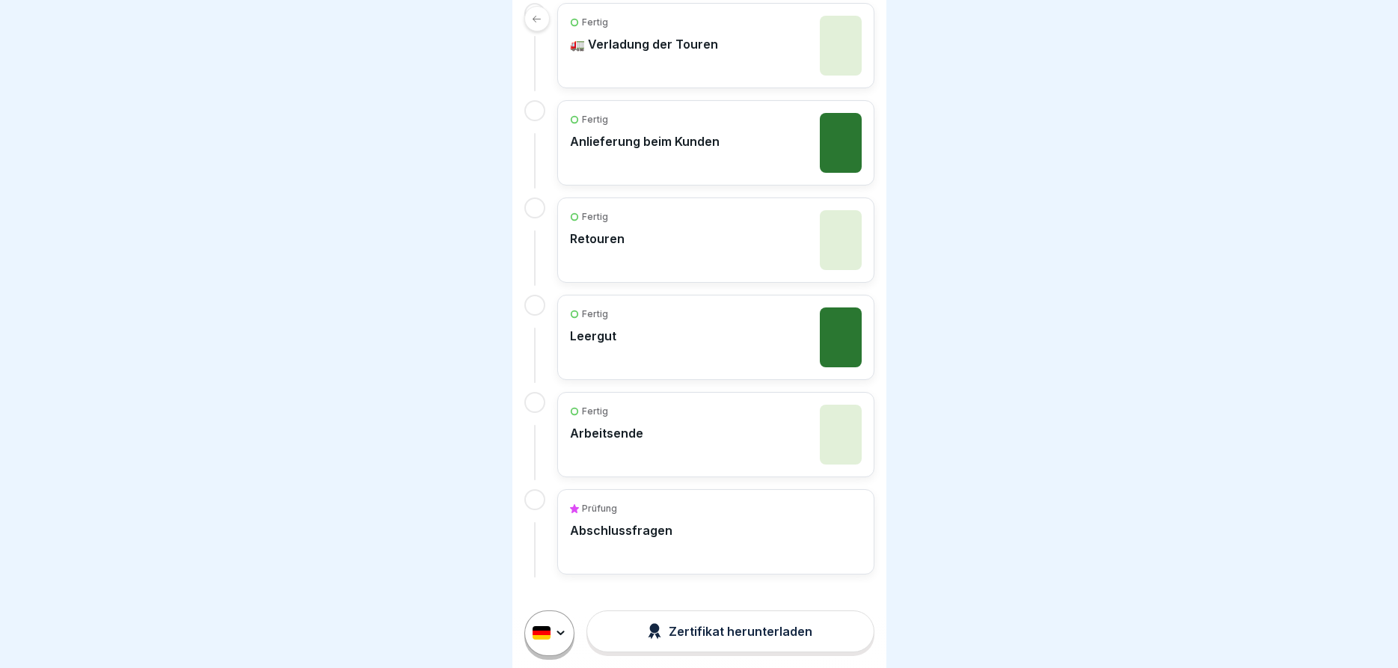
click at [1193, 438] on div at bounding box center [699, 334] width 1398 height 668
